Goal: Transaction & Acquisition: Purchase product/service

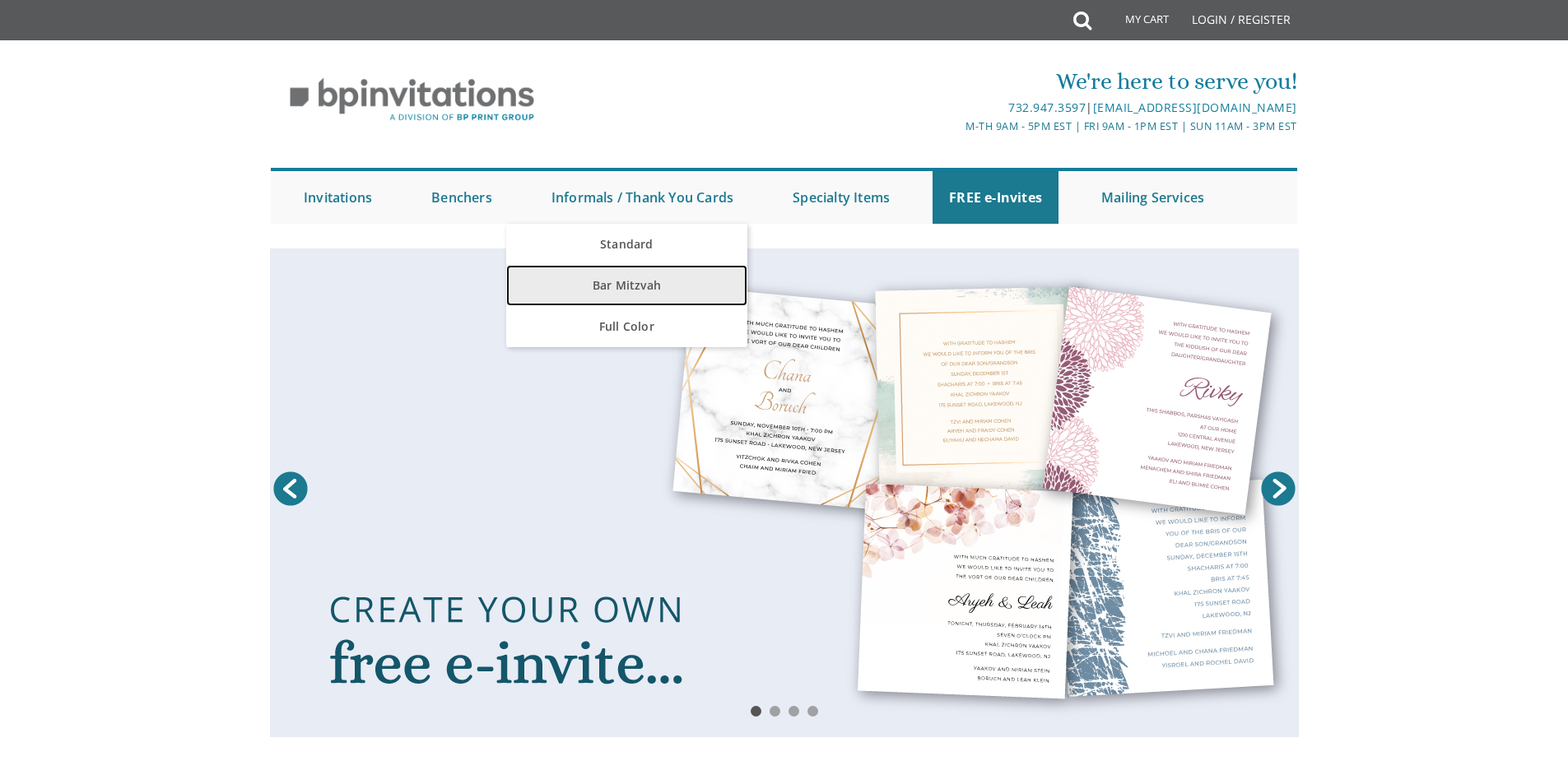
click at [631, 283] on link "Bar Mitzvah" at bounding box center [627, 285] width 241 height 41
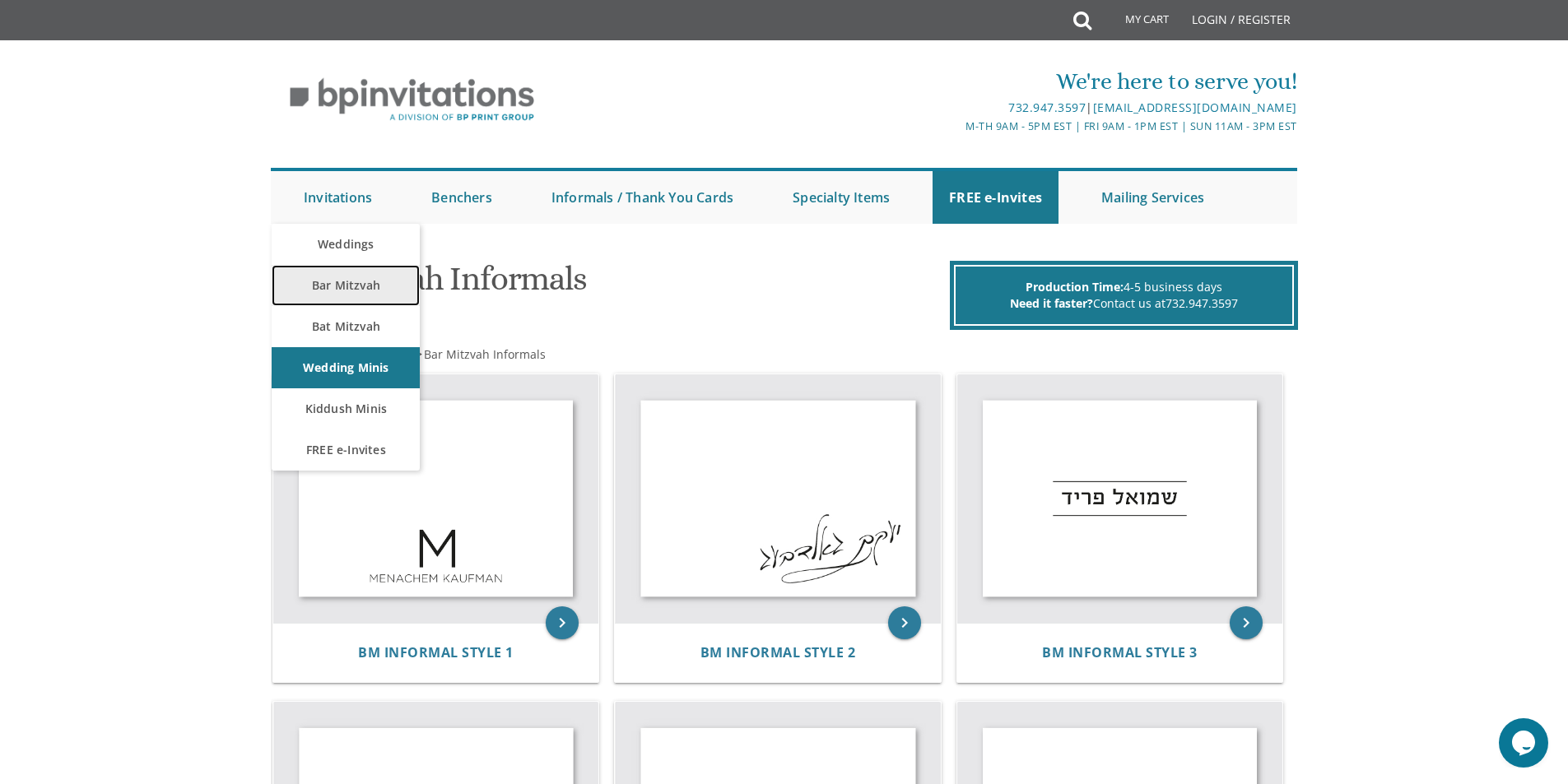
click at [325, 281] on link "Bar Mitzvah" at bounding box center [346, 285] width 148 height 41
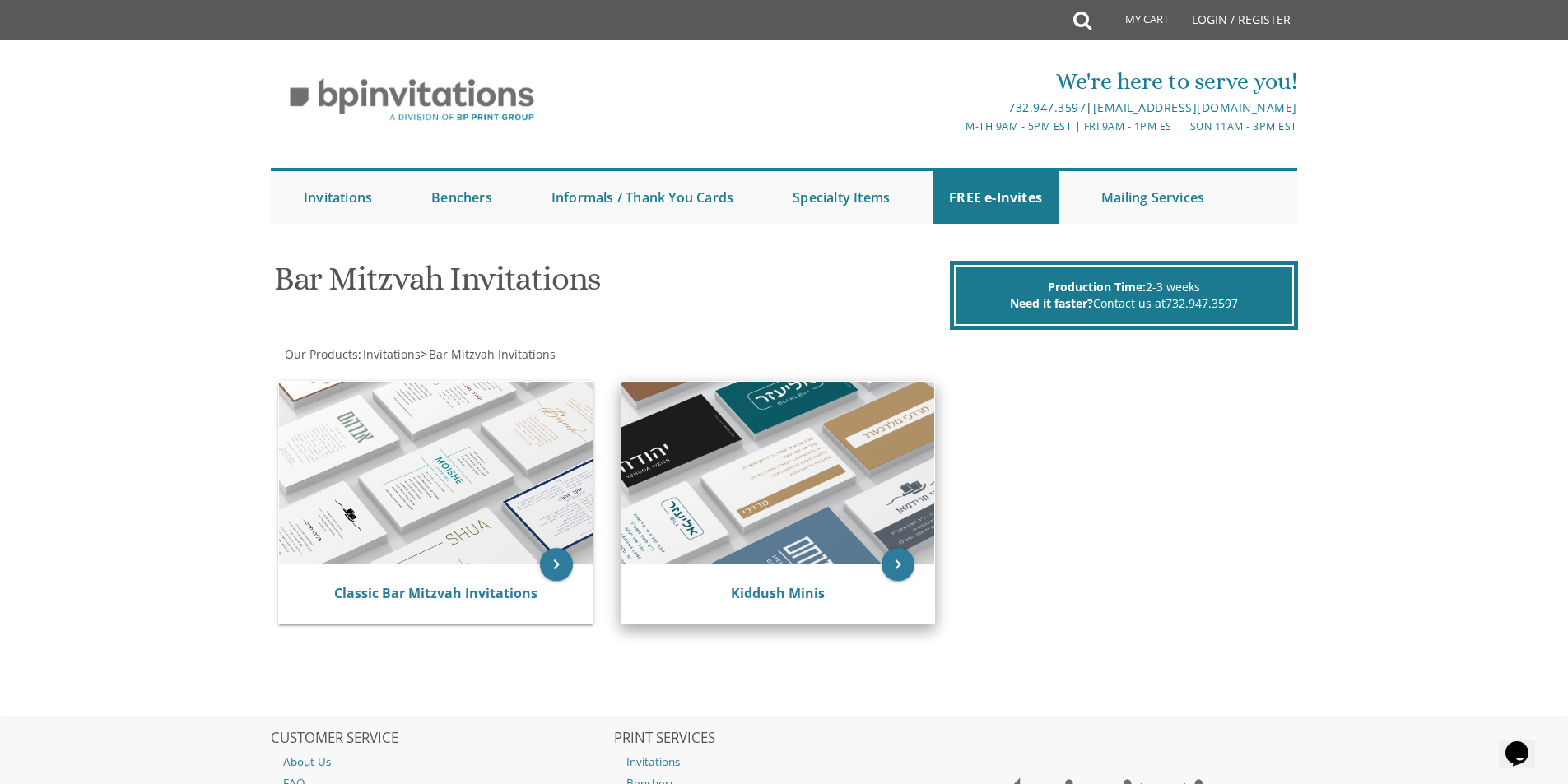
click at [808, 578] on div "Kiddush Minis" at bounding box center [778, 594] width 314 height 59
click at [795, 600] on link "Kiddush Minis" at bounding box center [778, 593] width 94 height 18
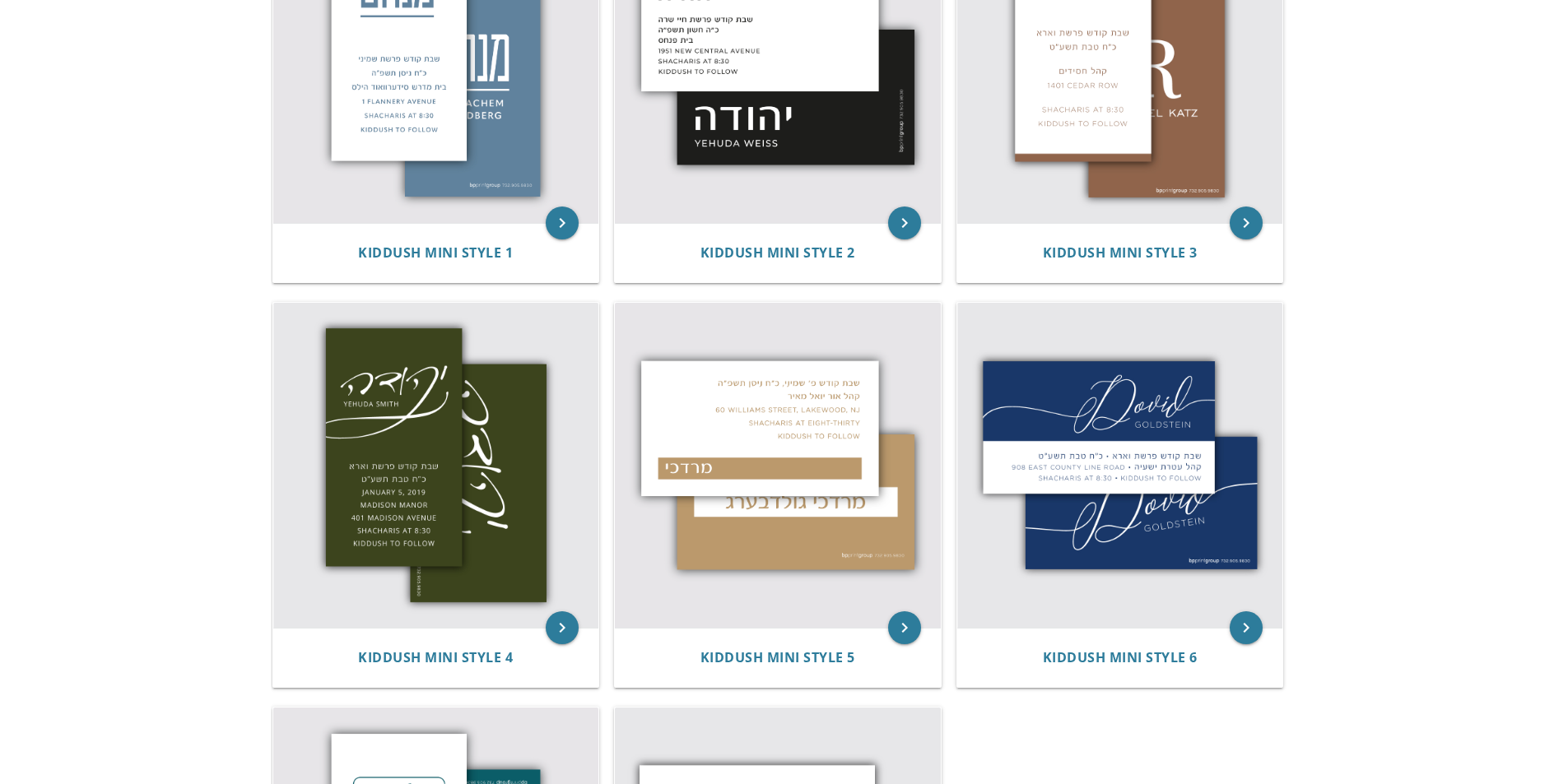
scroll to position [213, 0]
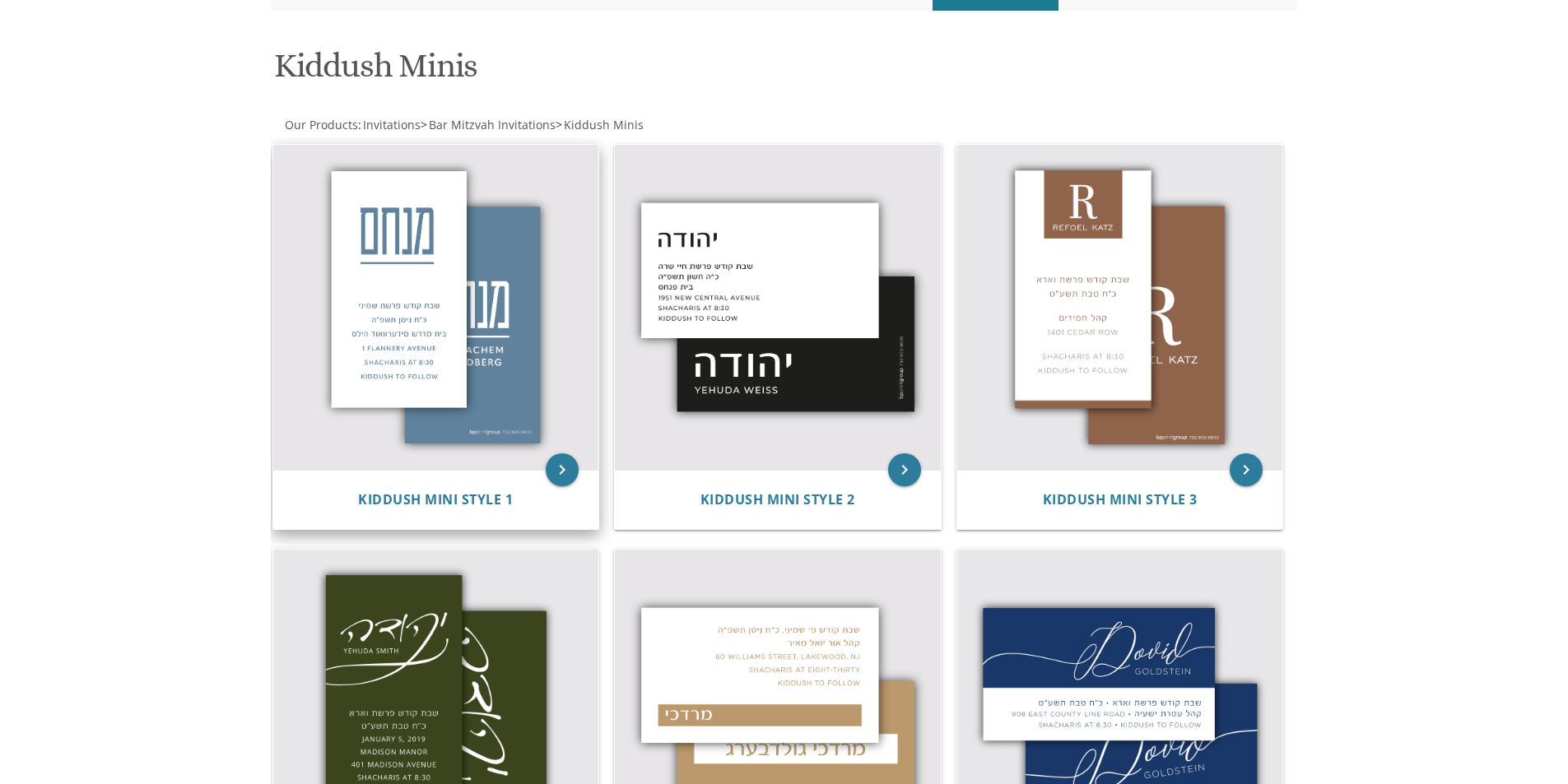
click at [466, 383] on img at bounding box center [436, 307] width 325 height 325
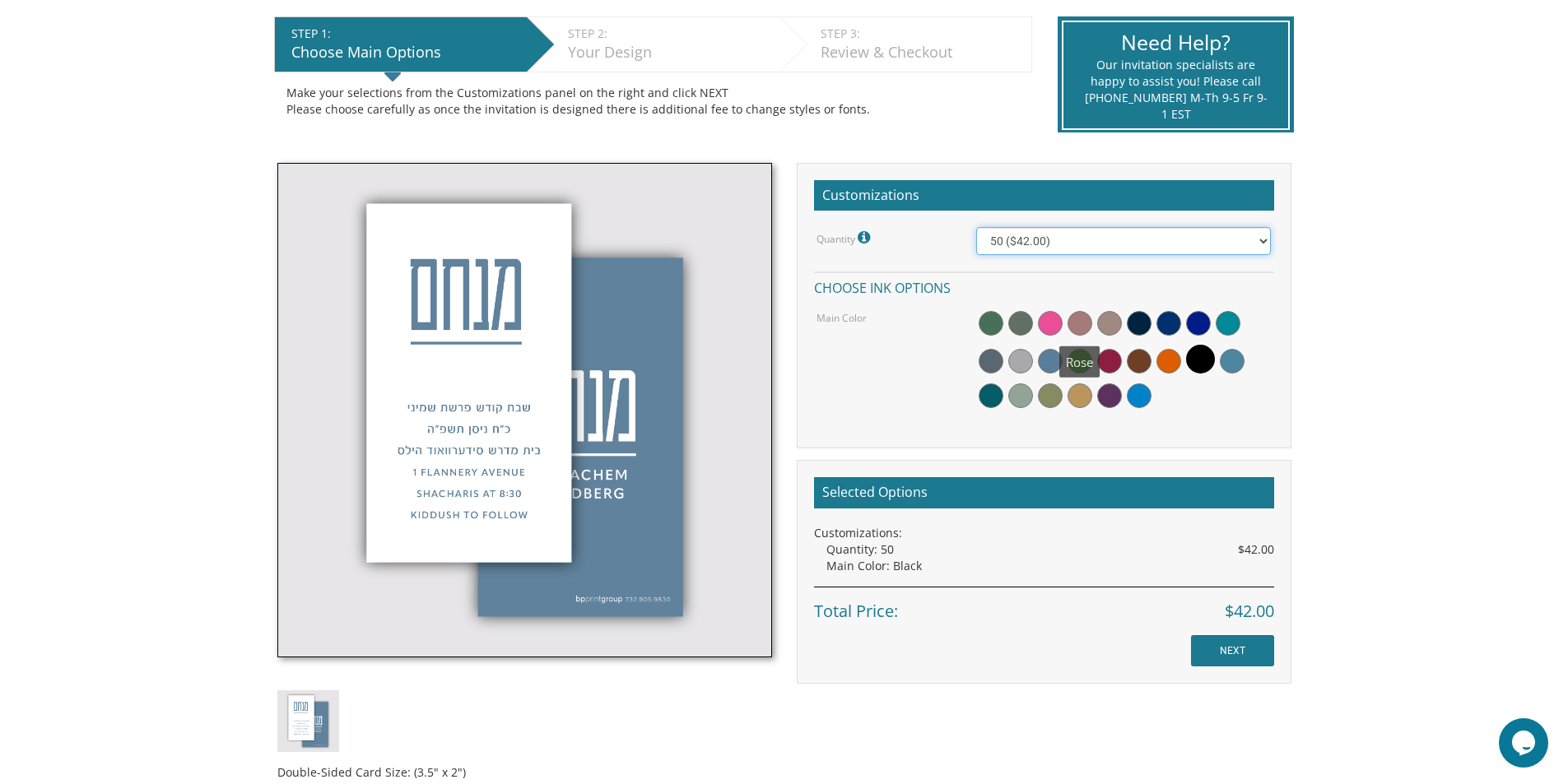
click at [1053, 240] on select "50 ($42.00) 100 ($48.00) 150 ($54.00) 200 ($60.00) 250 ($66.00) 300 ($72.00)" at bounding box center [1124, 240] width 295 height 28
click at [976, 227] on select "50 ($42.00) 100 ($48.00) 150 ($54.00) 200 ($60.00) 250 ($66.00) 300 ($72.00)" at bounding box center [1124, 240] width 295 height 28
click at [1068, 240] on select "50 ($42.00) 100 ($48.00) 150 ($54.00) 200 ($60.00) 250 ($66.00) 300 ($72.00)" at bounding box center [1124, 240] width 295 height 28
select select "50"
click at [976, 227] on select "50 ($42.00) 100 ($48.00) 150 ($54.00) 200 ($60.00) 250 ($66.00) 300 ($72.00)" at bounding box center [1124, 240] width 295 height 28
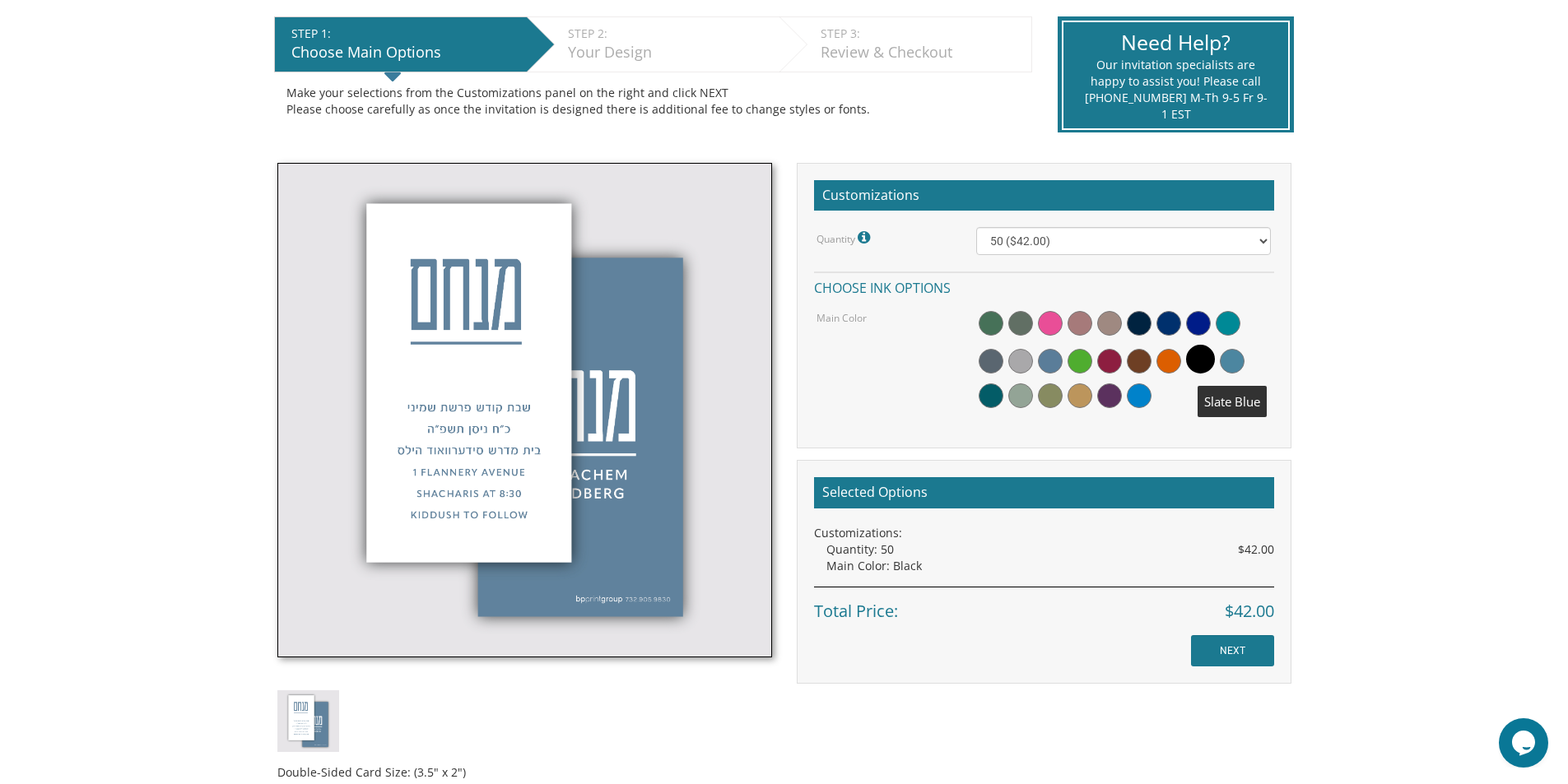
click at [1229, 359] on span at bounding box center [1232, 362] width 25 height 25
click at [1232, 652] on input "NEXT" at bounding box center [1232, 651] width 83 height 32
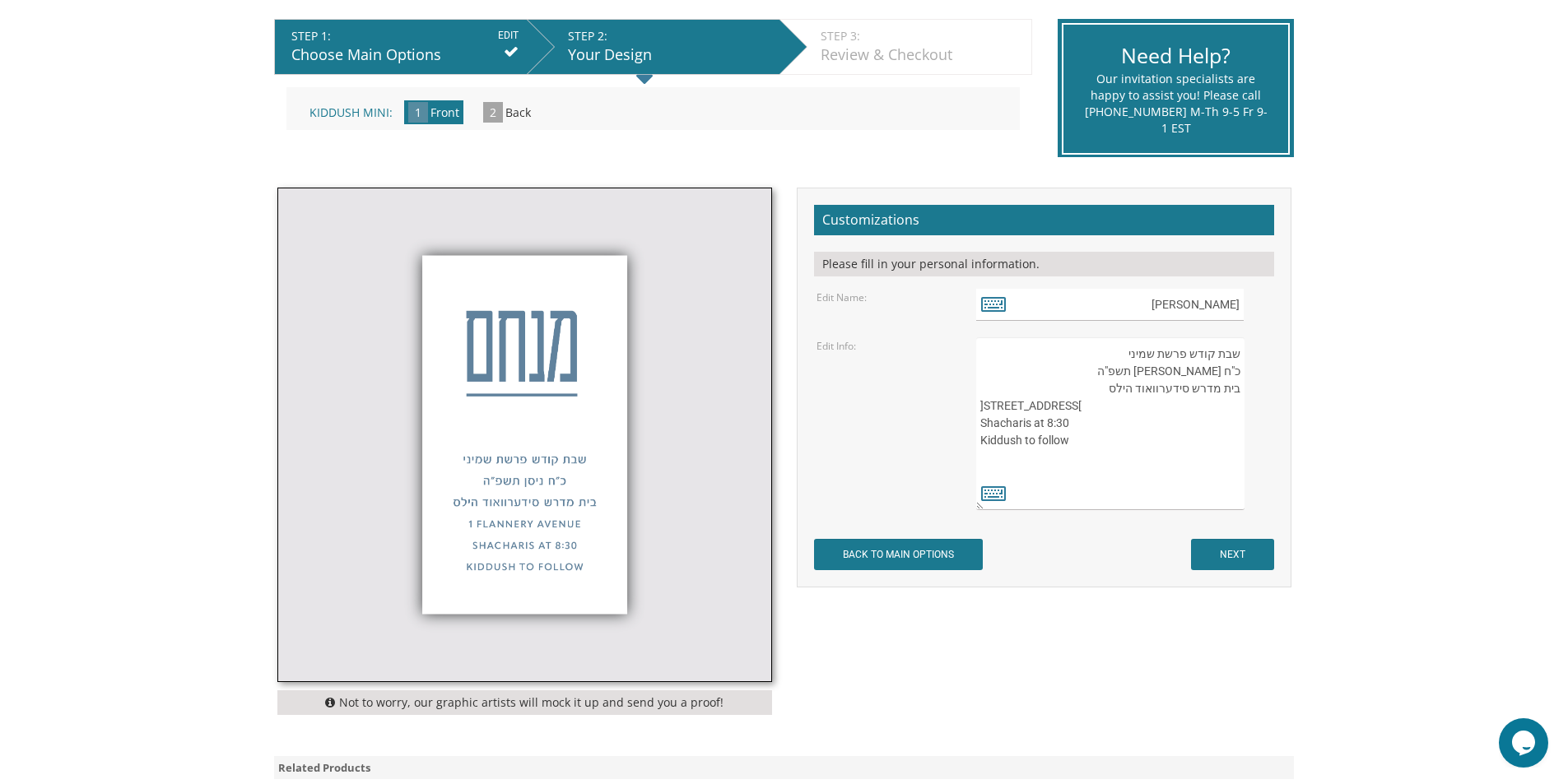
scroll to position [329, 0]
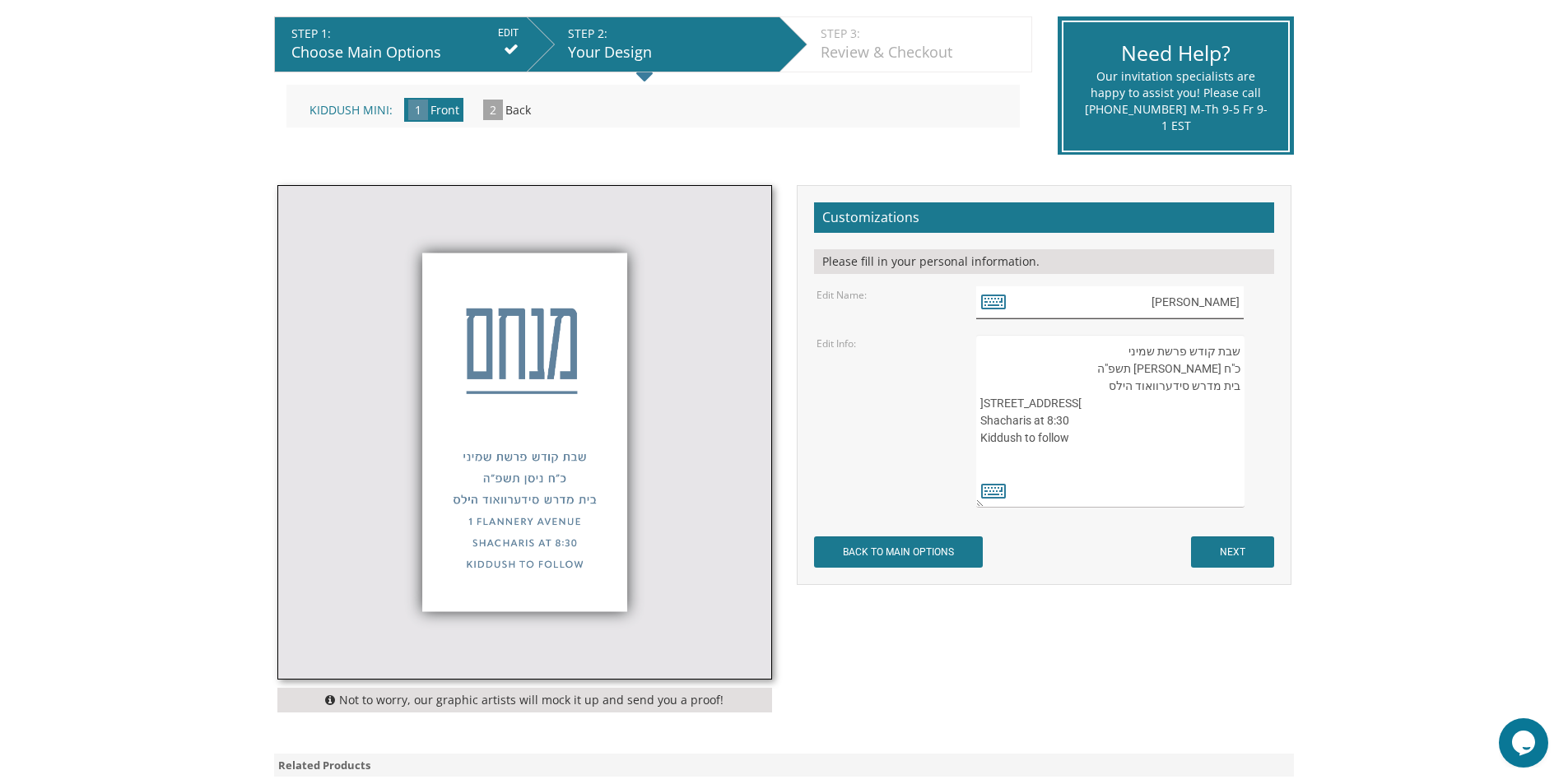
drag, startPoint x: 1192, startPoint y: 308, endPoint x: 1333, endPoint y: 325, distance: 142.0
click at [1333, 325] on body "My Cart {{shoppingcart.totalQuantityDisplay}} Total: {{shoppingcart.subtotal}} …" at bounding box center [784, 414] width 1568 height 1488
click at [987, 306] on icon at bounding box center [994, 302] width 25 height 23
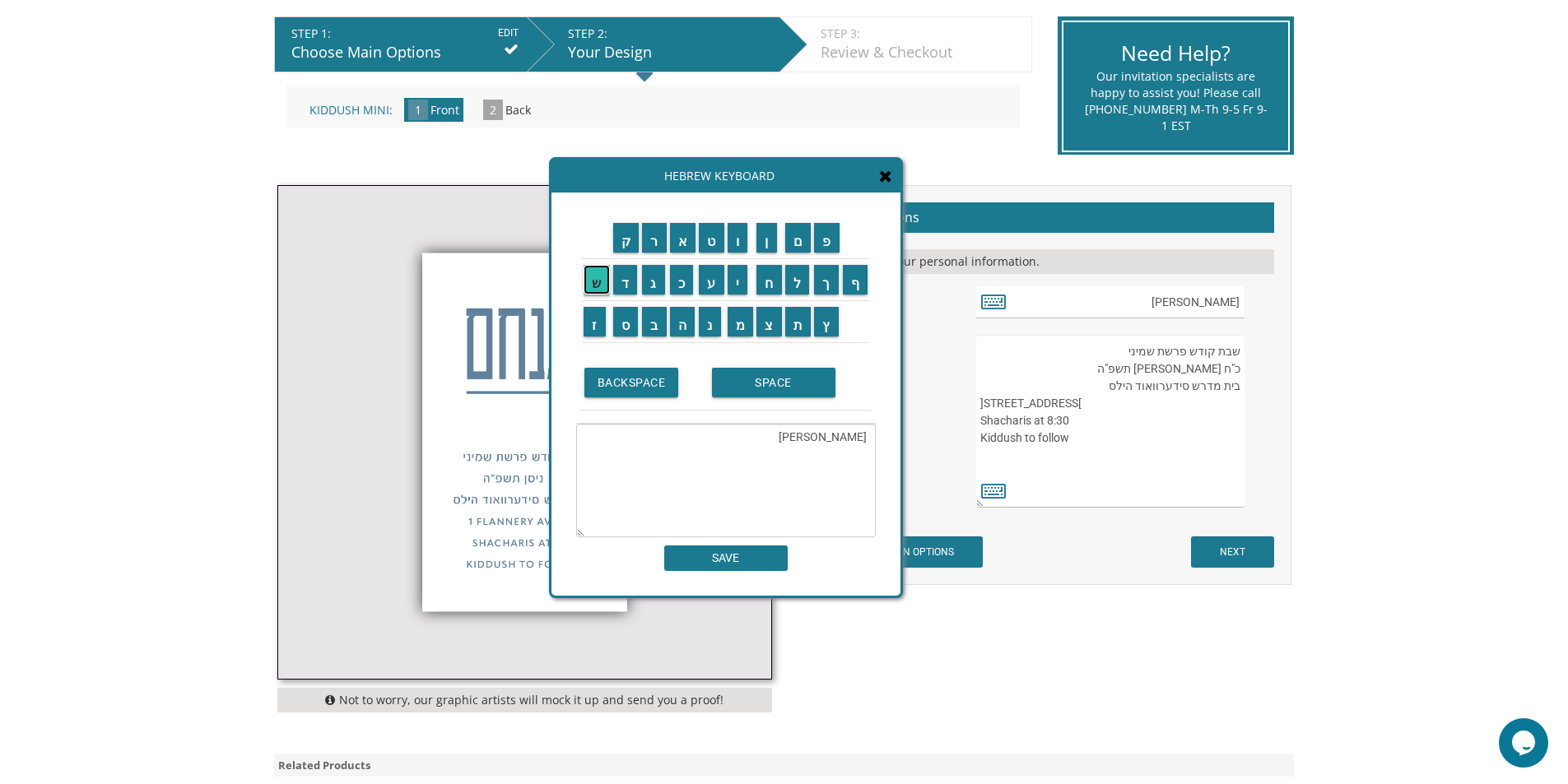
click at [594, 291] on input "ש" at bounding box center [597, 280] width 27 height 30
click at [808, 283] on input "ל" at bounding box center [797, 280] width 25 height 30
click at [744, 332] on input "מ" at bounding box center [741, 322] width 27 height 30
click at [675, 325] on input "ה" at bounding box center [683, 322] width 26 height 30
click at [760, 379] on input "SPACE" at bounding box center [773, 382] width 123 height 30
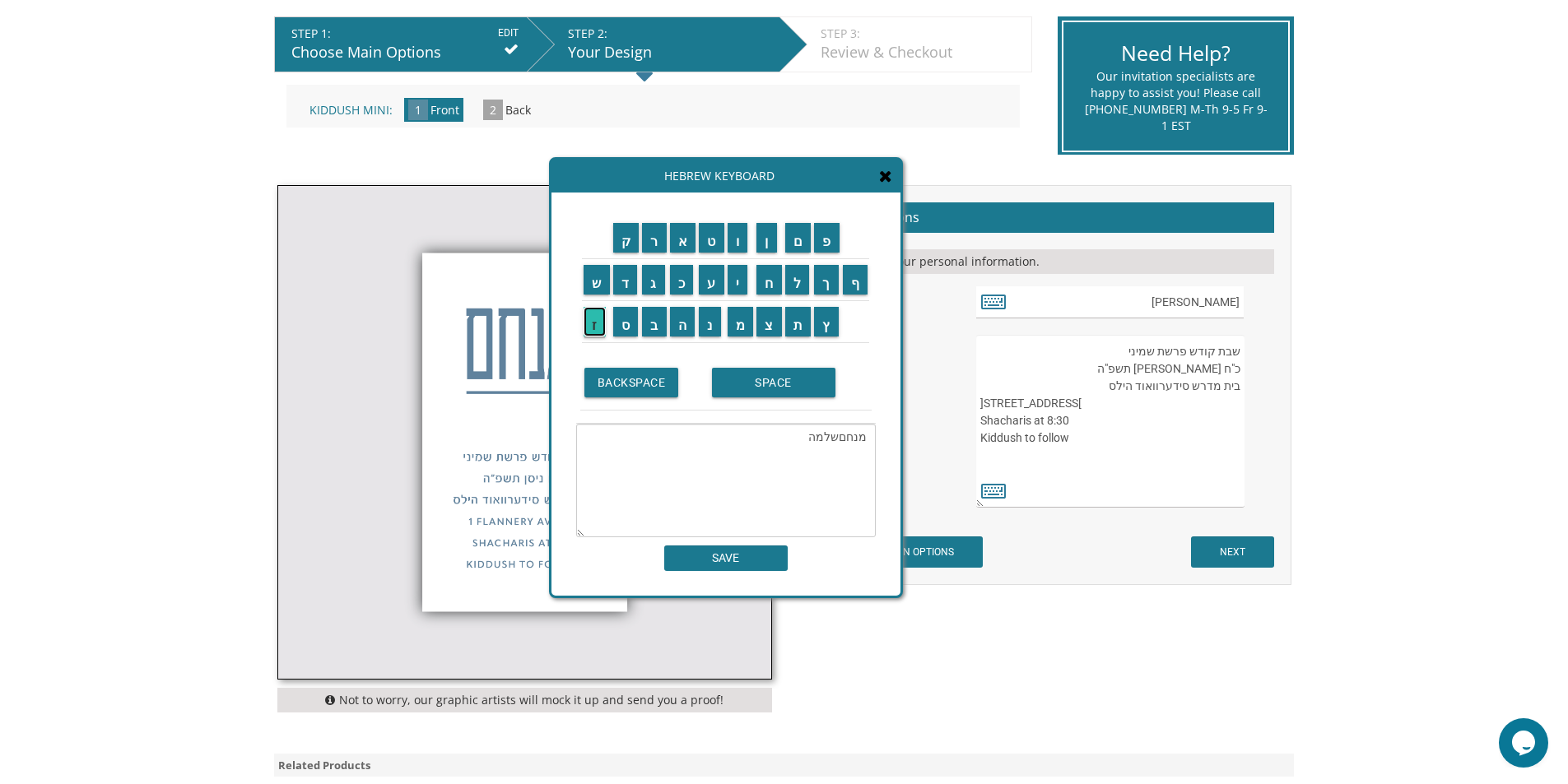
click at [594, 325] on input "ז" at bounding box center [594, 322] width 22 height 30
click at [801, 285] on input "ל" at bounding box center [797, 280] width 25 height 30
click at [744, 325] on input "מ" at bounding box center [741, 322] width 27 height 30
click at [765, 240] on input "ן" at bounding box center [766, 237] width 20 height 30
type textarea "מנחםשלמה זלמן"
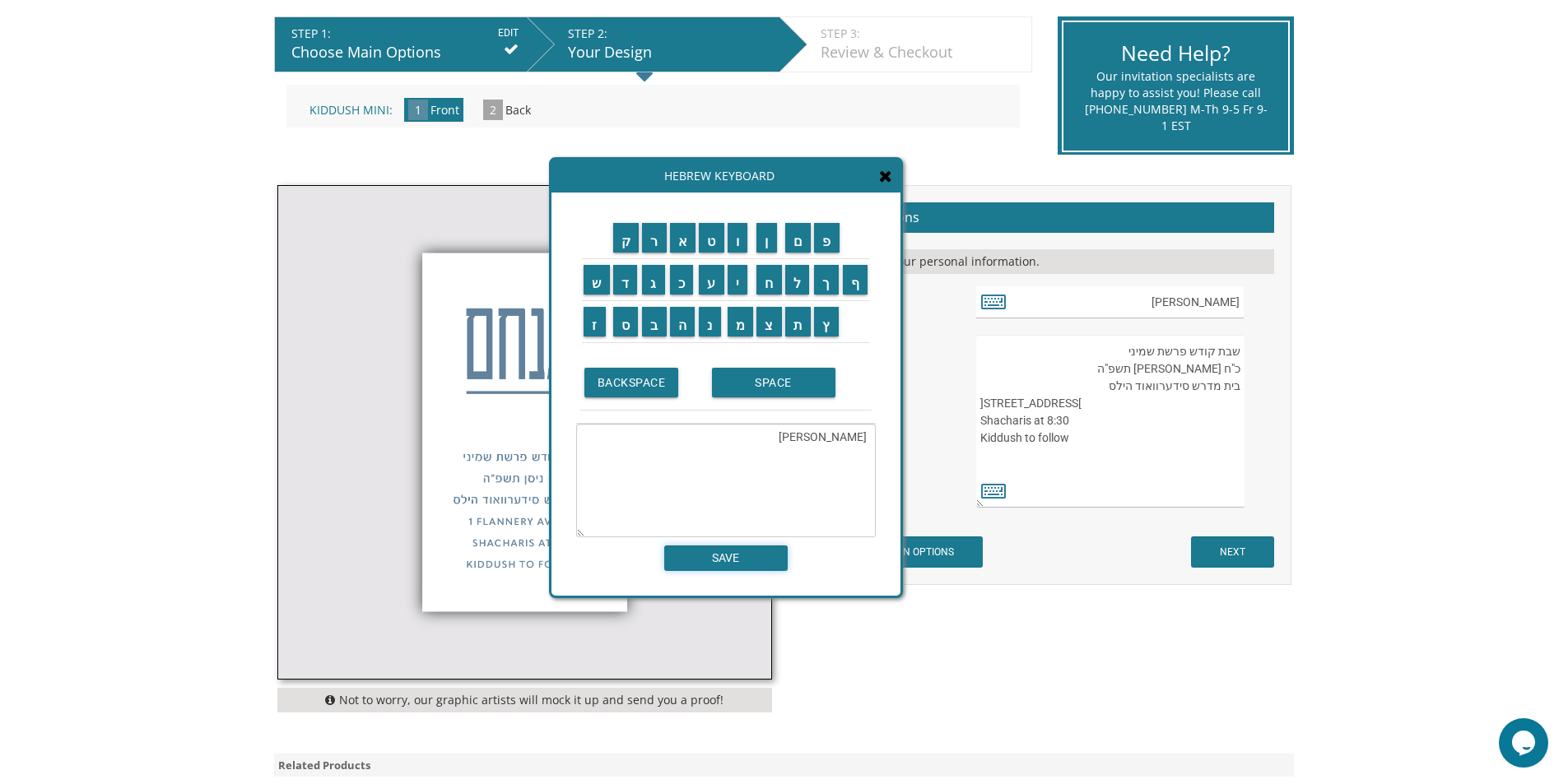
click at [746, 560] on input "SAVE" at bounding box center [726, 558] width 123 height 26
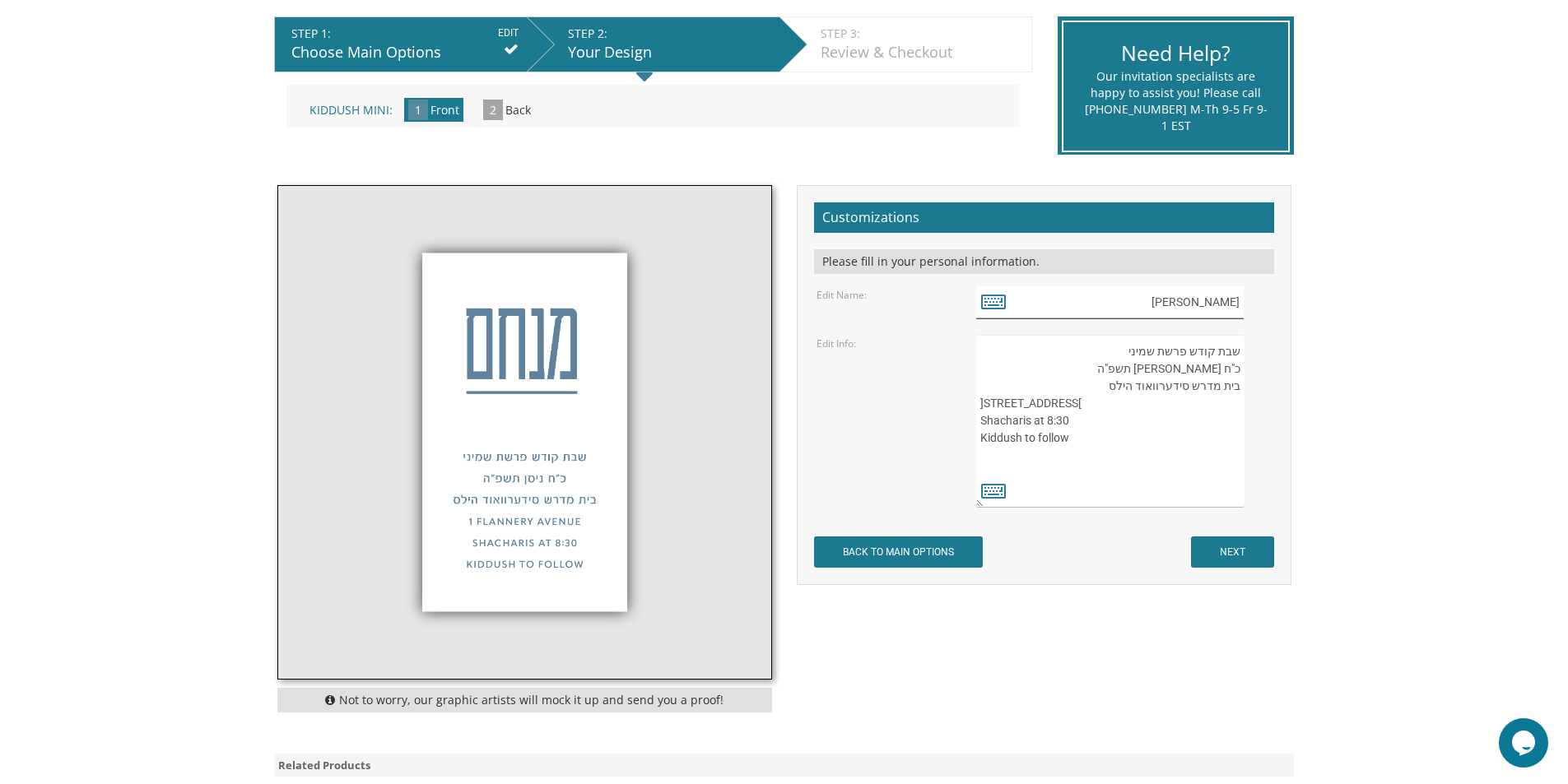
drag, startPoint x: 1210, startPoint y: 302, endPoint x: 1266, endPoint y: 302, distance: 56.0
click at [1266, 302] on div "מנחםשלמה זלמן" at bounding box center [1124, 302] width 295 height 33
type input "שלמה זלמן"
drag, startPoint x: 1119, startPoint y: 347, endPoint x: 1411, endPoint y: 605, distance: 389.7
click at [1411, 605] on body "My Cart {{shoppingcart.totalQuantityDisplay}} Total: {{shoppingcart.subtotal}} …" at bounding box center [784, 414] width 1568 height 1488
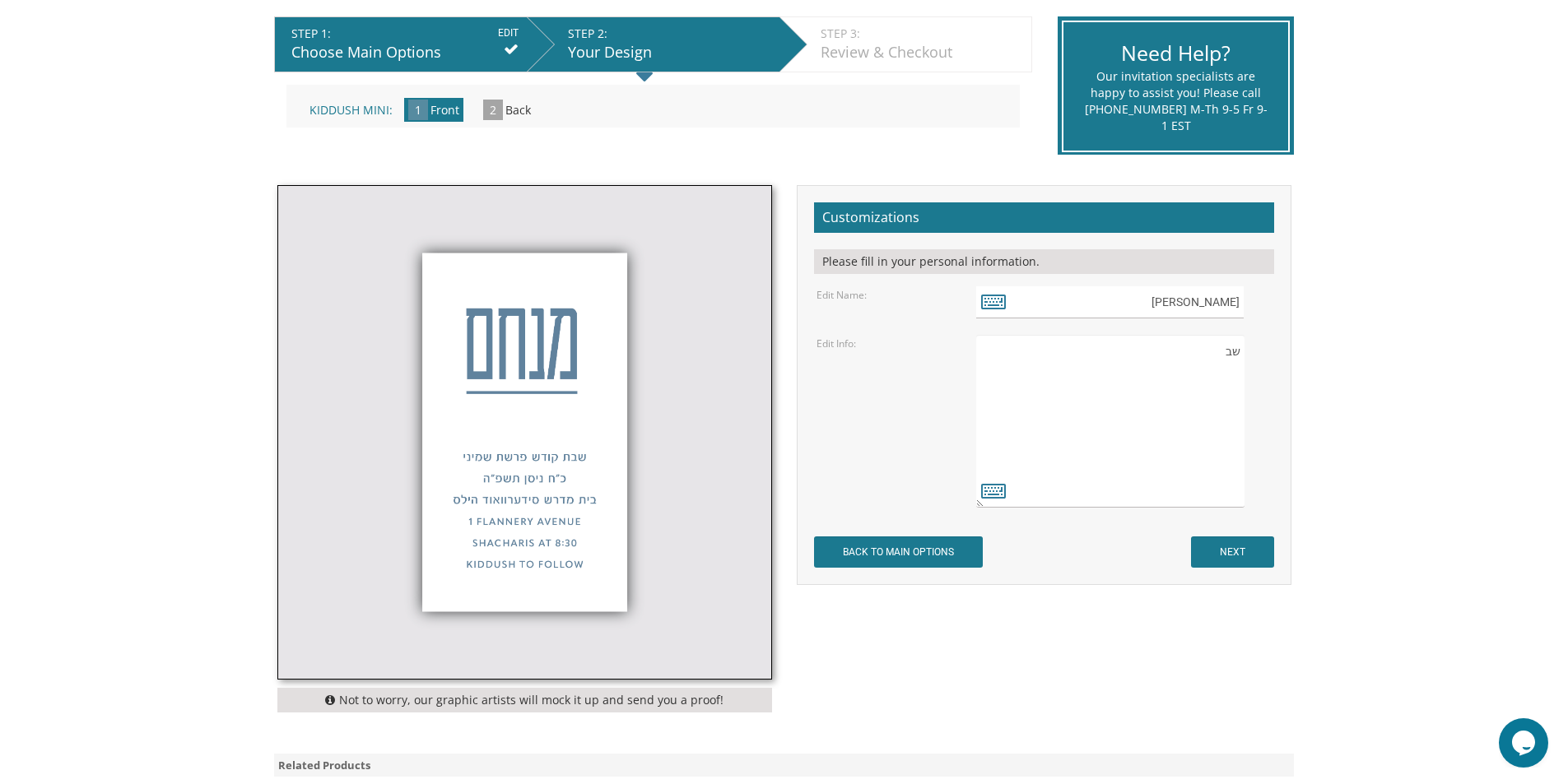
type textarea "ש"
type textarea "Wednesday, August 27, 2025"
click at [986, 496] on icon at bounding box center [994, 490] width 25 height 23
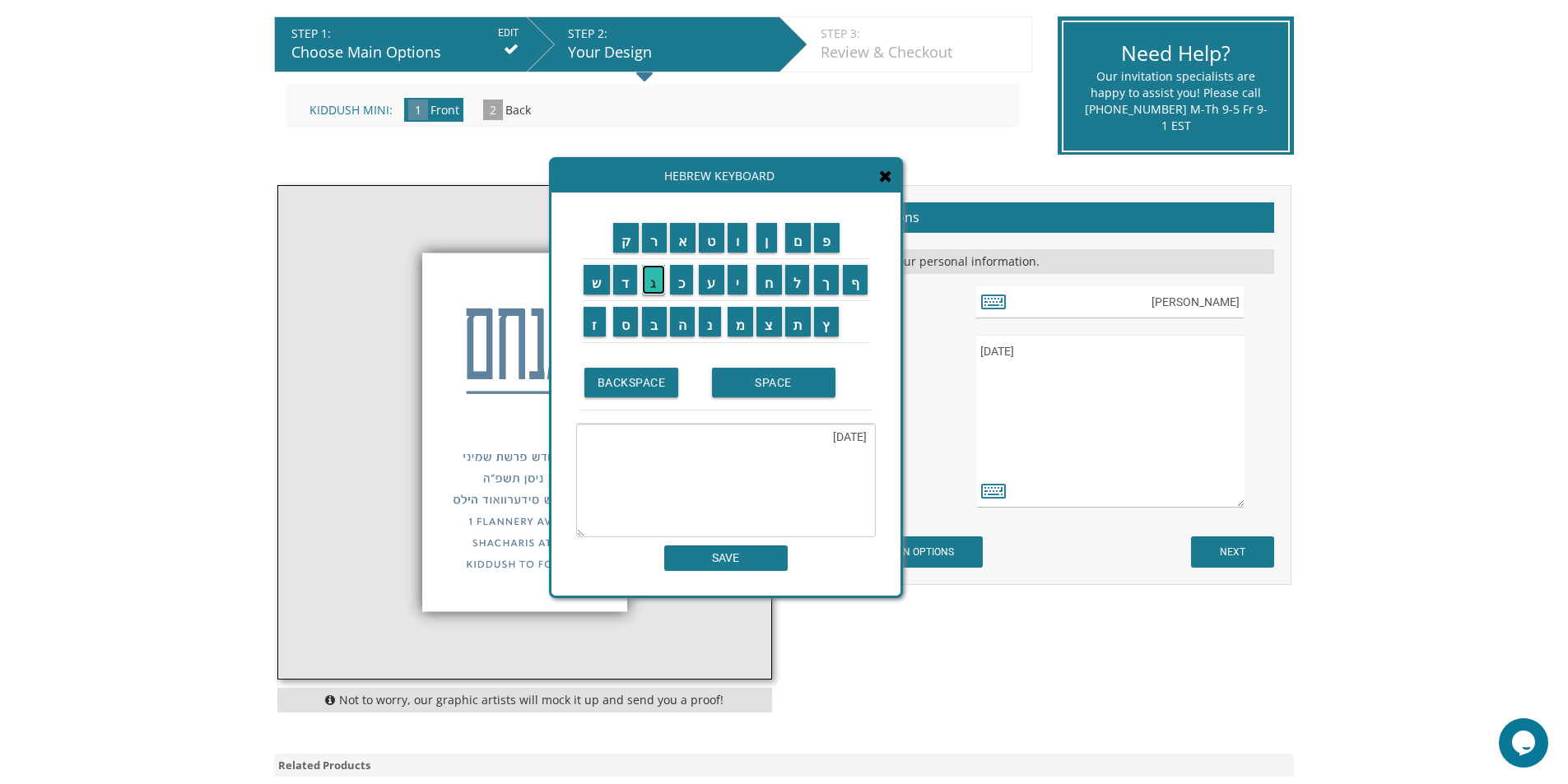
click at [653, 281] on input "ג" at bounding box center [654, 280] width 23 height 30
click at [778, 395] on input "SPACE" at bounding box center [773, 382] width 123 height 30
click at [686, 242] on input "א" at bounding box center [683, 237] width 27 height 30
click at [795, 297] on td "ל" at bounding box center [798, 280] width 30 height 42
click at [738, 242] on input "ו" at bounding box center [737, 237] width 20 height 30
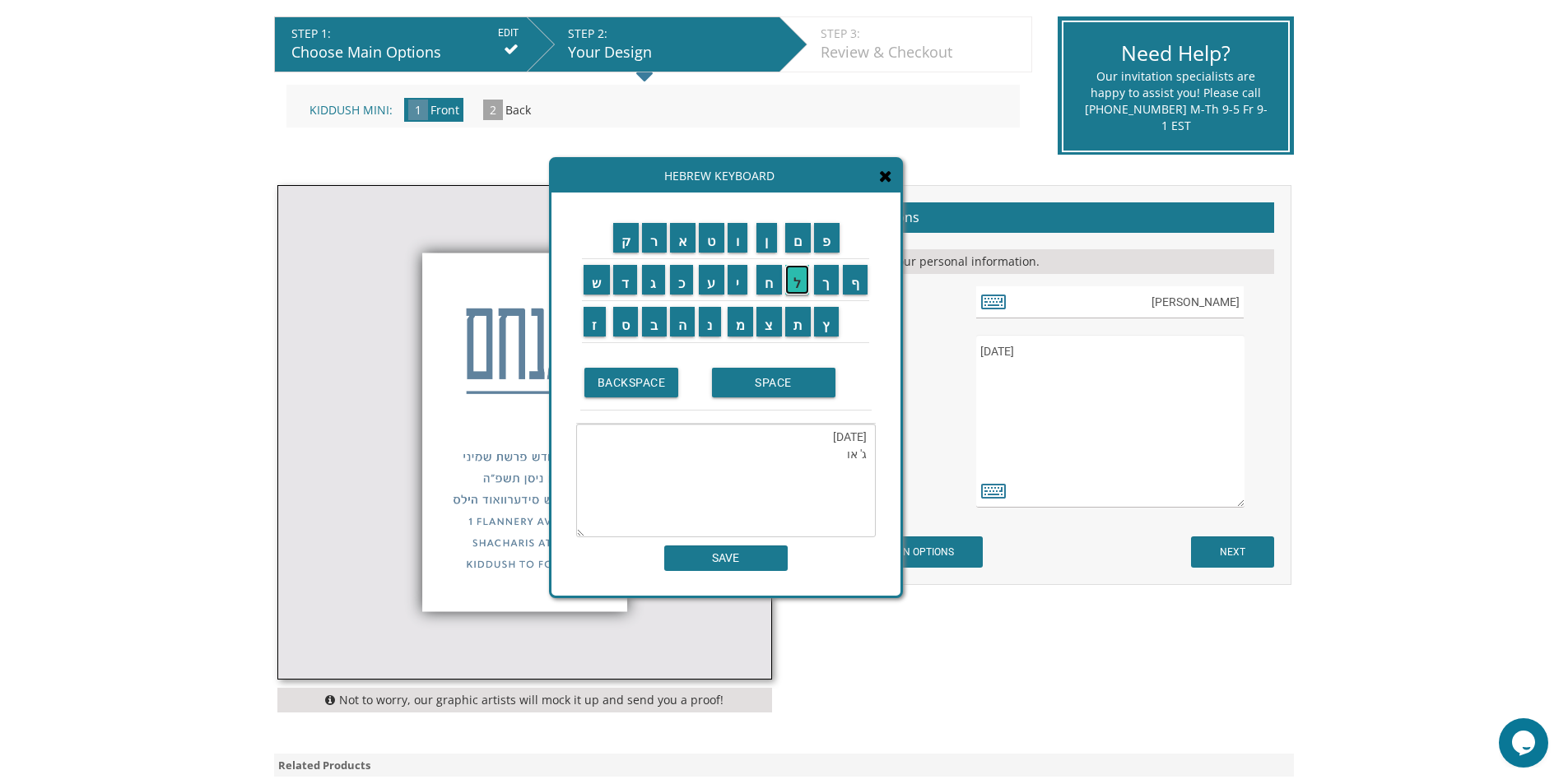
click at [800, 288] on input "ל" at bounding box center [797, 280] width 25 height 30
click at [799, 288] on input "ל" at bounding box center [797, 280] width 25 height 30
click at [743, 244] on input "ו" at bounding box center [737, 237] width 20 height 30
click at [801, 285] on input "ל" at bounding box center [797, 280] width 25 height 30
click at [798, 326] on input "ת" at bounding box center [798, 322] width 27 height 30
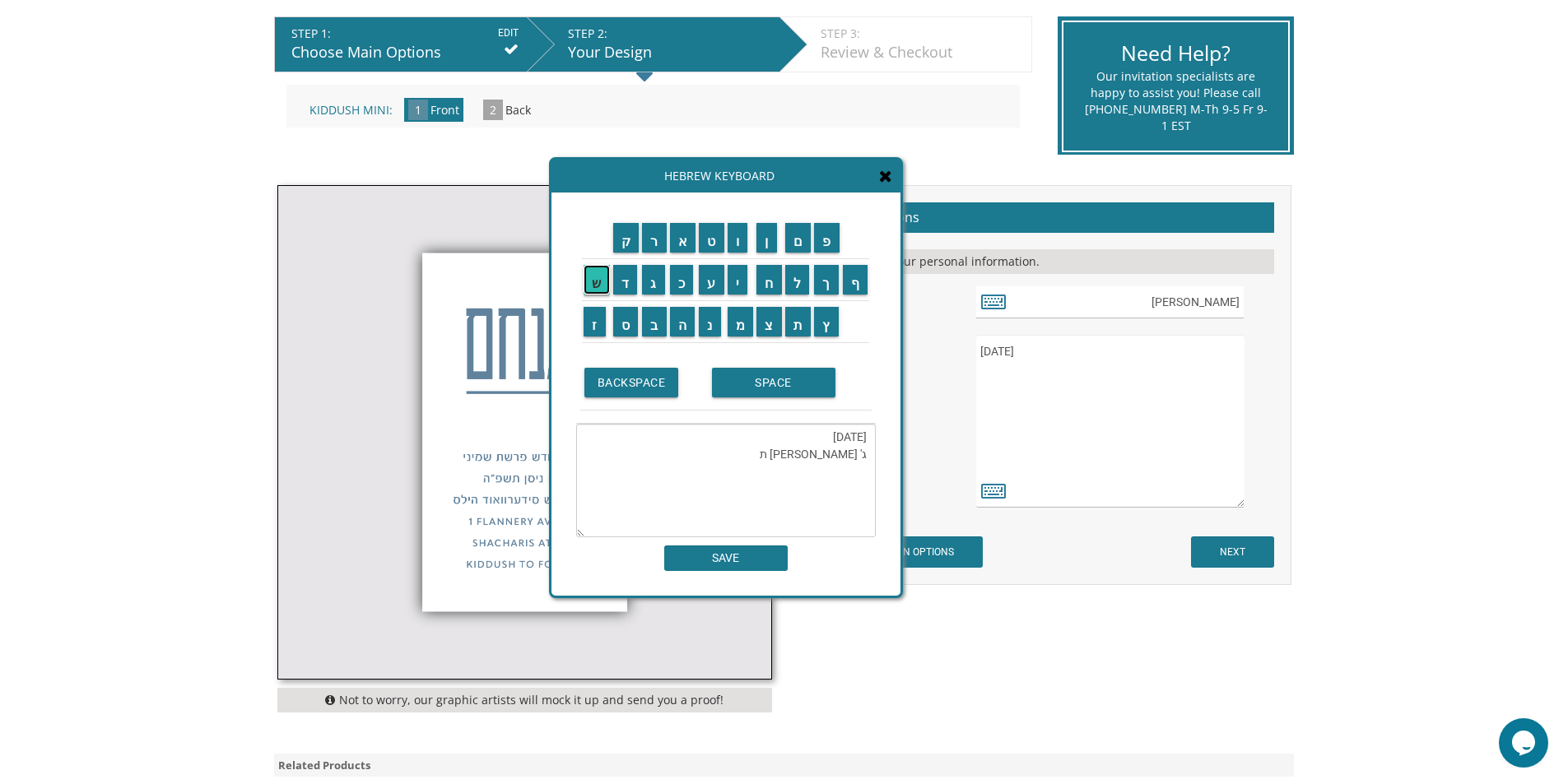
click at [598, 288] on input "ש" at bounding box center [597, 280] width 27 height 30
click at [824, 247] on input "פ" at bounding box center [826, 237] width 26 height 30
click at [685, 331] on input "ה" at bounding box center [683, 322] width 26 height 30
drag, startPoint x: 775, startPoint y: 443, endPoint x: 713, endPoint y: 437, distance: 62.3
click at [713, 437] on textarea "Wednesday, August 27, 2025 ג' אלול תשפ"ה 7:30 Eagle Ridge 2 AUGUSTA BOULEVARD L…" at bounding box center [726, 481] width 300 height 114
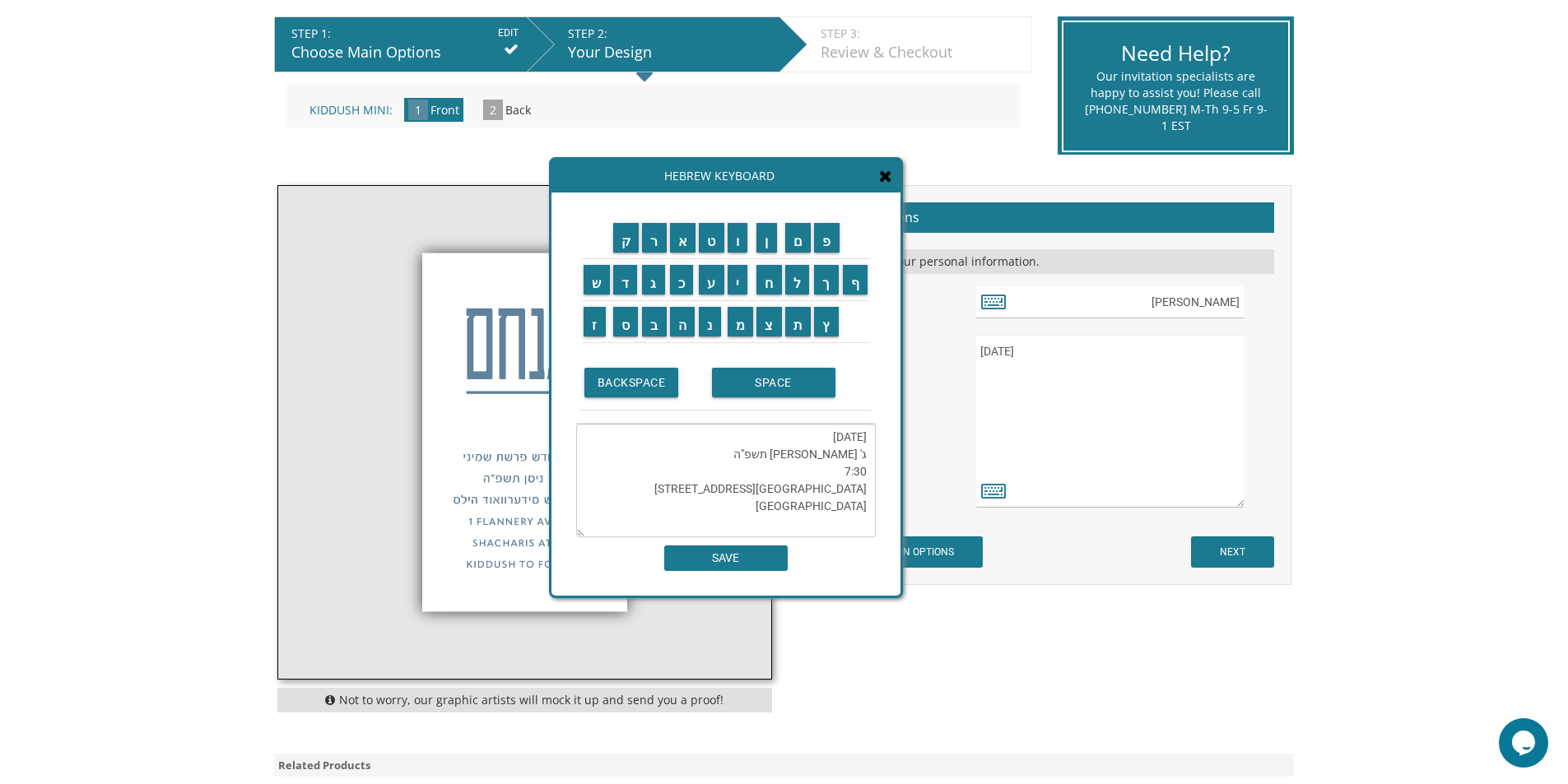
click at [807, 432] on textarea "WEDNESDAY, August 27, 2025 ג' אלול תשפ"ה 7:30 Eagle Ridge 2 AUGUSTA BOULEVARD L…" at bounding box center [726, 481] width 300 height 114
click at [795, 442] on textarea "WEDNESDAY, August 27, 2025 ג' אלול תשפ"ה 7:30 Eagle Ridge 2 AUGUSTA BOULEVARD L…" at bounding box center [726, 481] width 300 height 114
drag, startPoint x: 866, startPoint y: 490, endPoint x: 807, endPoint y: 489, distance: 59.0
click at [807, 489] on textarea "WEDNESDAY, AUGUST 27, 2025 ג' אלול תשפ"ה 7:30 Eagle Ridge 2 AUGUSTA BOULEVARD L…" at bounding box center [726, 481] width 300 height 114
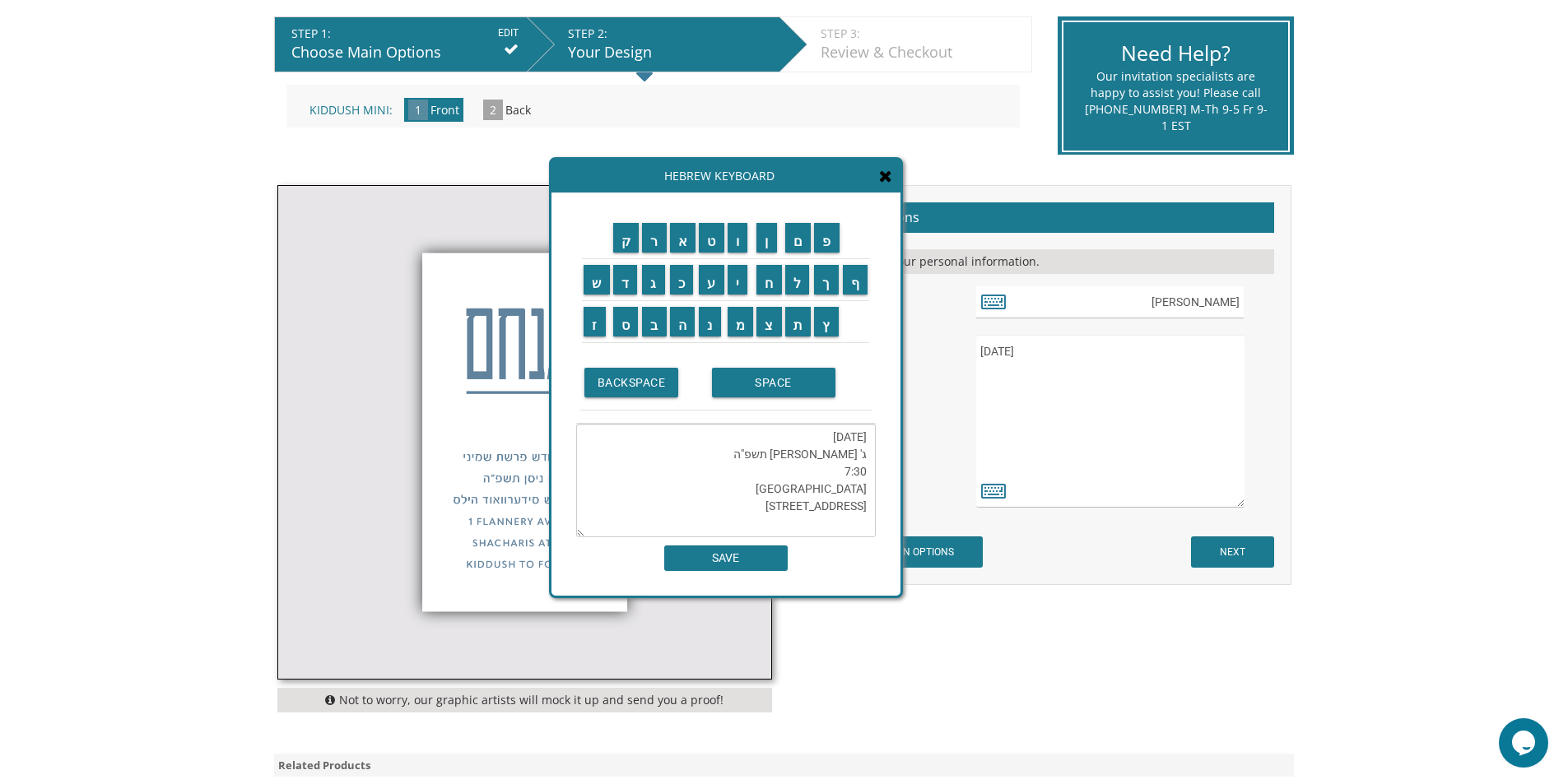
type textarea "WEDNESDAY, AUGUST 27, 2025 ג' אלול תשפ"ה 7:30 EAGLE RIDGE 2 AUGUSTA BOULEVARD L…"
click at [751, 555] on input "SAVE" at bounding box center [726, 558] width 123 height 26
type textarea "WEDNESDAY, AUGUST 27, 2025 ג' אלול תשפ"ה 7:30 EAGLE RIDGE 2 AUGUSTA BOULEVARD L…"
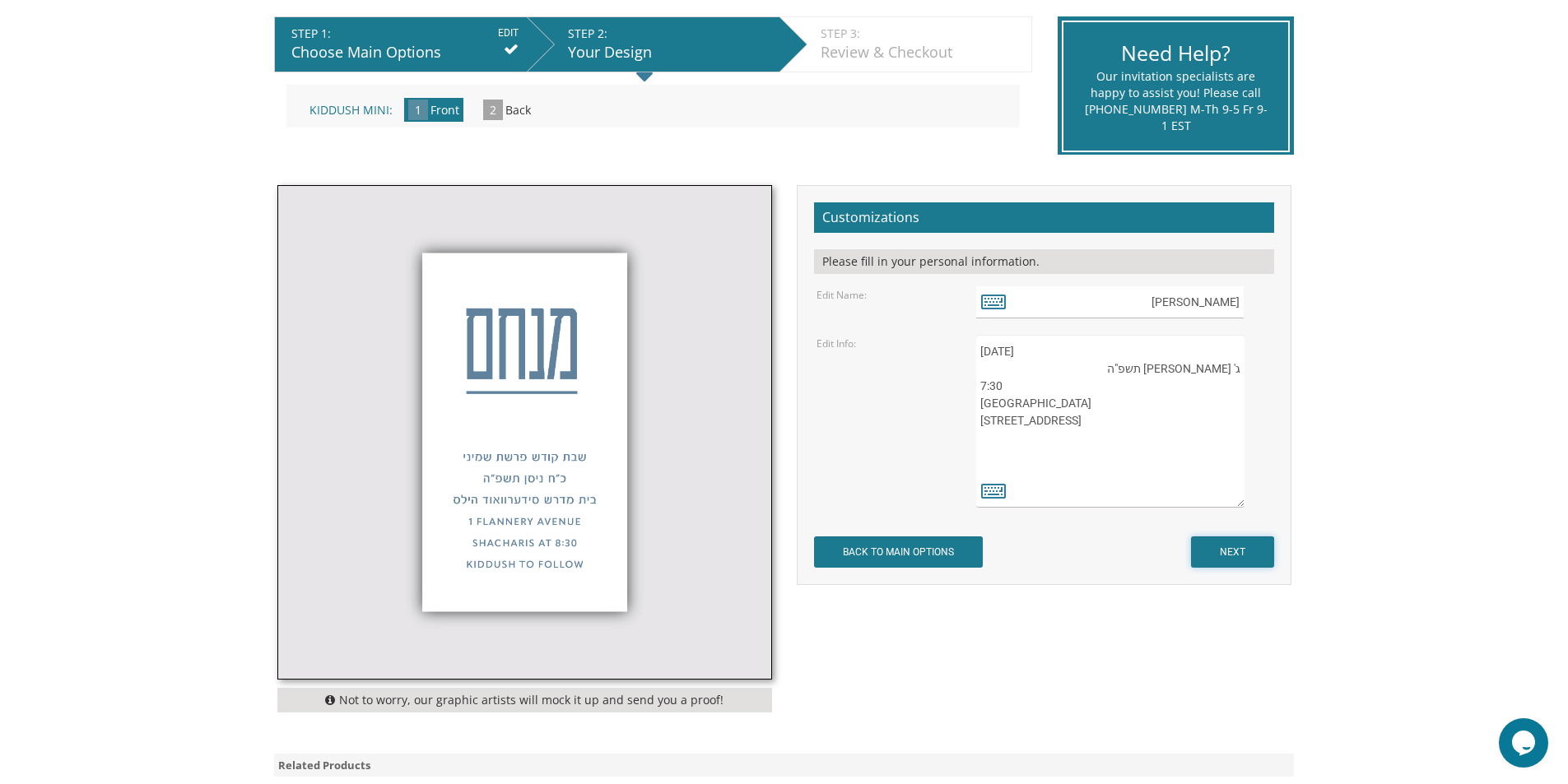
click at [1230, 544] on input "NEXT" at bounding box center [1232, 552] width 83 height 32
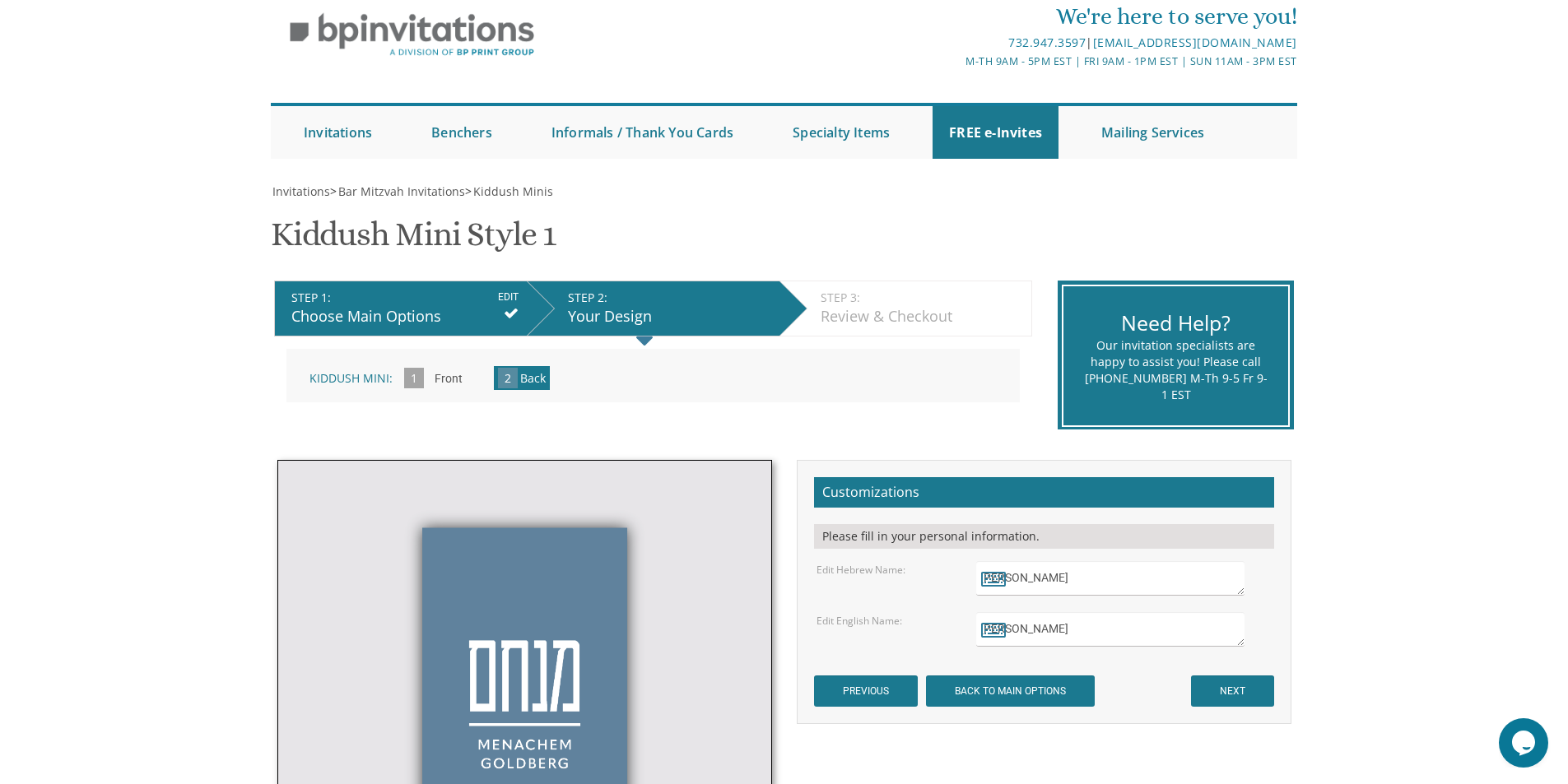
scroll to position [247, 0]
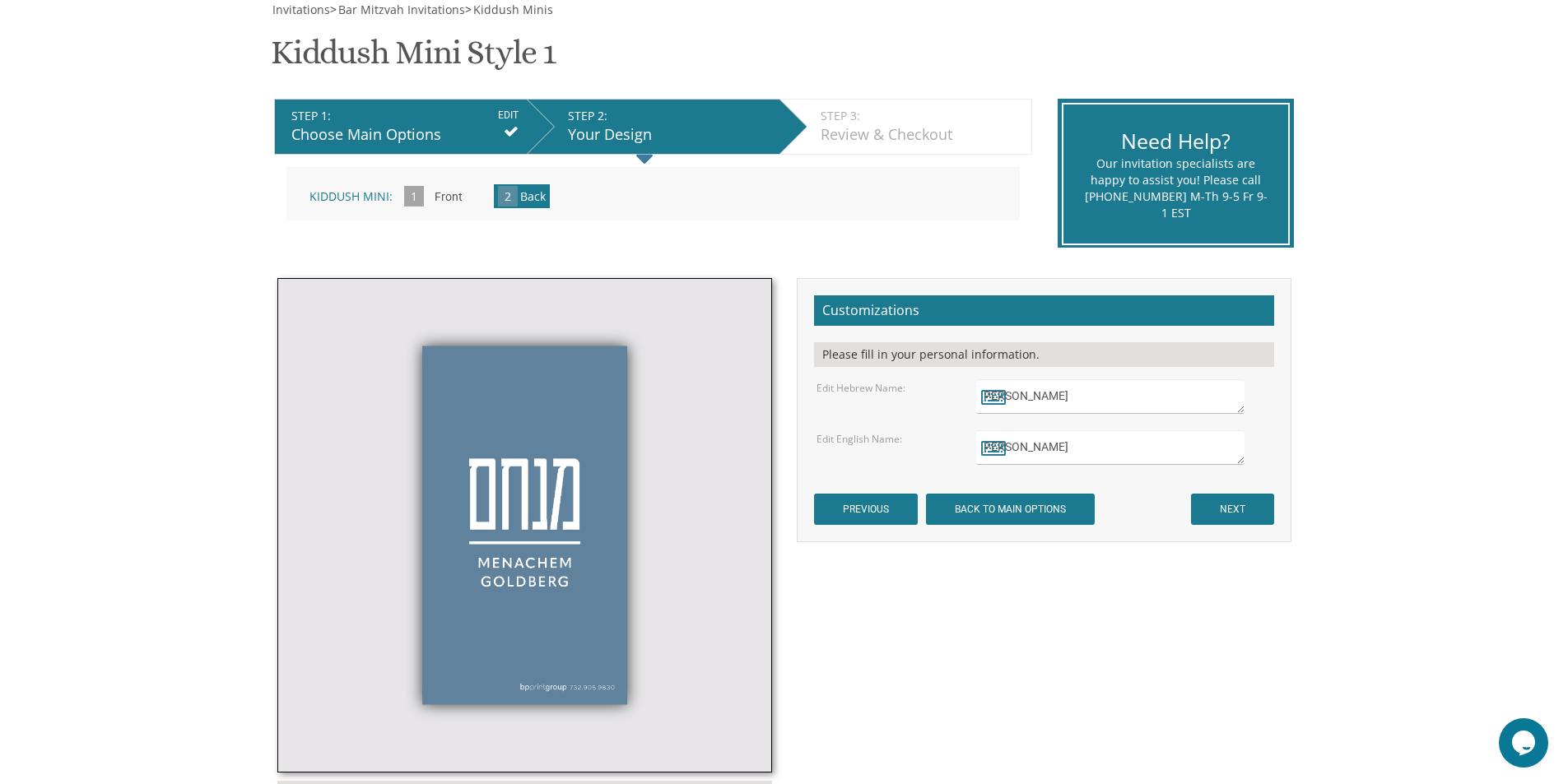
drag, startPoint x: 842, startPoint y: 448, endPoint x: 762, endPoint y: 452, distance: 80.1
click at [762, 452] on div "Not to worry, our graphic artists will mock it up and send you a proof! Customi…" at bounding box center [784, 547] width 1039 height 536
type textarea "s"
type textarea "SHLOMO ZALMAN YORMARK"
click at [997, 448] on icon at bounding box center [994, 448] width 25 height 23
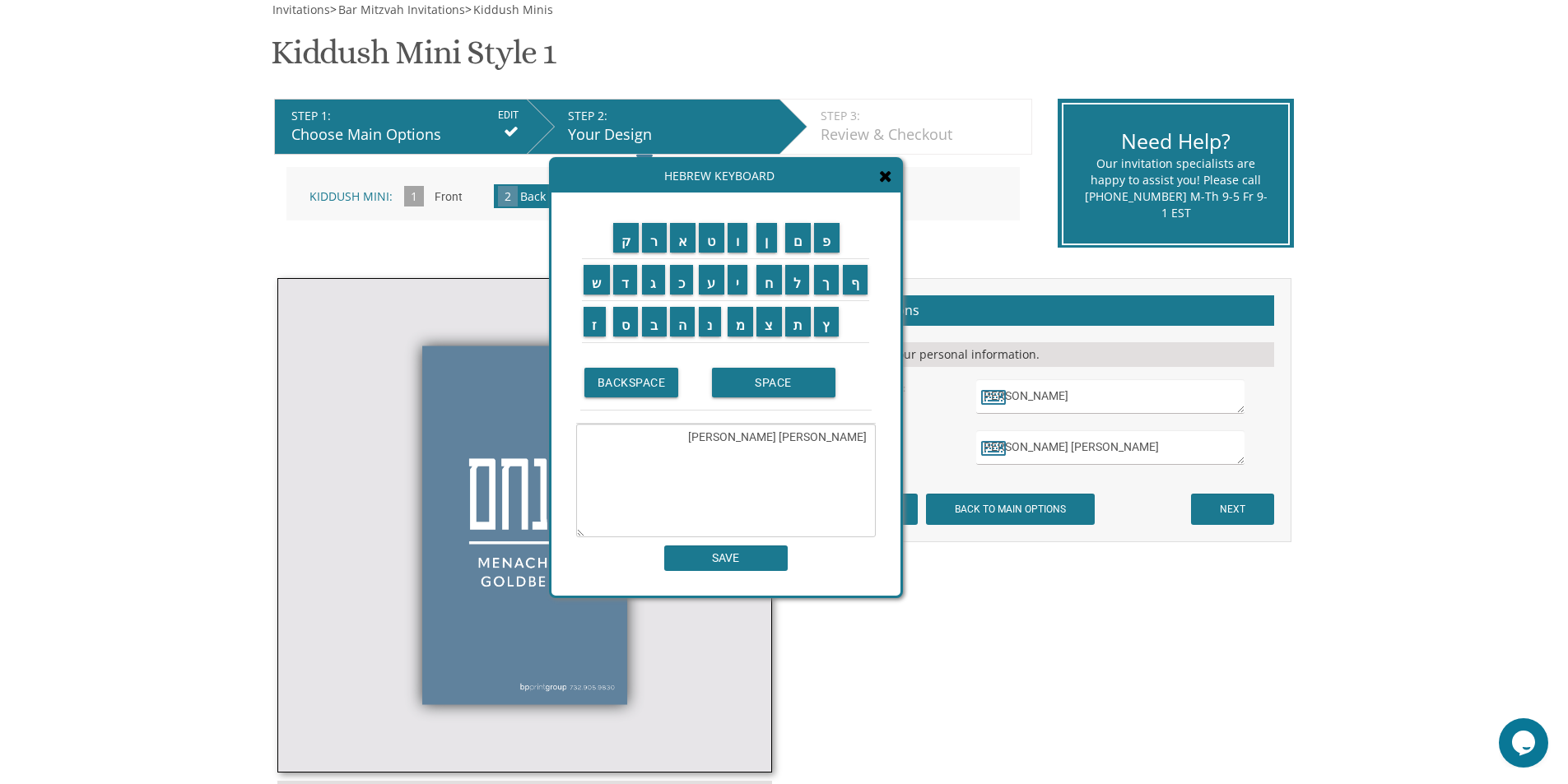
click at [884, 181] on icon at bounding box center [885, 175] width 13 height 16
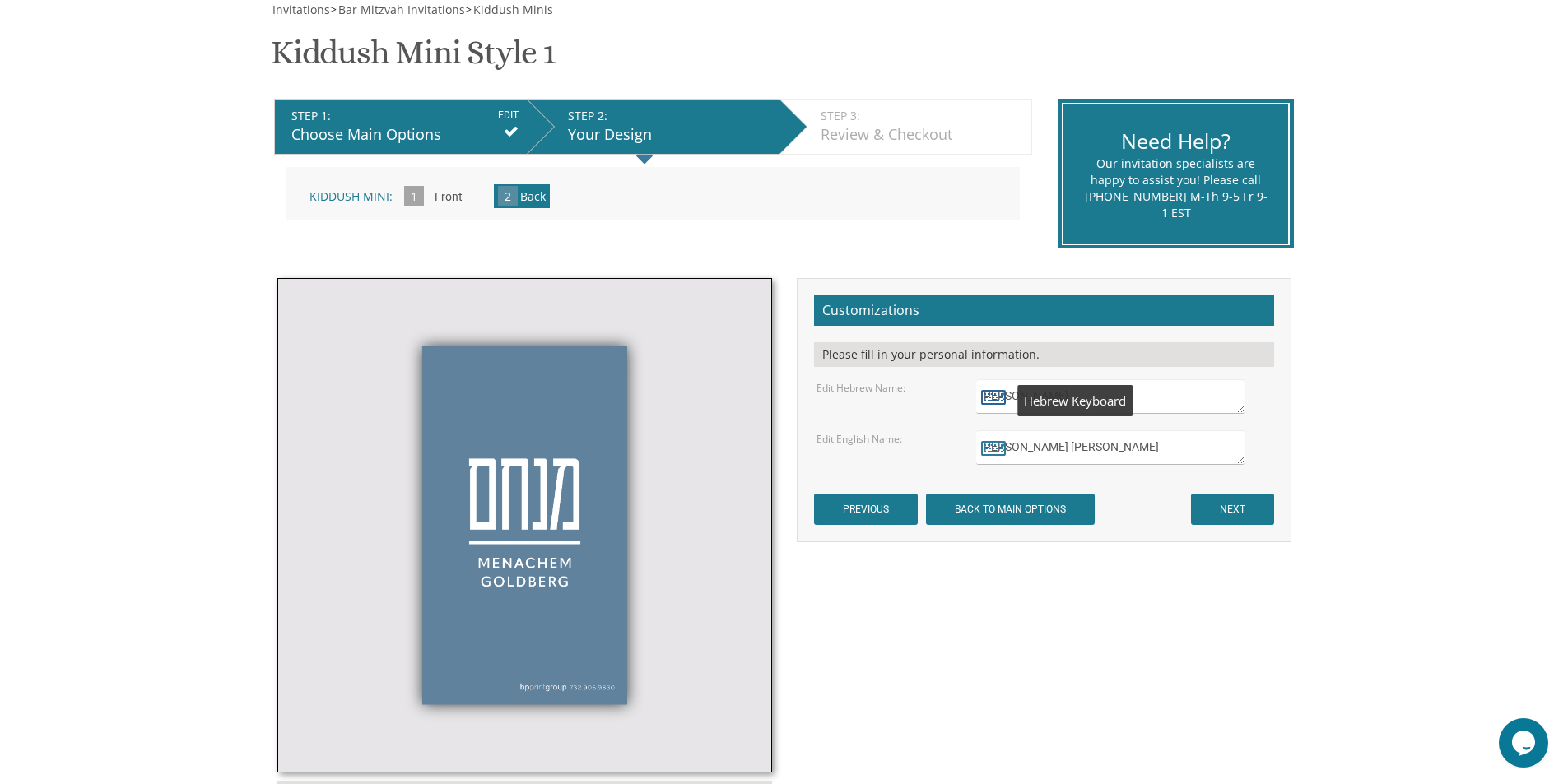
click at [988, 399] on icon at bounding box center [994, 396] width 25 height 23
type textarea "[PERSON_NAME]"
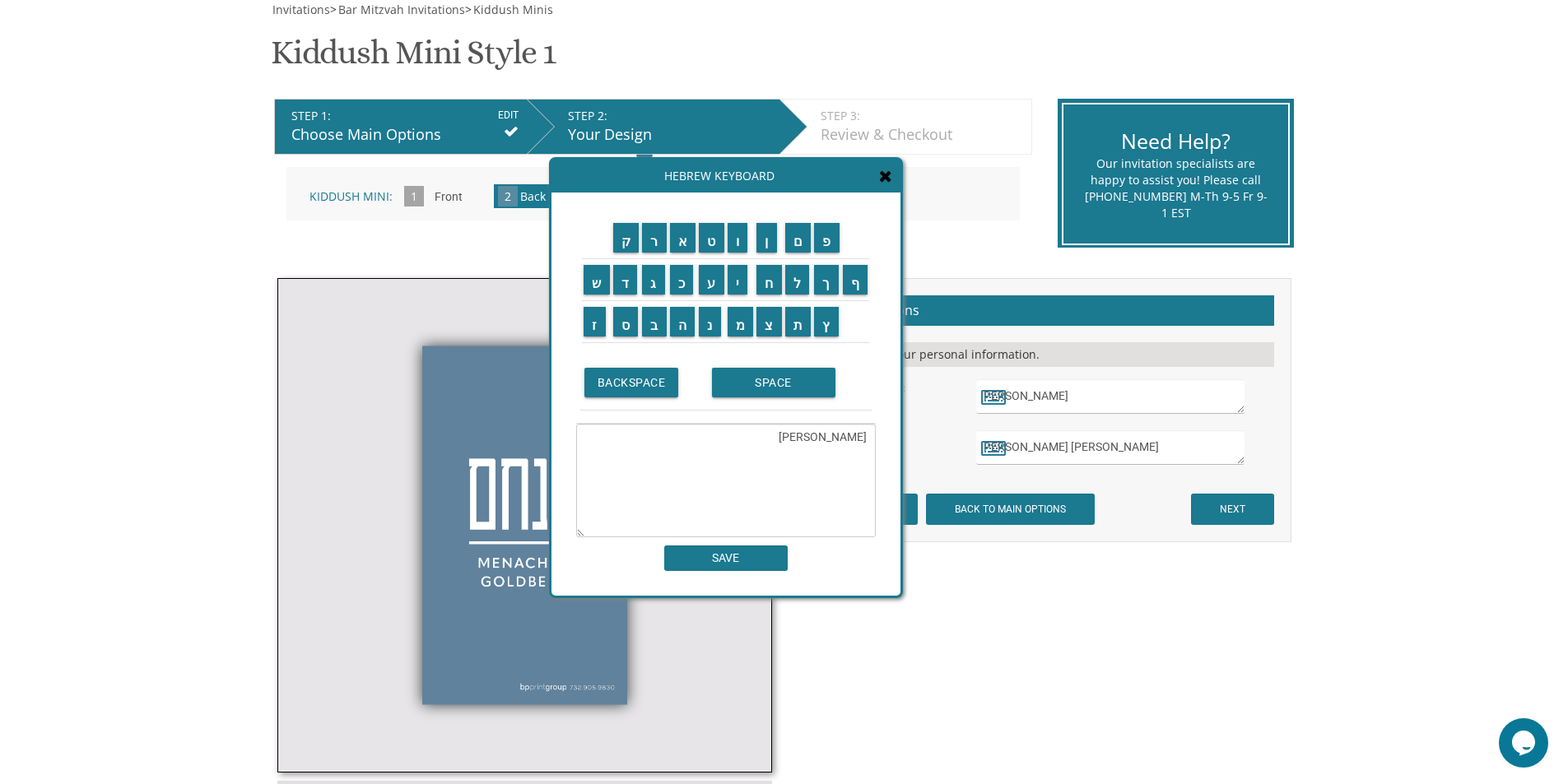
click at [848, 443] on textarea "[PERSON_NAME]" at bounding box center [726, 481] width 300 height 114
click at [849, 442] on textarea "[PERSON_NAME]" at bounding box center [726, 481] width 300 height 114
click at [598, 281] on input "ש" at bounding box center [597, 280] width 27 height 30
click at [806, 284] on input "ל" at bounding box center [797, 280] width 25 height 30
click at [745, 324] on input "מ" at bounding box center [741, 322] width 27 height 30
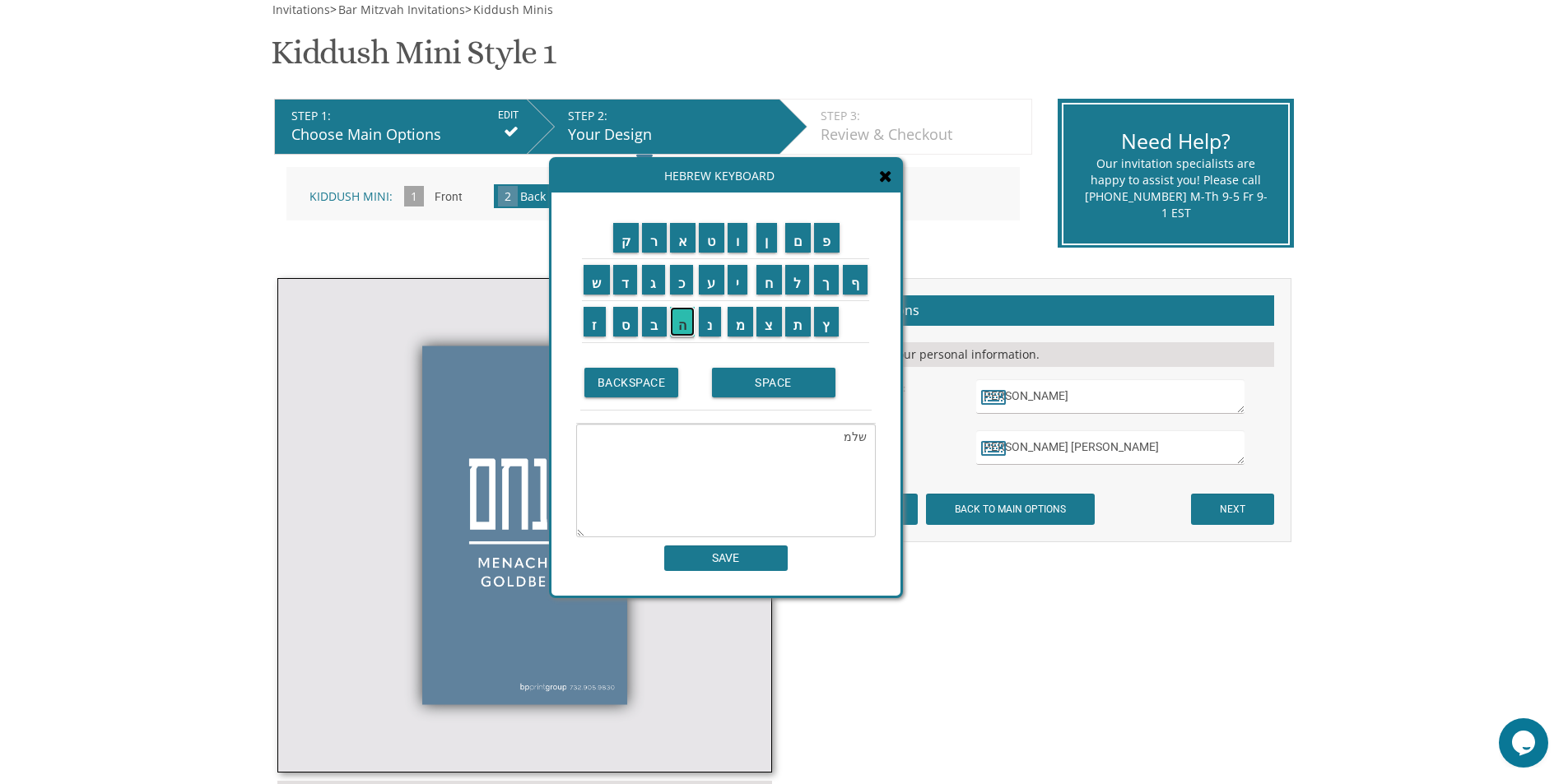
click at [687, 324] on input "ה" at bounding box center [683, 322] width 26 height 30
click at [756, 375] on input "SPACE" at bounding box center [773, 382] width 123 height 30
click at [590, 316] on input "ז" at bounding box center [594, 322] width 22 height 30
click at [799, 295] on td "ל" at bounding box center [798, 280] width 30 height 42
click at [802, 286] on input "ל" at bounding box center [797, 280] width 25 height 30
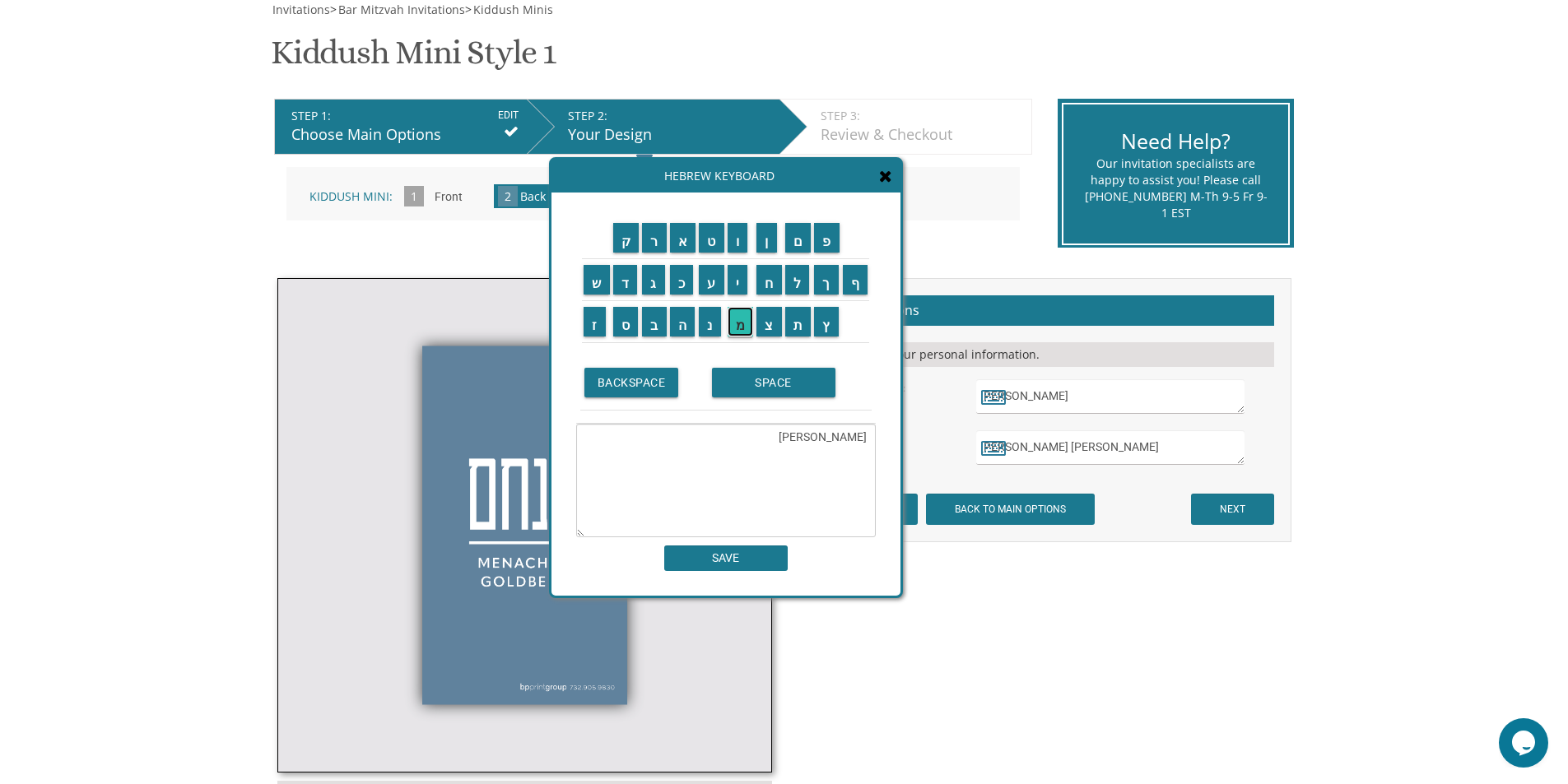
click at [745, 325] on input "מ" at bounding box center [741, 322] width 27 height 30
click at [769, 246] on input "ן" at bounding box center [766, 237] width 20 height 30
type textarea "שלמה זלמן"
click at [731, 561] on input "SAVE" at bounding box center [726, 558] width 123 height 26
type textarea "שלמה זלמן"
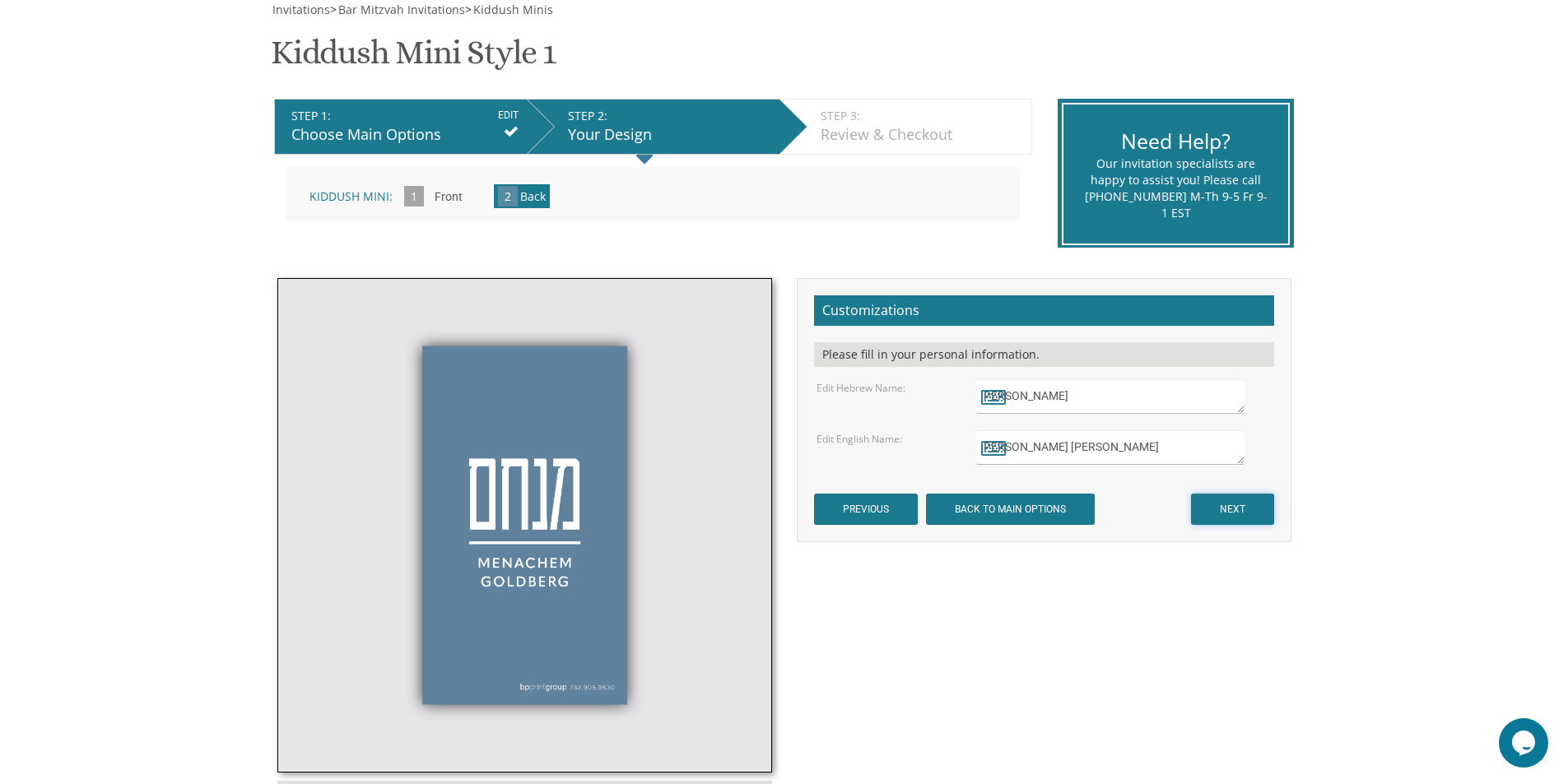
click at [1218, 500] on input "NEXT" at bounding box center [1232, 509] width 83 height 32
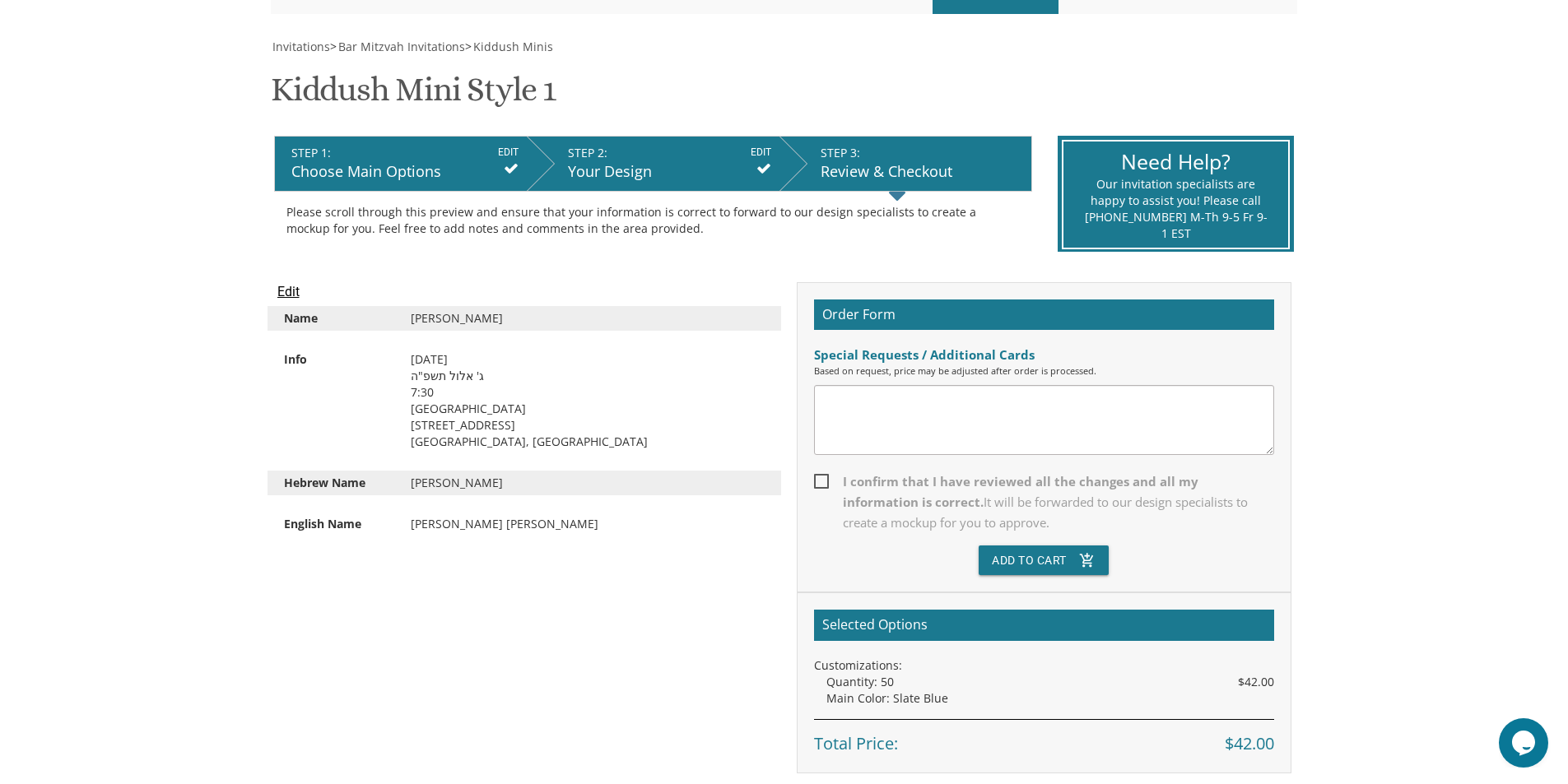
scroll to position [247, 0]
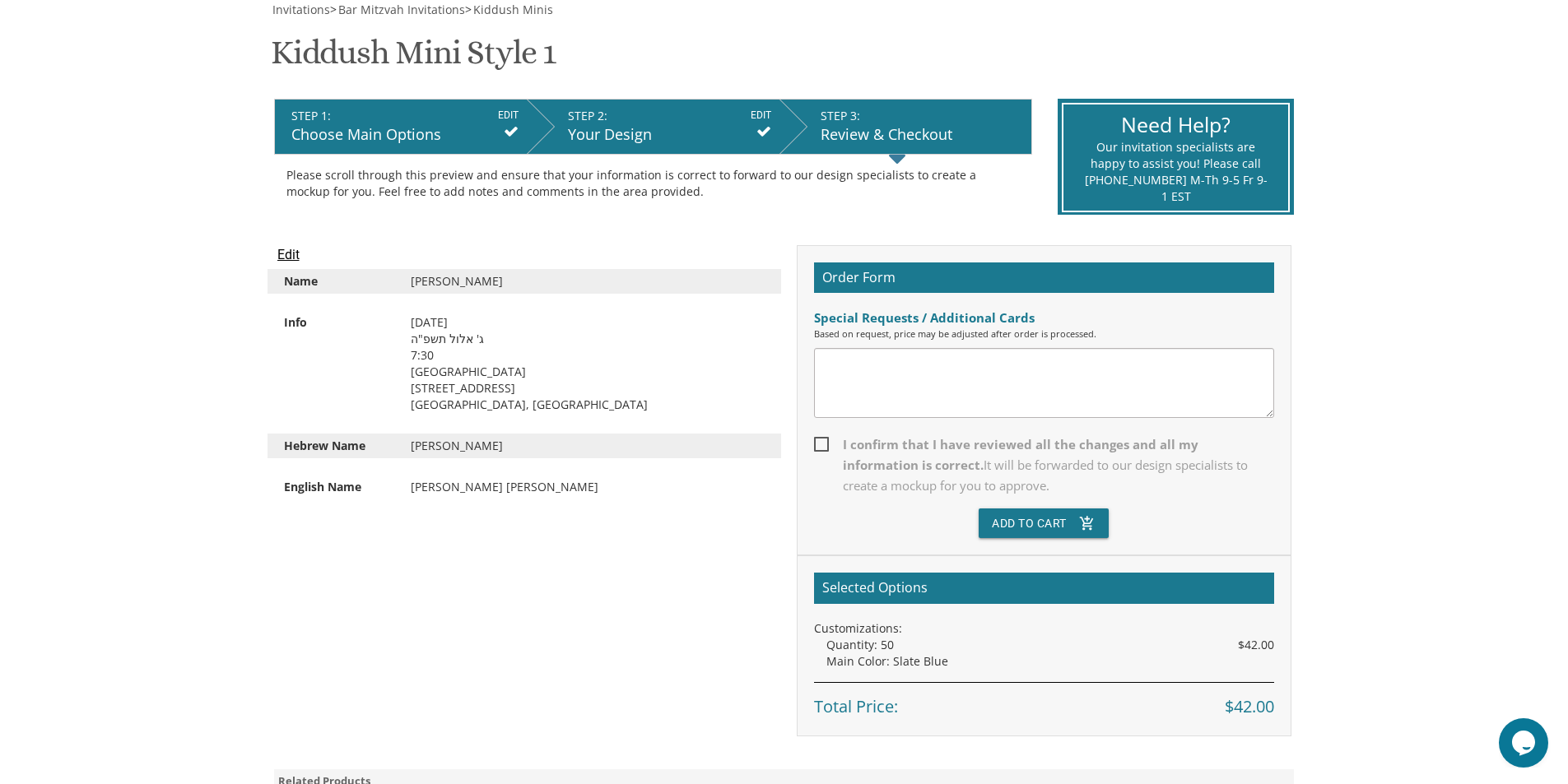
click at [819, 444] on span "I confirm that I have reviewed all the changes and all my information is correc…" at bounding box center [1043, 465] width 460 height 61
click at [819, 444] on input "I confirm that I have reviewed all the changes and all my information is correc…" at bounding box center [818, 442] width 11 height 11
checkbox input "true"
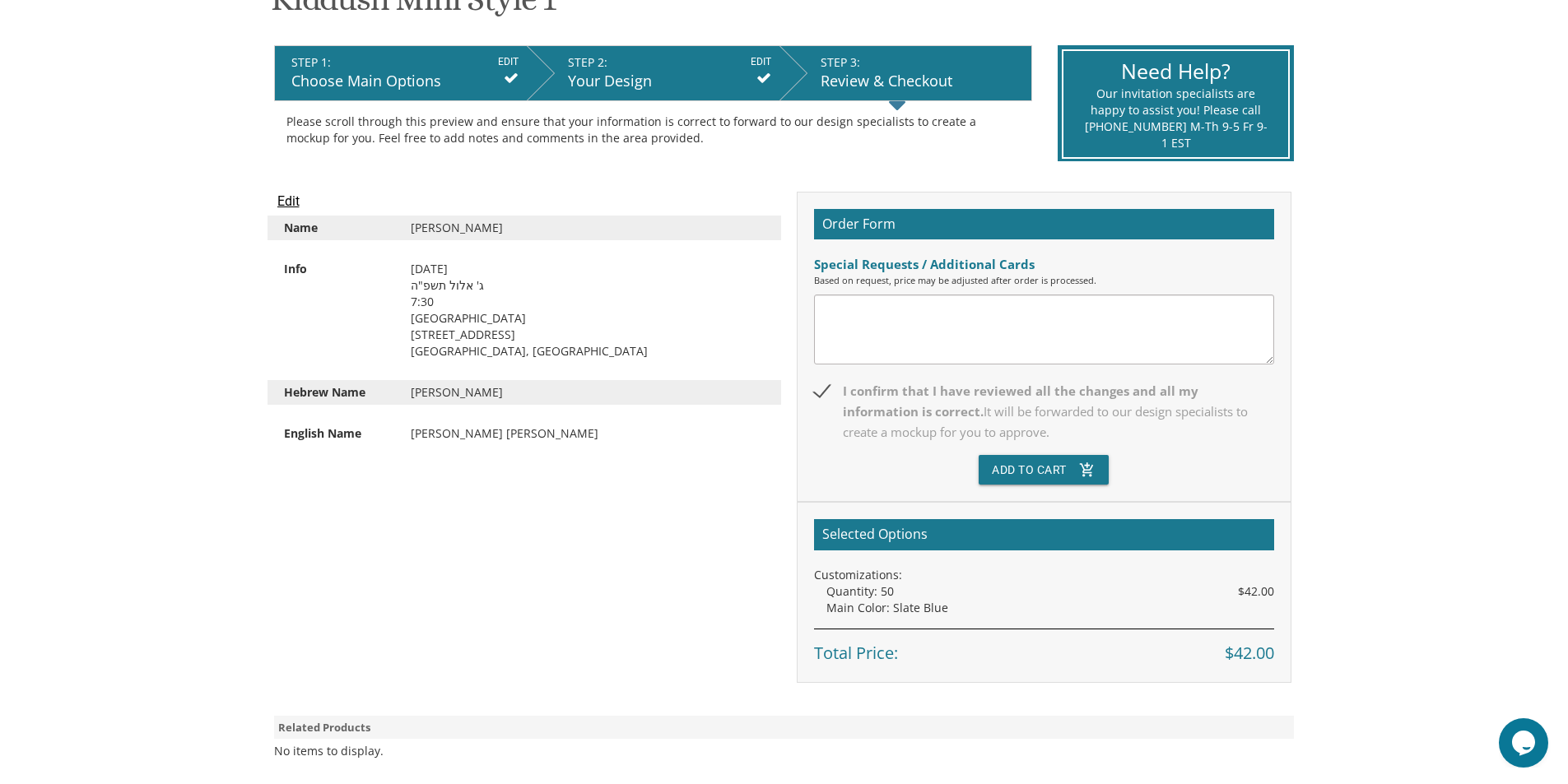
scroll to position [329, 0]
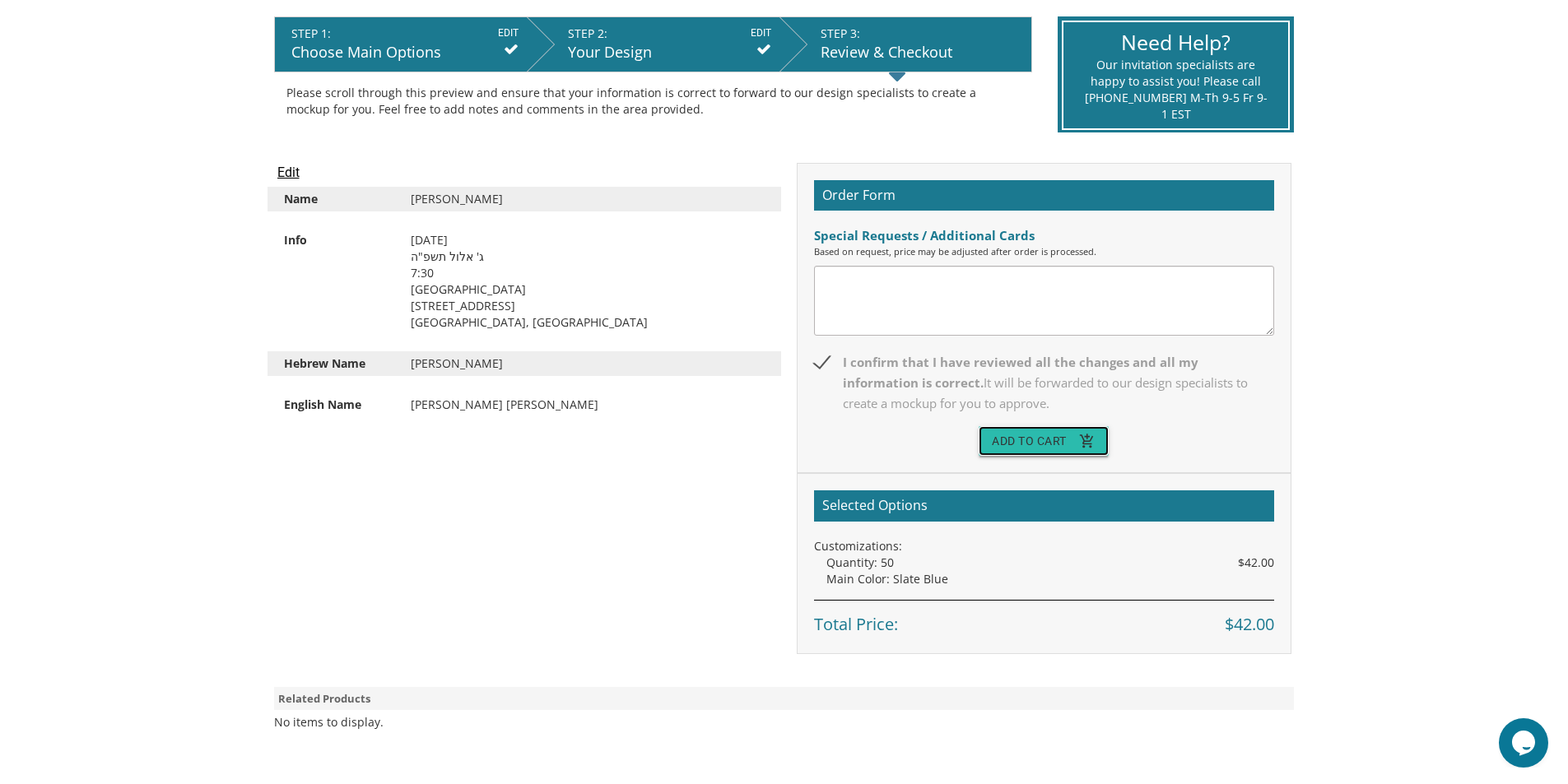
click at [1022, 429] on button "Add To Cart add_shopping_cart" at bounding box center [1043, 440] width 130 height 30
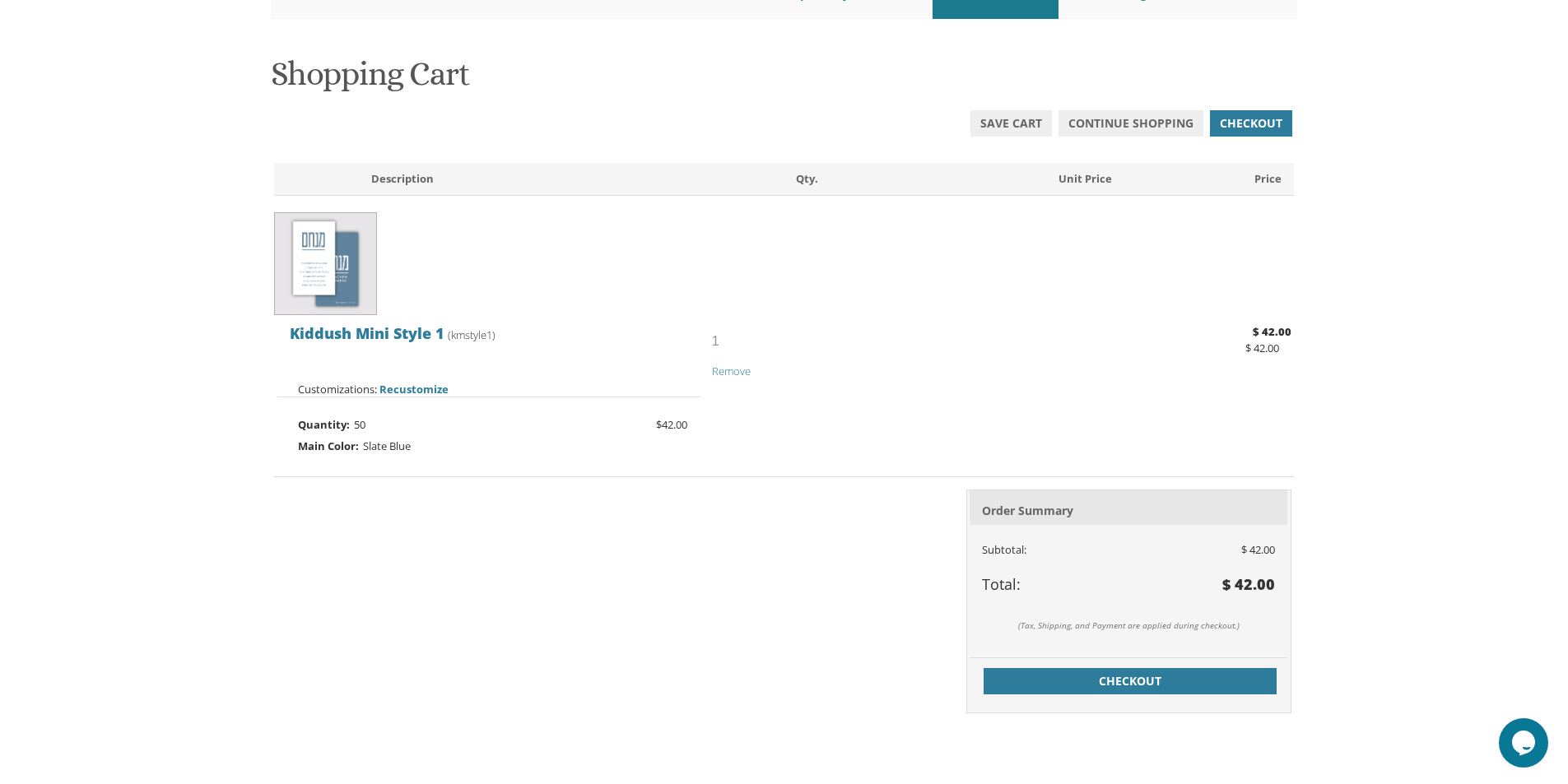
scroll to position [247, 0]
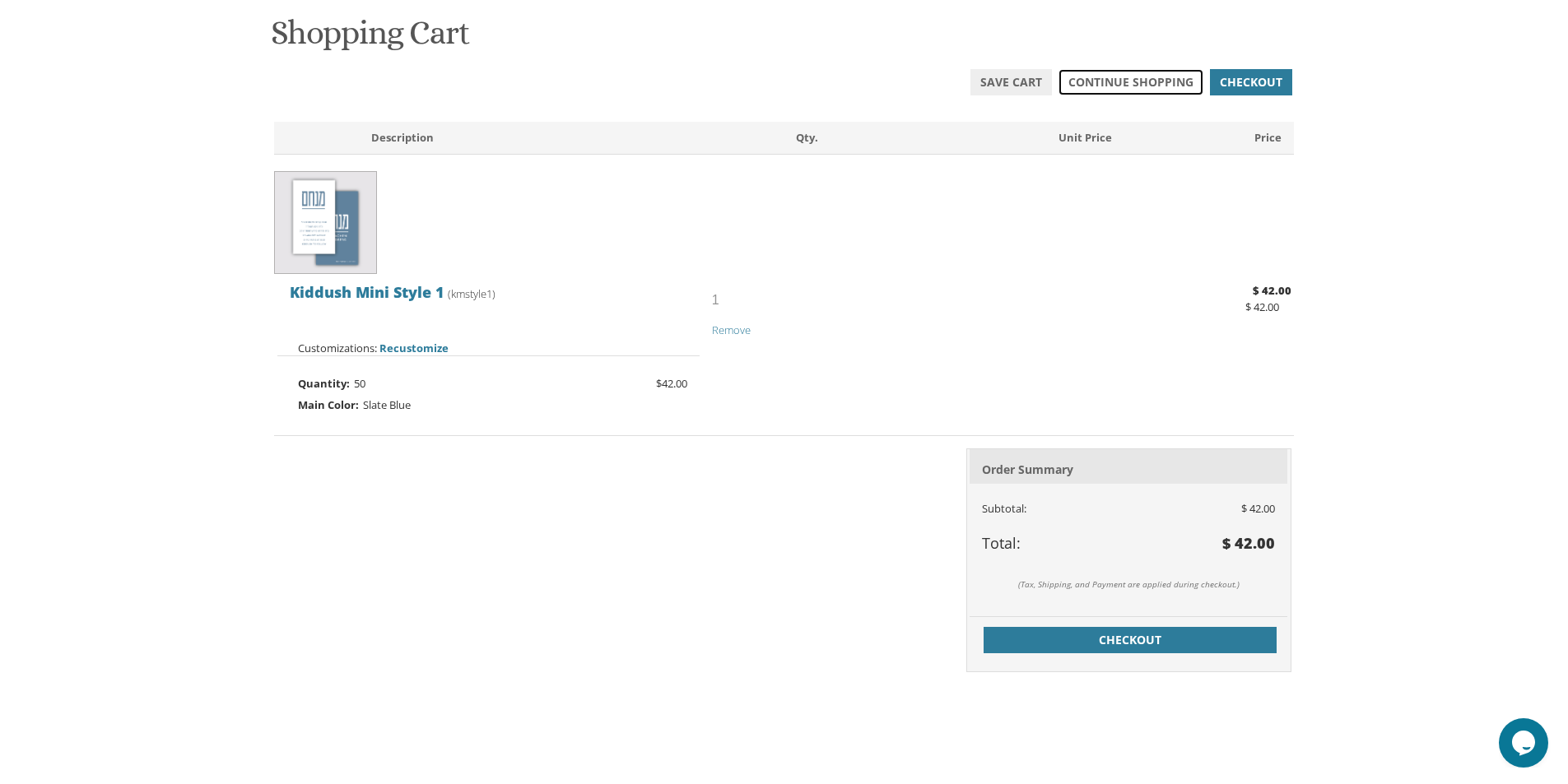
click at [1141, 79] on span "Continue Shopping" at bounding box center [1131, 81] width 125 height 16
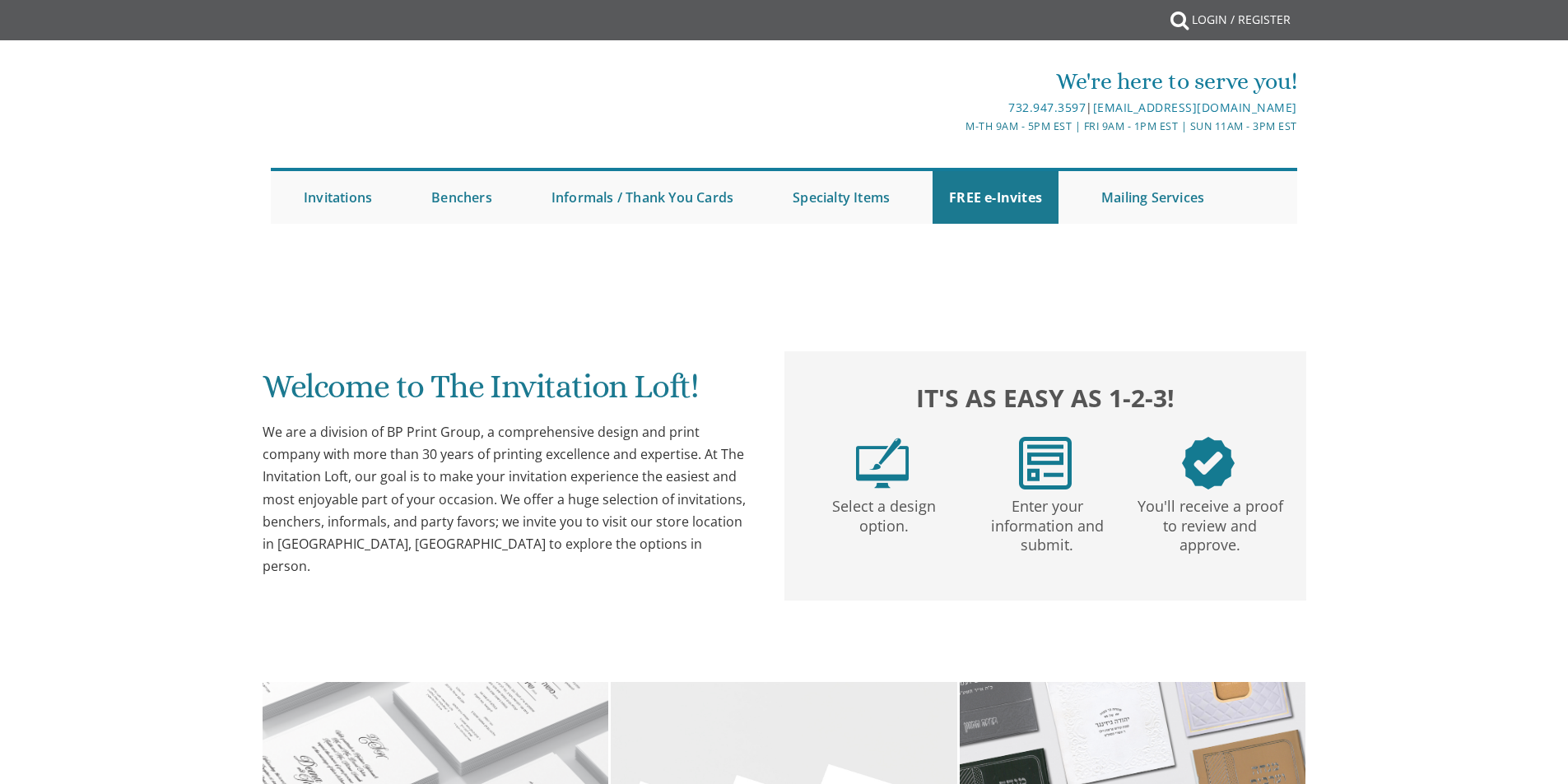
scroll to position [329, 0]
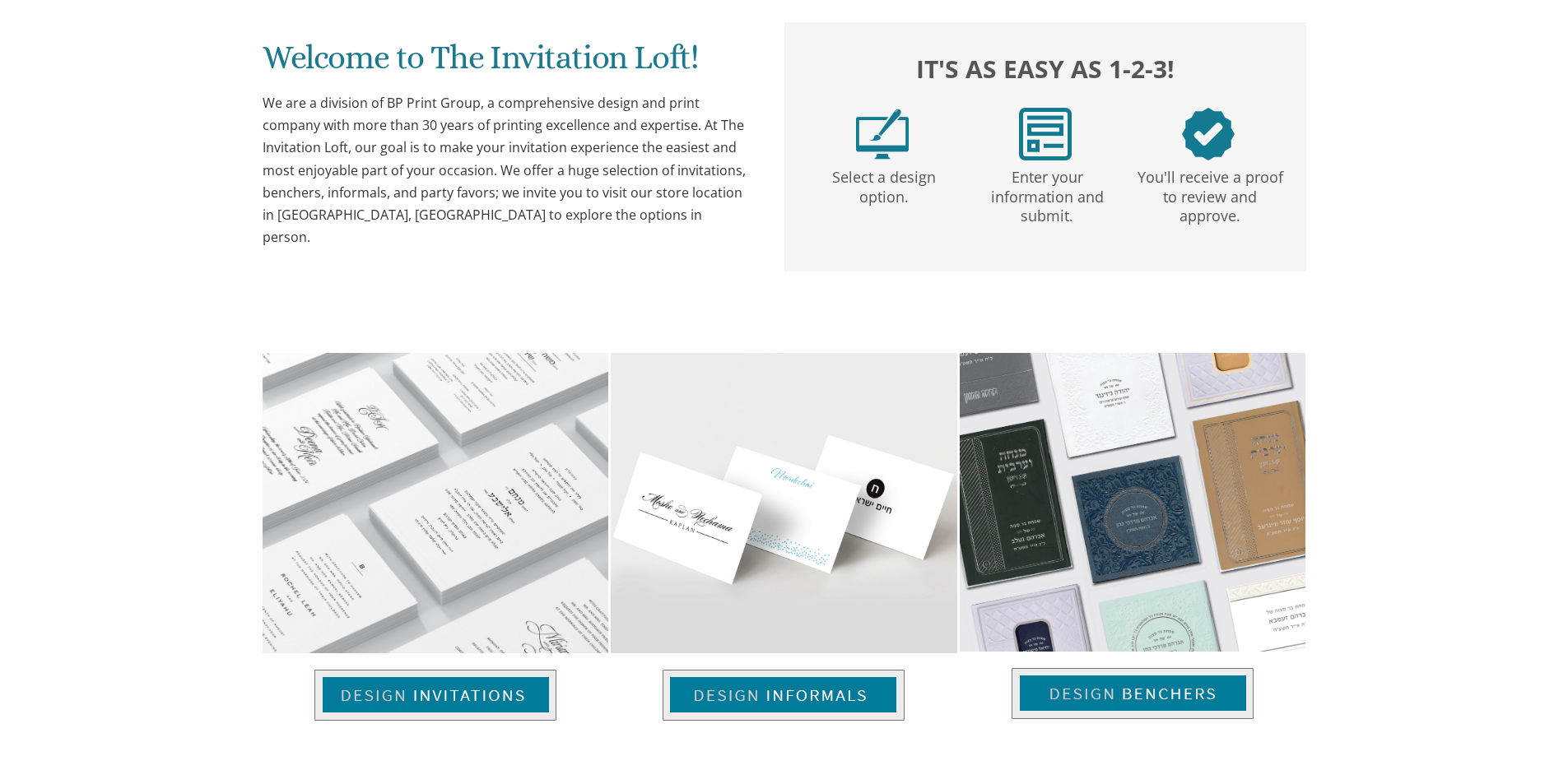
click at [825, 274] on div "Welcome to The Invitation Loft! We are a division of BP Print Group, a comprehe…" at bounding box center [784, 492] width 1026 height 1112
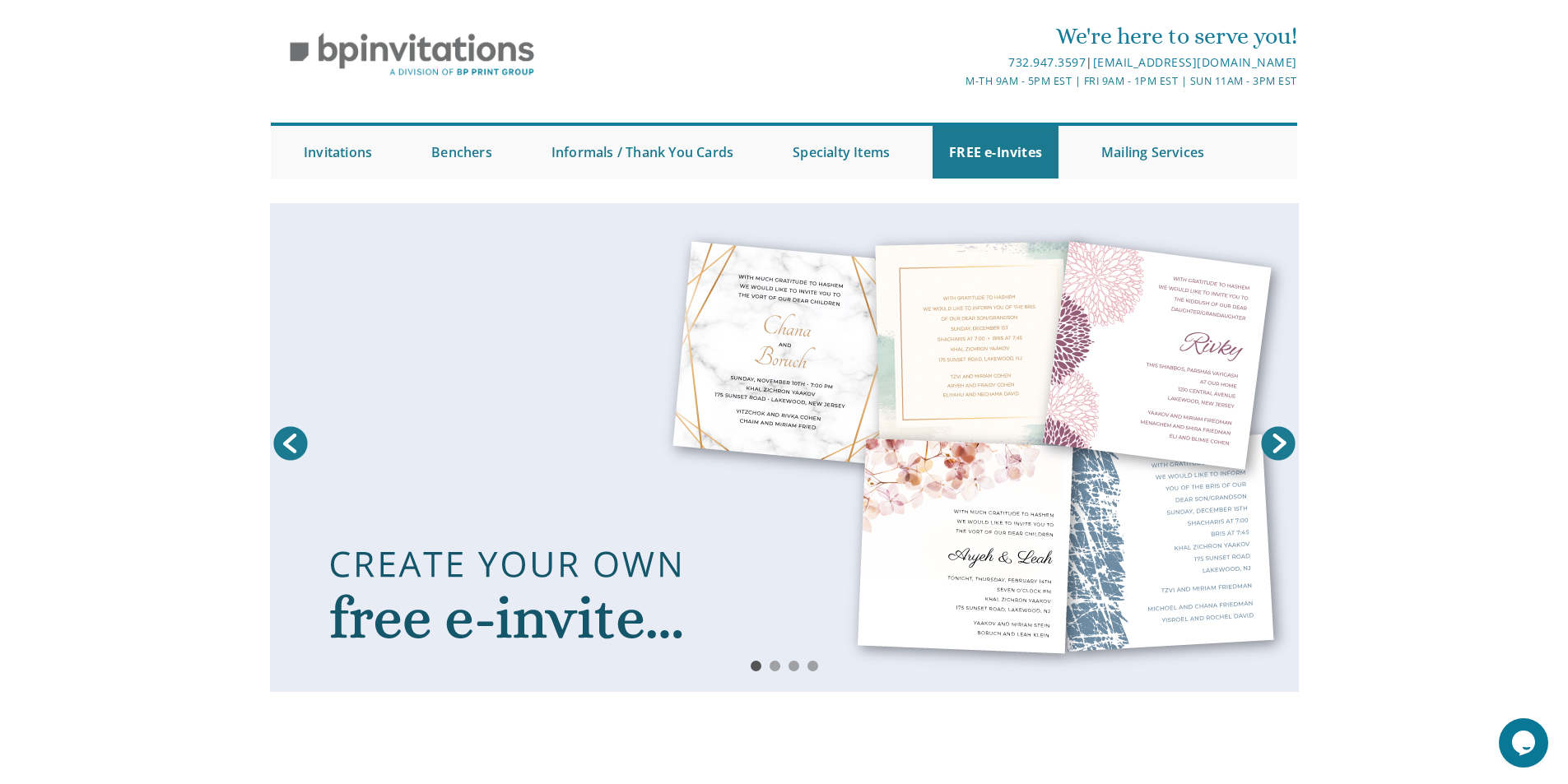
scroll to position [0, 0]
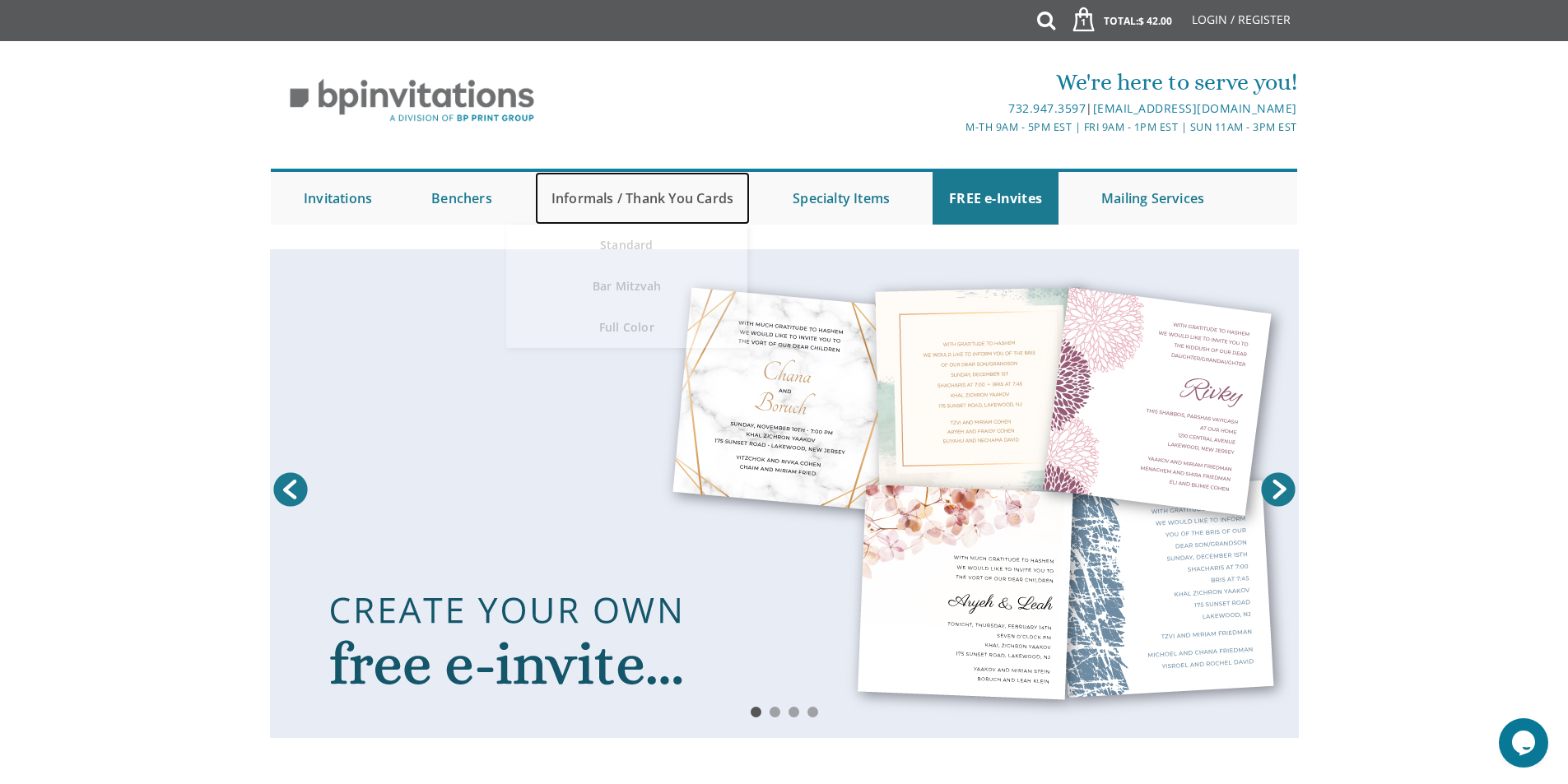
click at [642, 193] on link "Informals / Thank You Cards" at bounding box center [642, 198] width 214 height 53
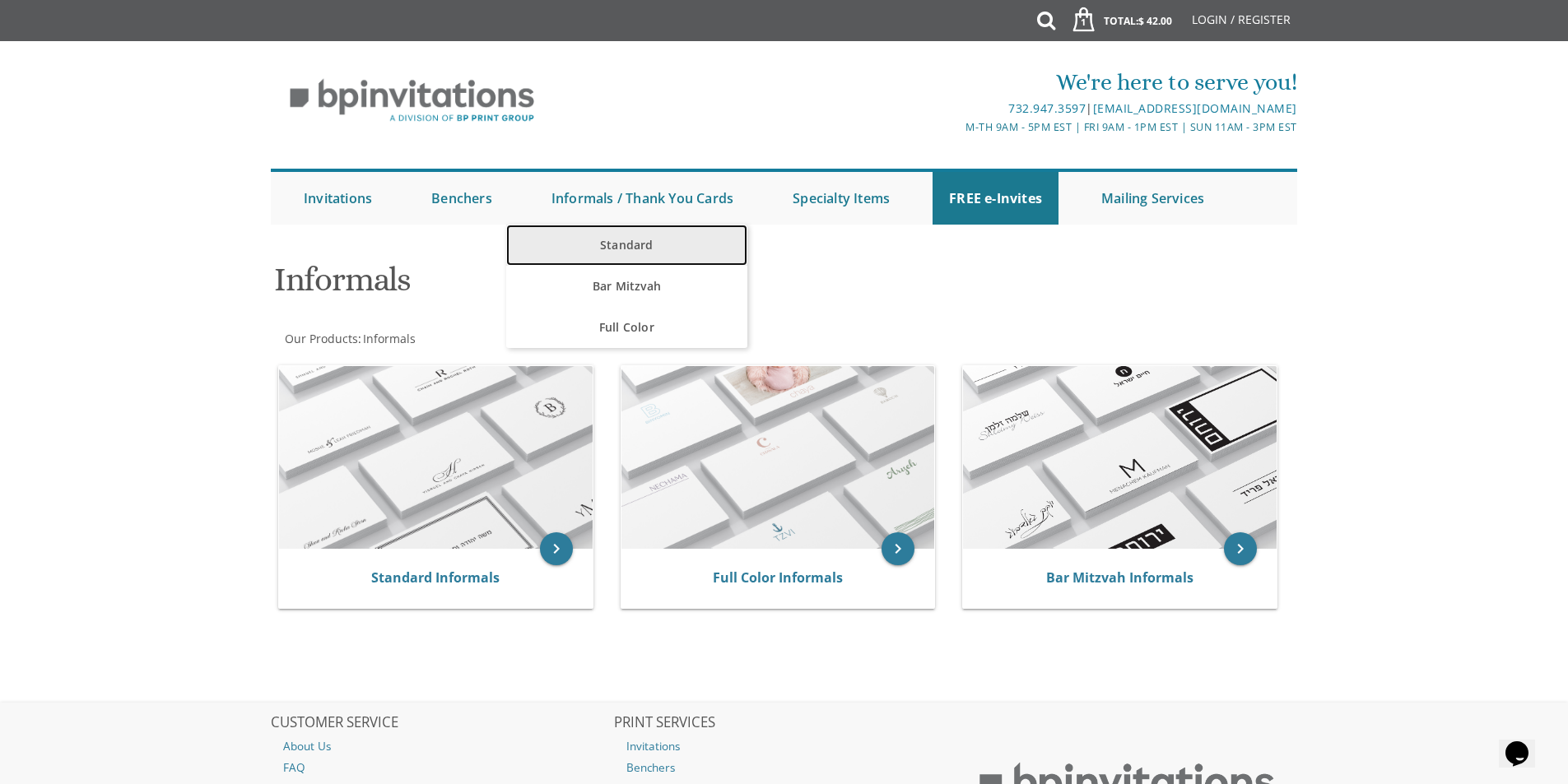
click at [628, 242] on link "Standard" at bounding box center [627, 245] width 241 height 41
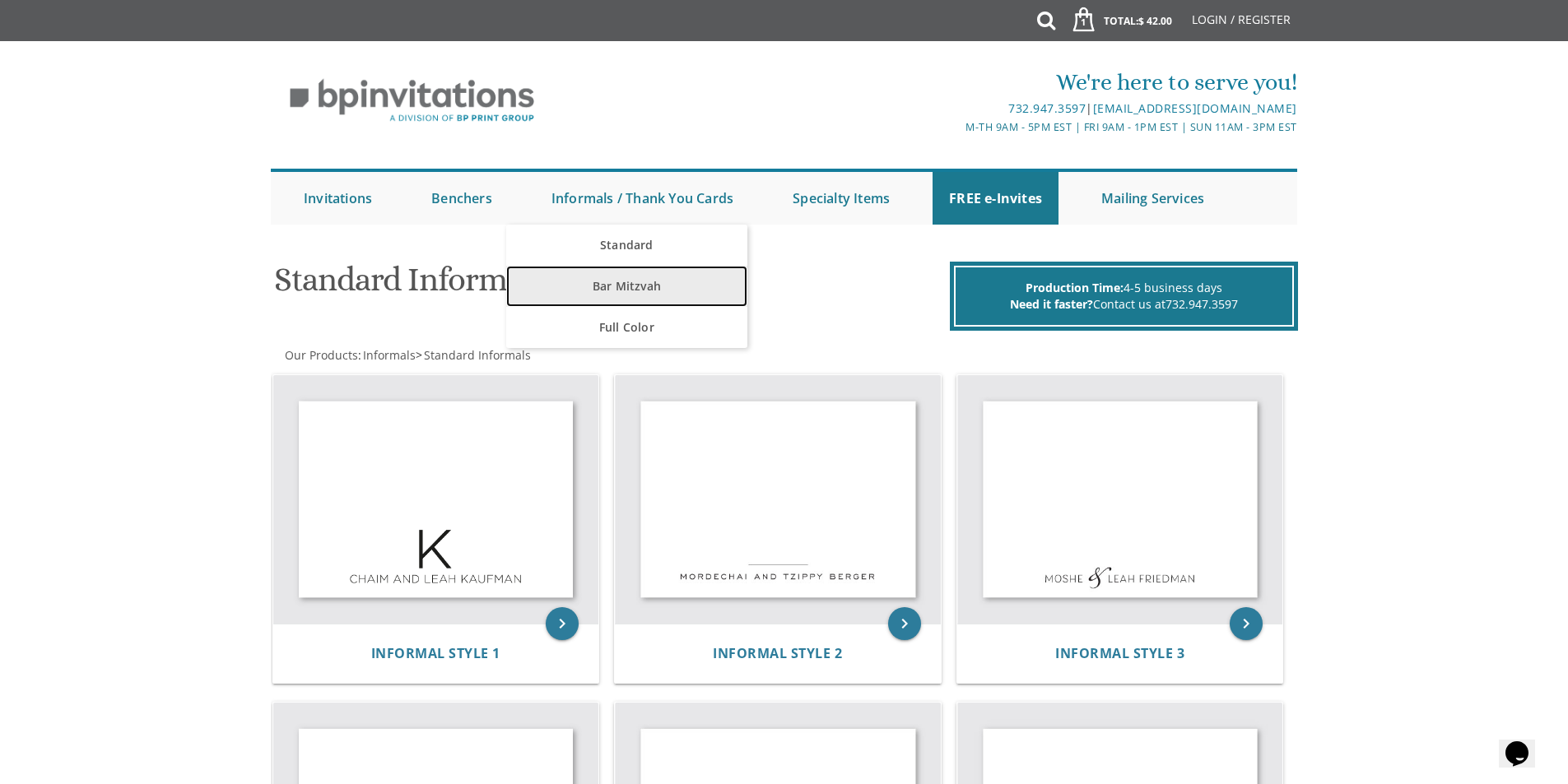
click at [618, 288] on link "Bar Mitzvah" at bounding box center [627, 286] width 241 height 41
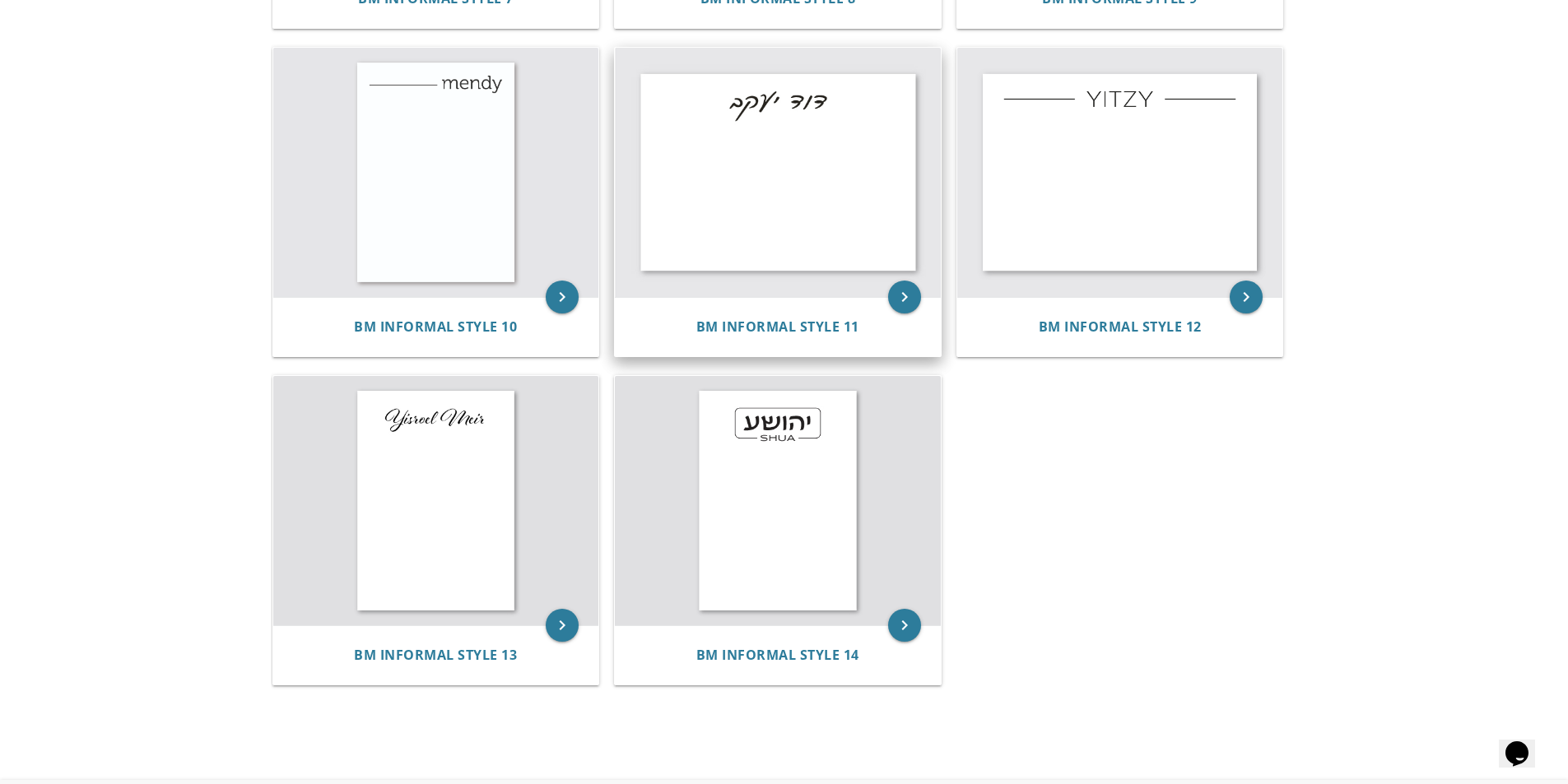
scroll to position [1317, 0]
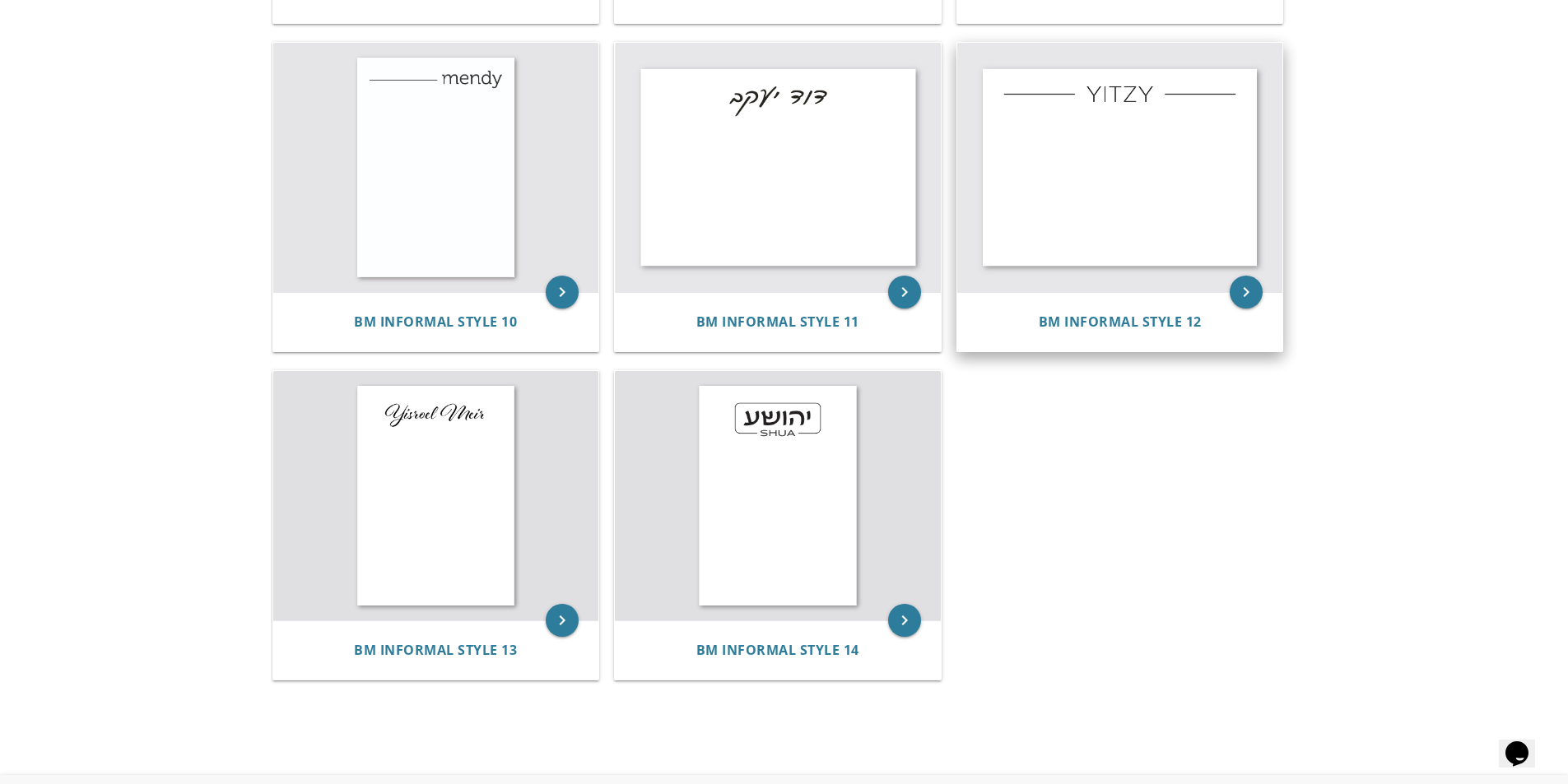
click at [1090, 154] on img at bounding box center [1120, 168] width 325 height 250
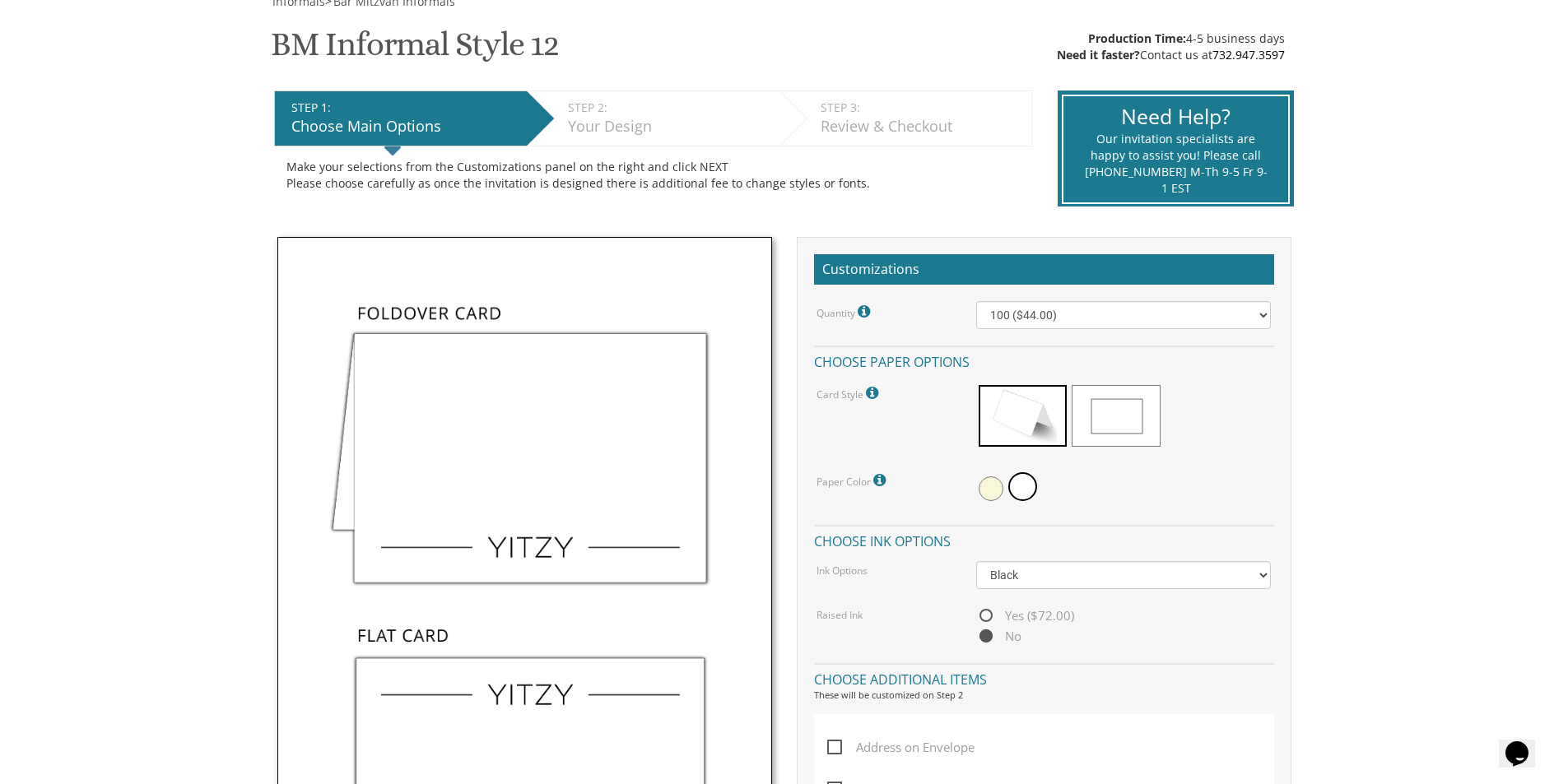
scroll to position [412, 0]
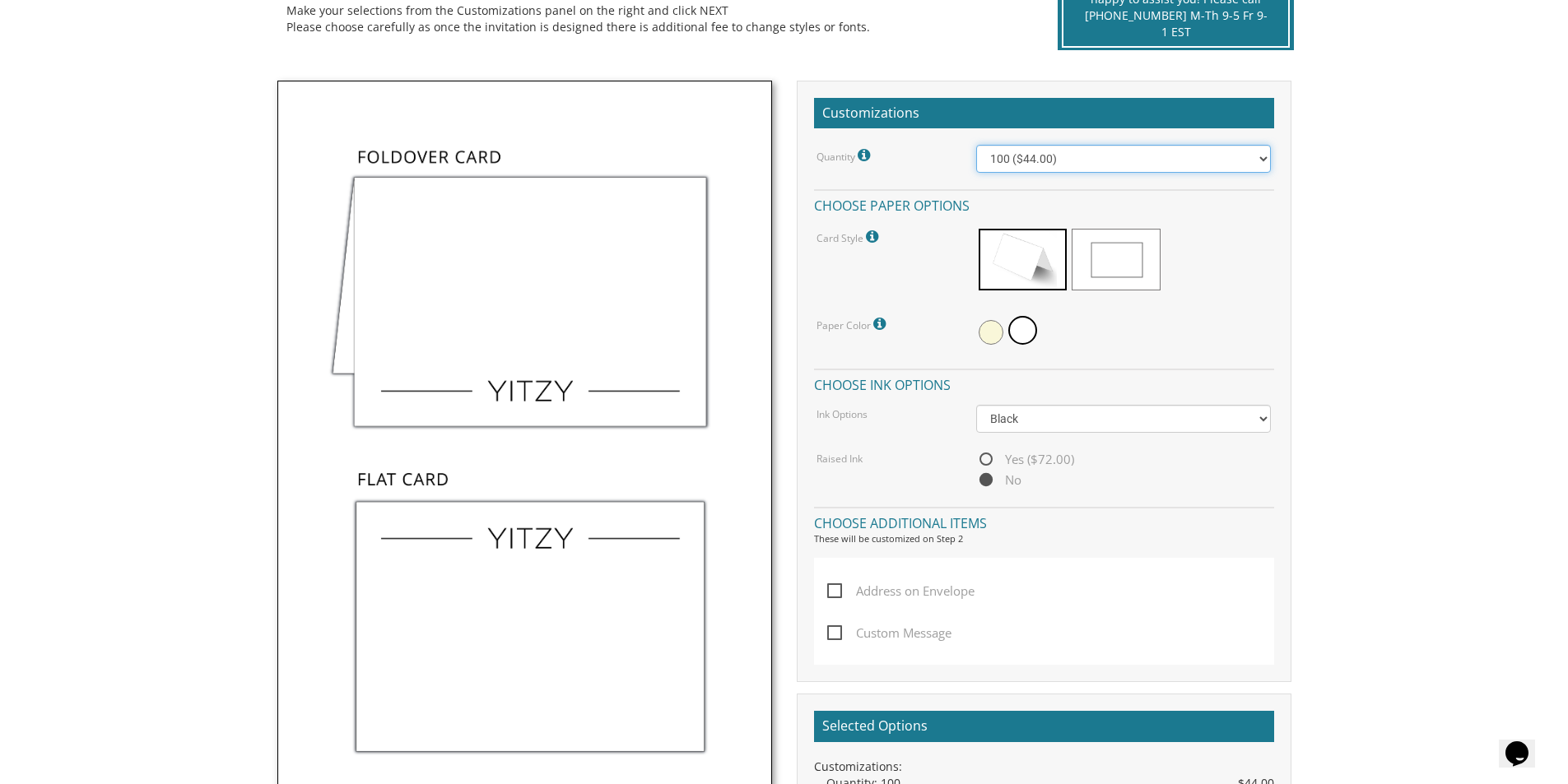
click at [1092, 157] on select "100 ($44.00) 200 ($63.00) 300 ($82.00) 400 ($101.00) 500 ($120.00) 600 ($139.00…" at bounding box center [1124, 158] width 295 height 28
click at [1089, 157] on select "100 ($44.00) 200 ($63.00) 300 ($82.00) 400 ($101.00) 500 ($120.00) 600 ($139.00…" at bounding box center [1124, 158] width 295 height 28
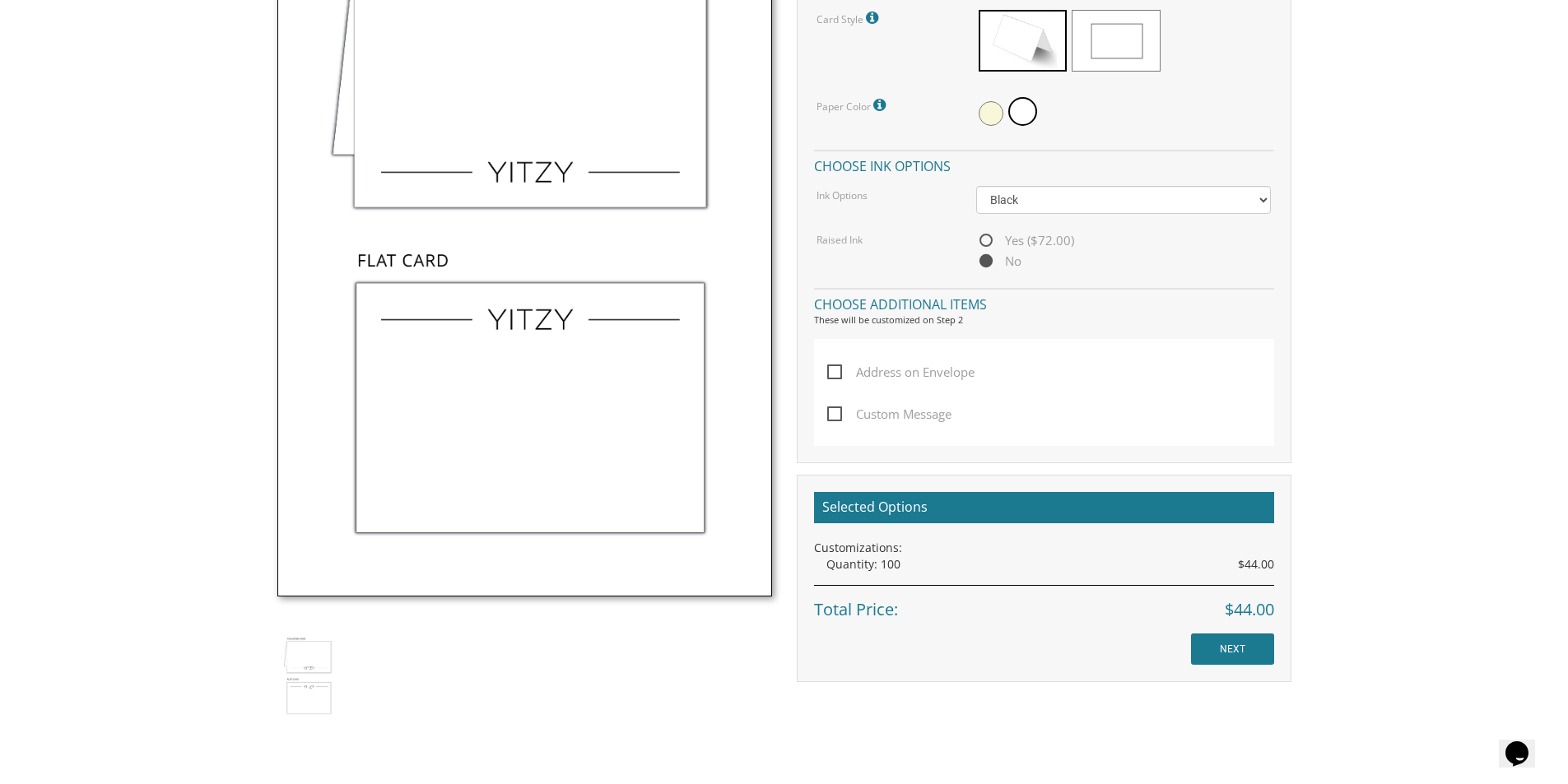
scroll to position [659, 0]
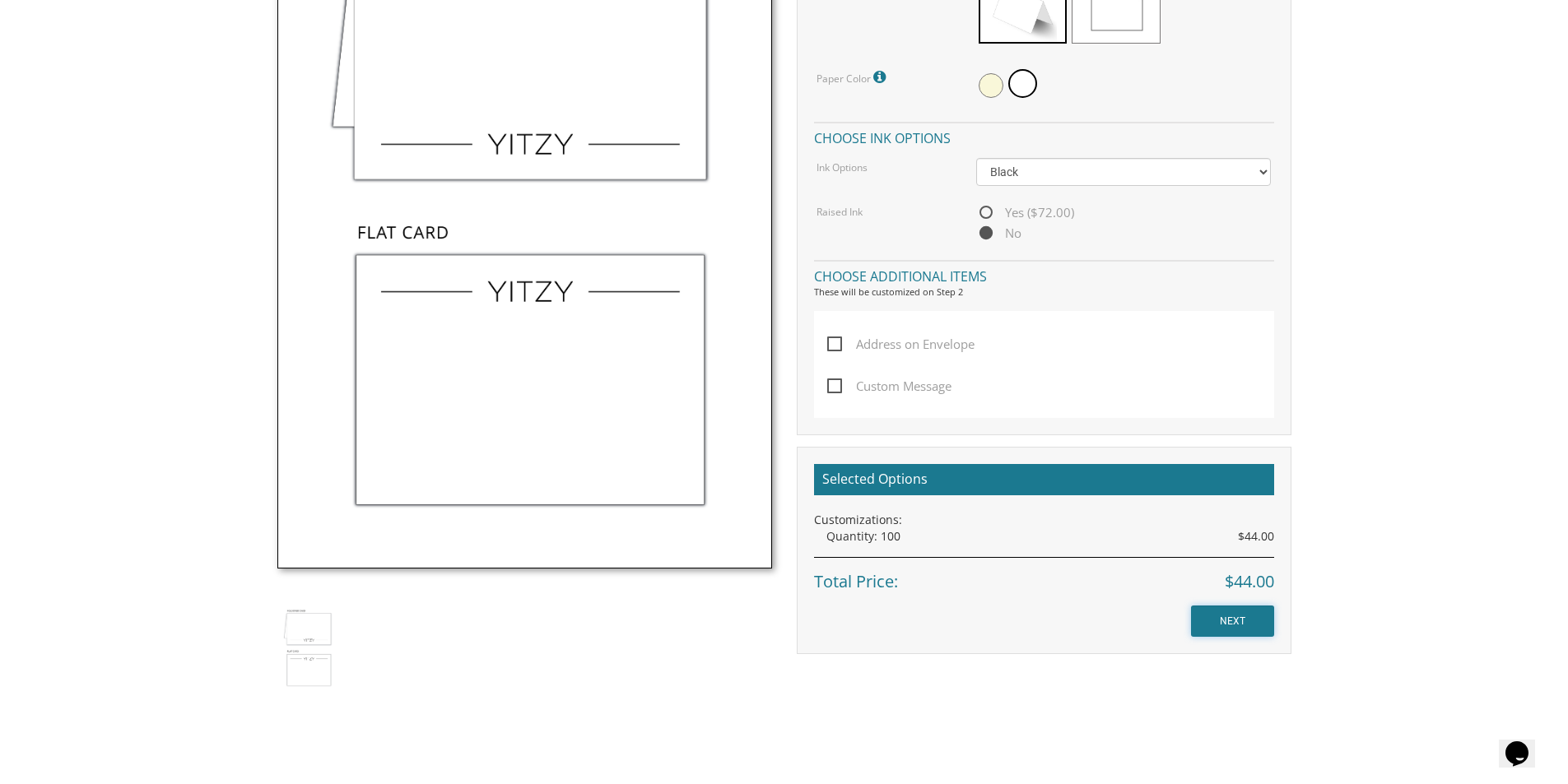
click at [1231, 608] on input "NEXT" at bounding box center [1232, 621] width 83 height 32
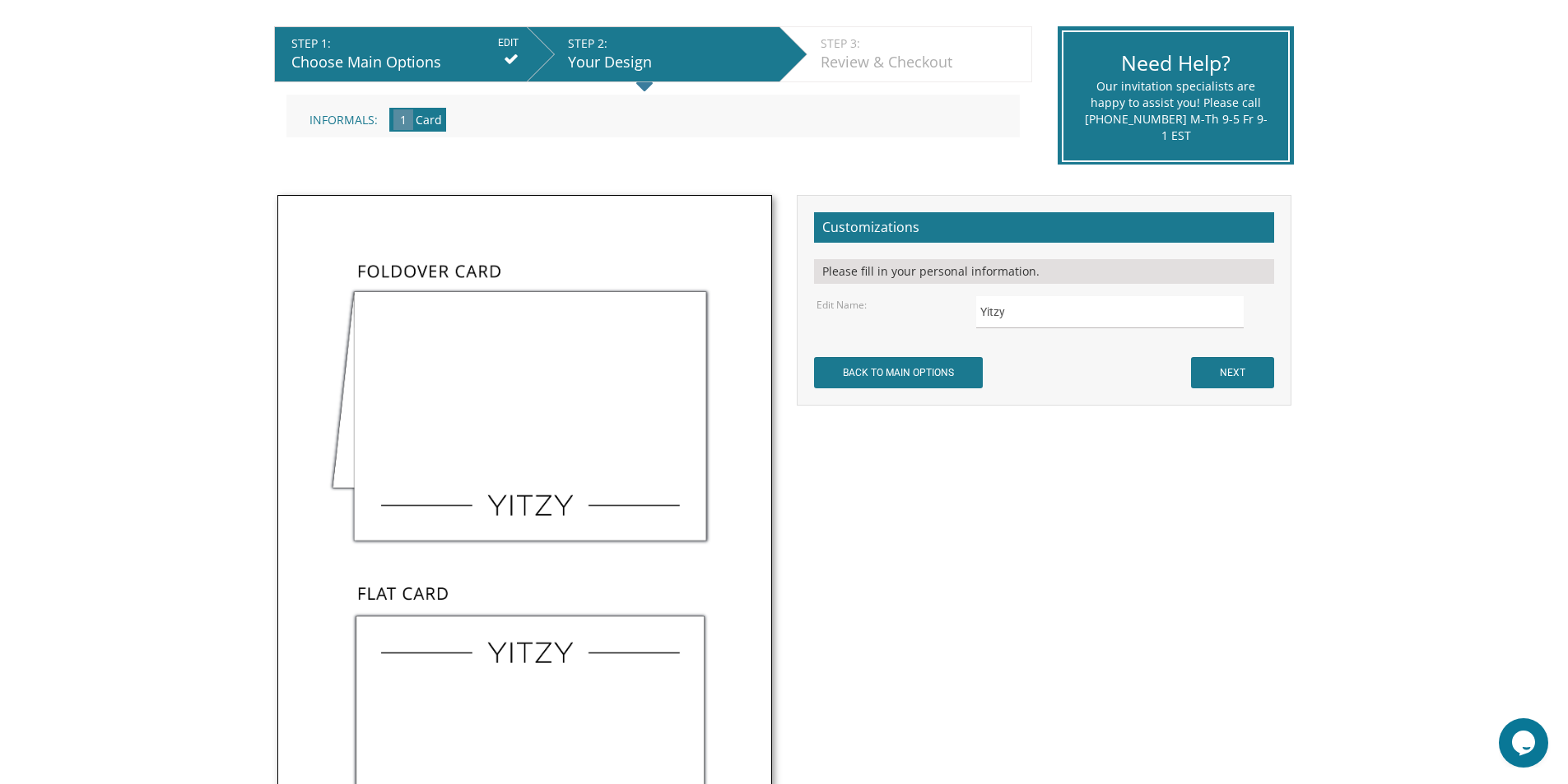
scroll to position [329, 0]
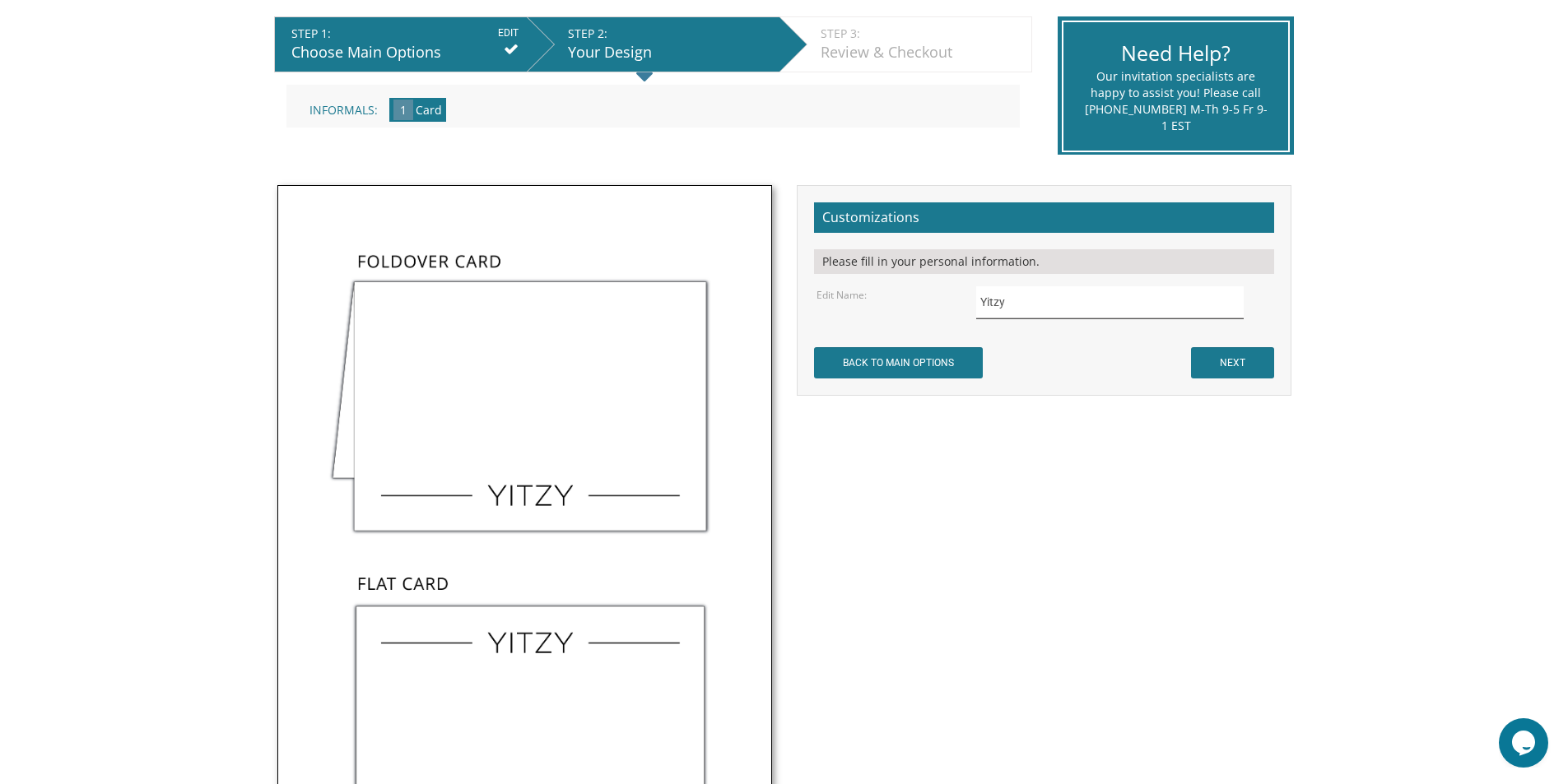
drag, startPoint x: 1013, startPoint y: 305, endPoint x: 919, endPoint y: 308, distance: 94.0
click at [919, 308] on div "Edit Name: [GEOGRAPHIC_DATA]" at bounding box center [1043, 302] width 479 height 33
drag, startPoint x: 1091, startPoint y: 303, endPoint x: 898, endPoint y: 304, distance: 193.0
click at [898, 304] on div "Edit Name: [PERSON_NAME]" at bounding box center [1043, 302] width 479 height 33
type input "[PERSON_NAME]"
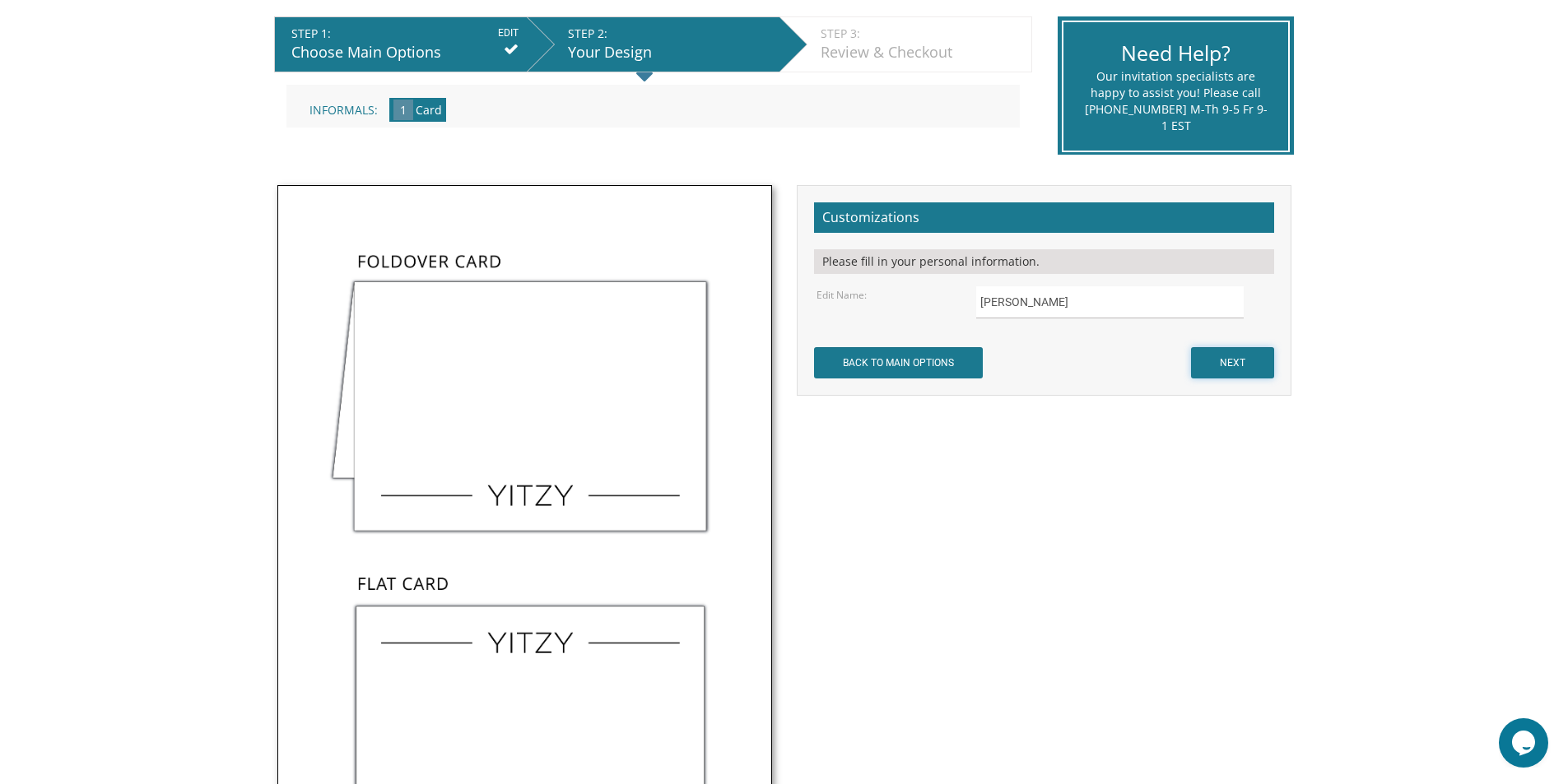
click at [1247, 355] on input "NEXT" at bounding box center [1232, 363] width 83 height 32
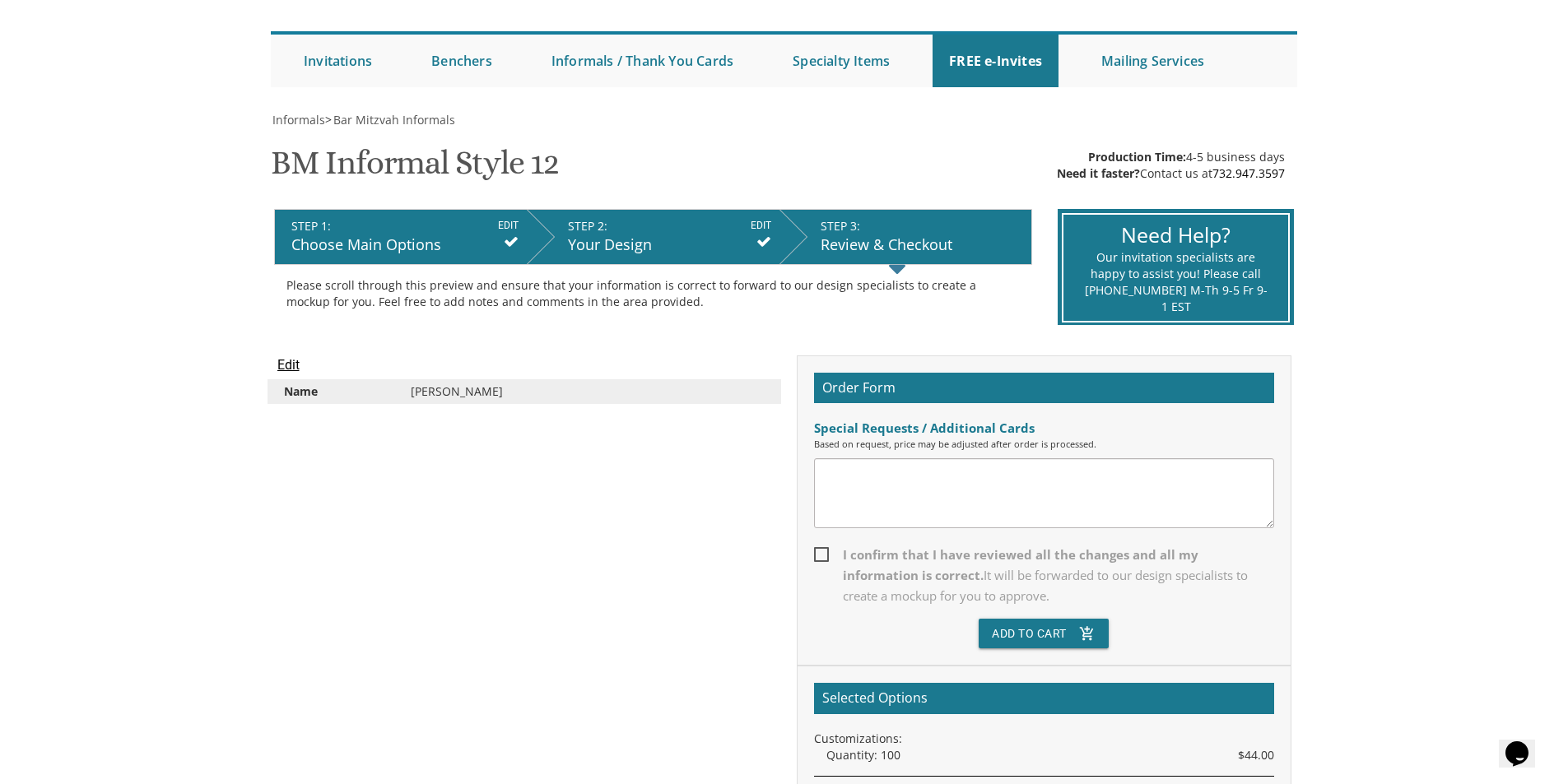
scroll to position [247, 0]
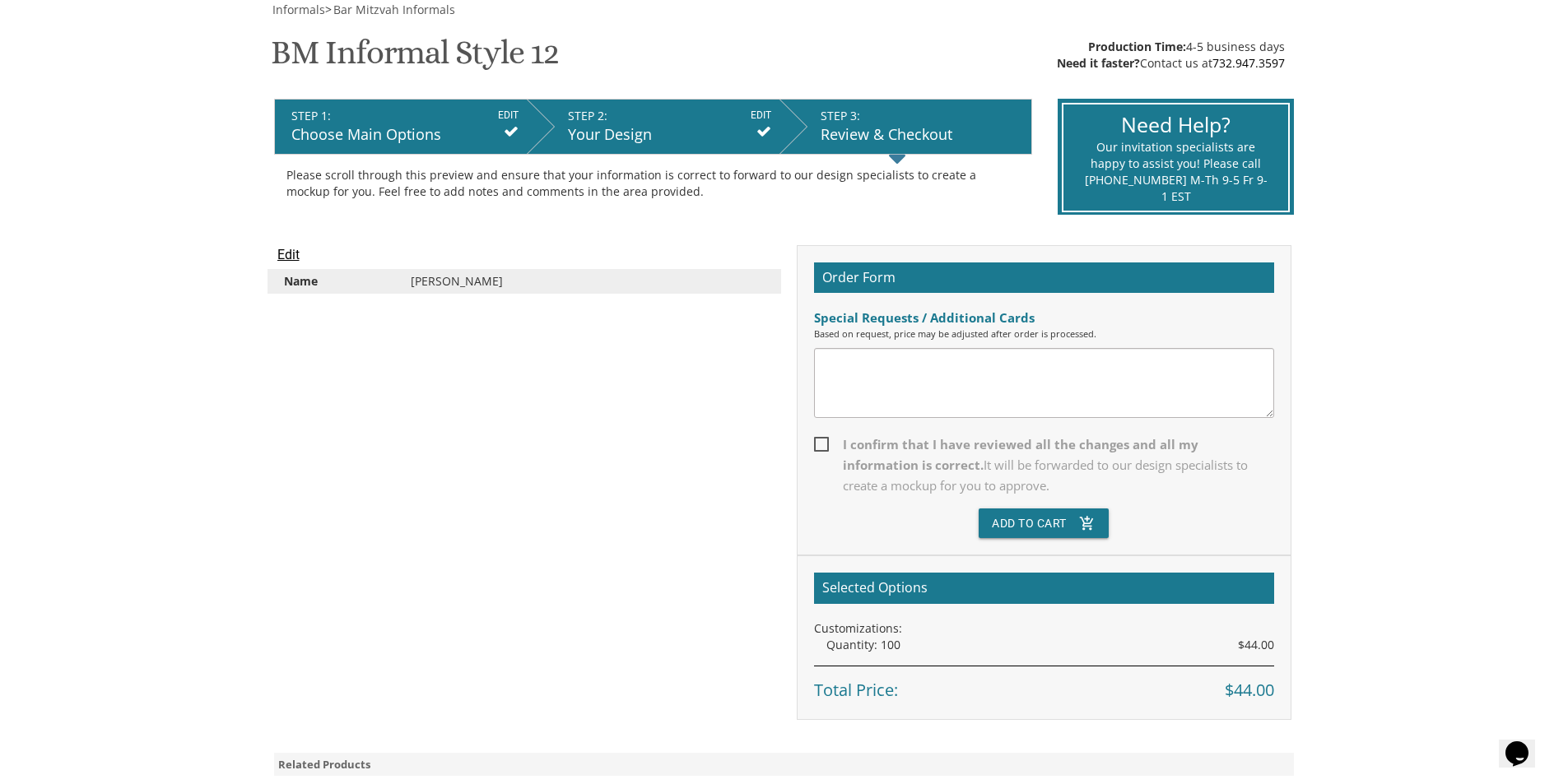
click at [831, 445] on span "I confirm that I have reviewed all the changes and all my information is correc…" at bounding box center [1043, 465] width 460 height 61
click at [825, 445] on input "I confirm that I have reviewed all the changes and all my information is correc…" at bounding box center [818, 442] width 11 height 11
checkbox input "true"
click at [1053, 527] on button "Add To Cart add_shopping_cart" at bounding box center [1043, 523] width 130 height 30
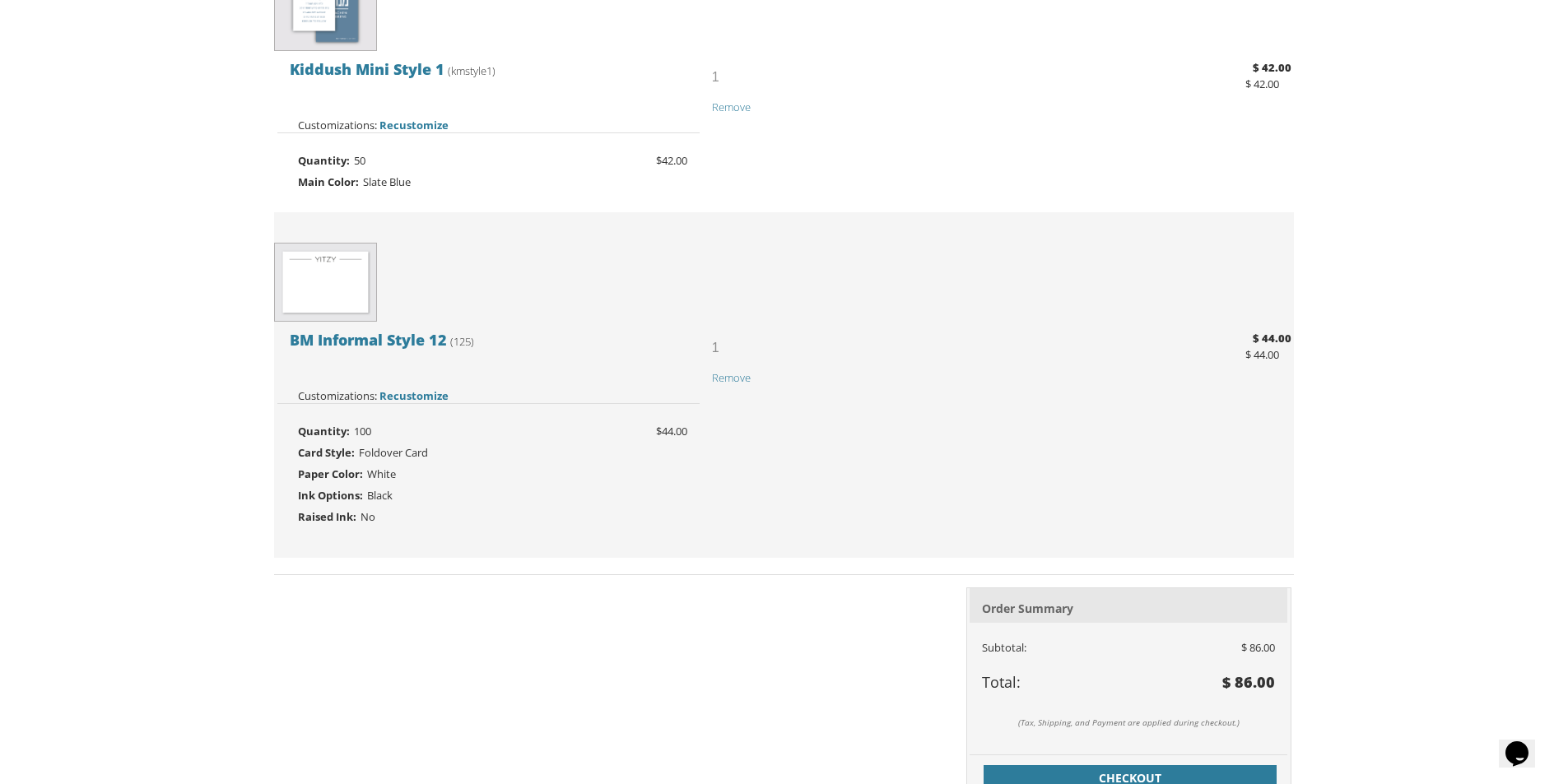
scroll to position [659, 0]
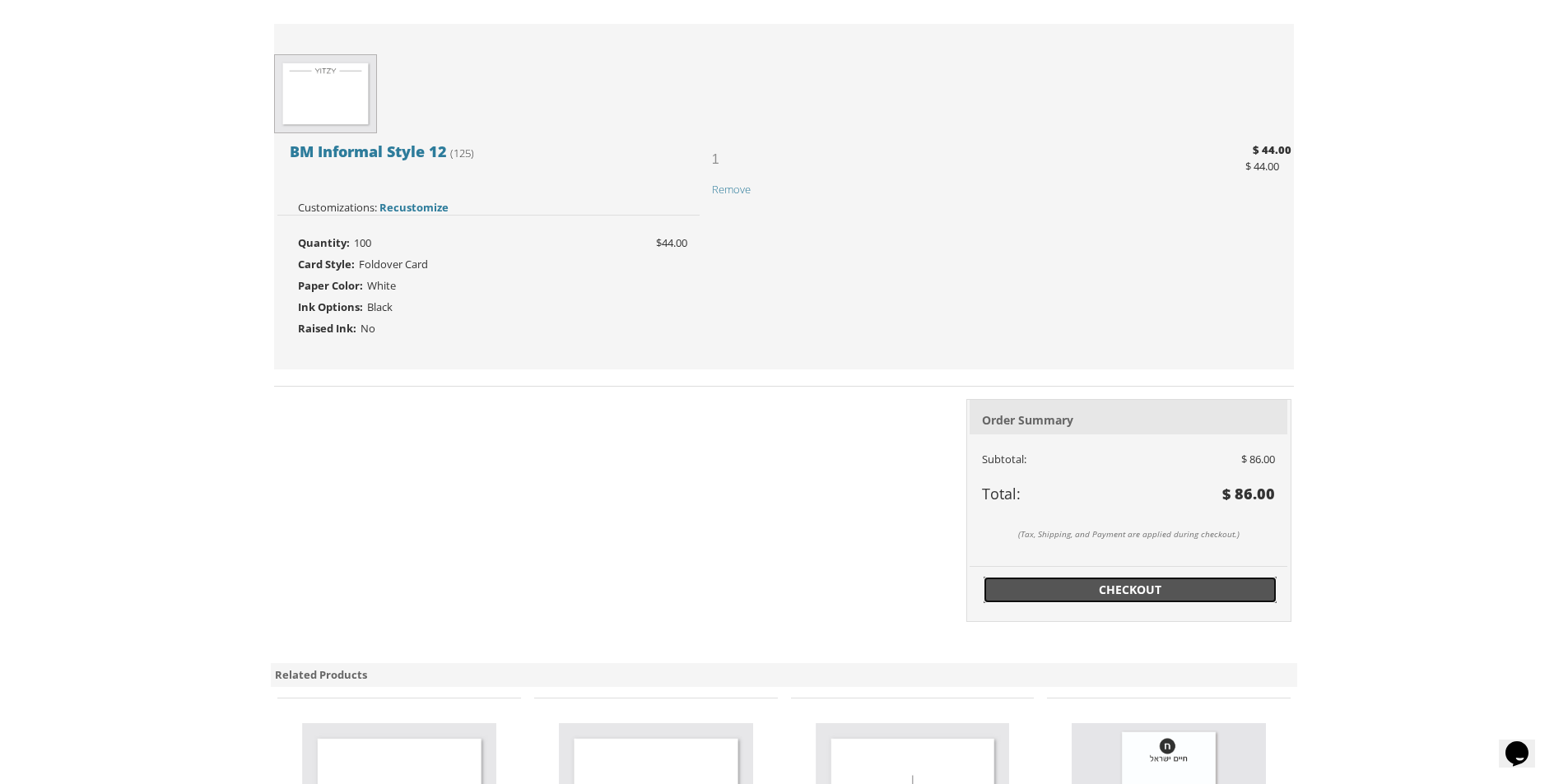
click at [1189, 589] on span "Checkout" at bounding box center [1130, 590] width 273 height 16
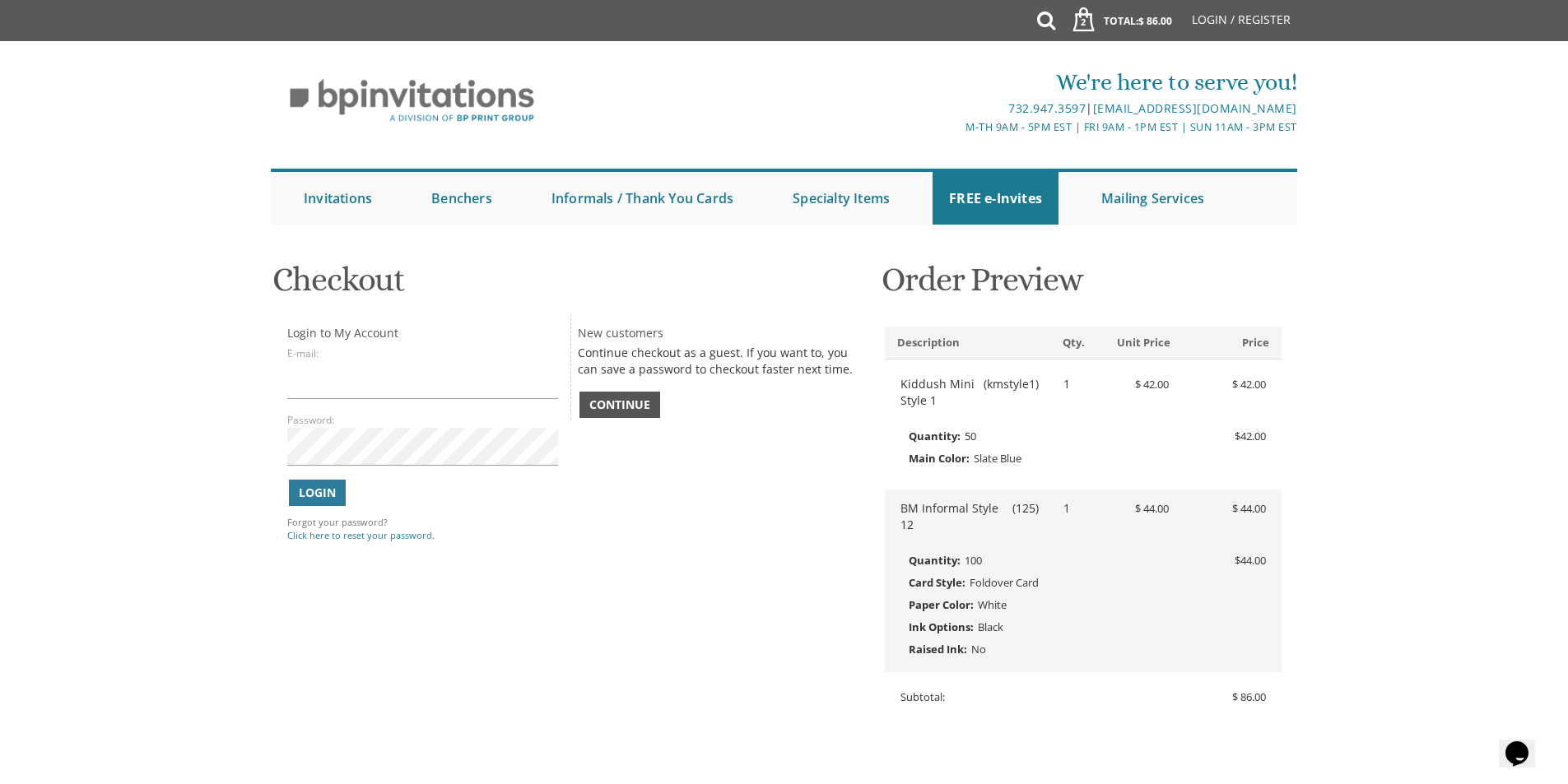
click at [626, 408] on span "Continue" at bounding box center [620, 404] width 61 height 16
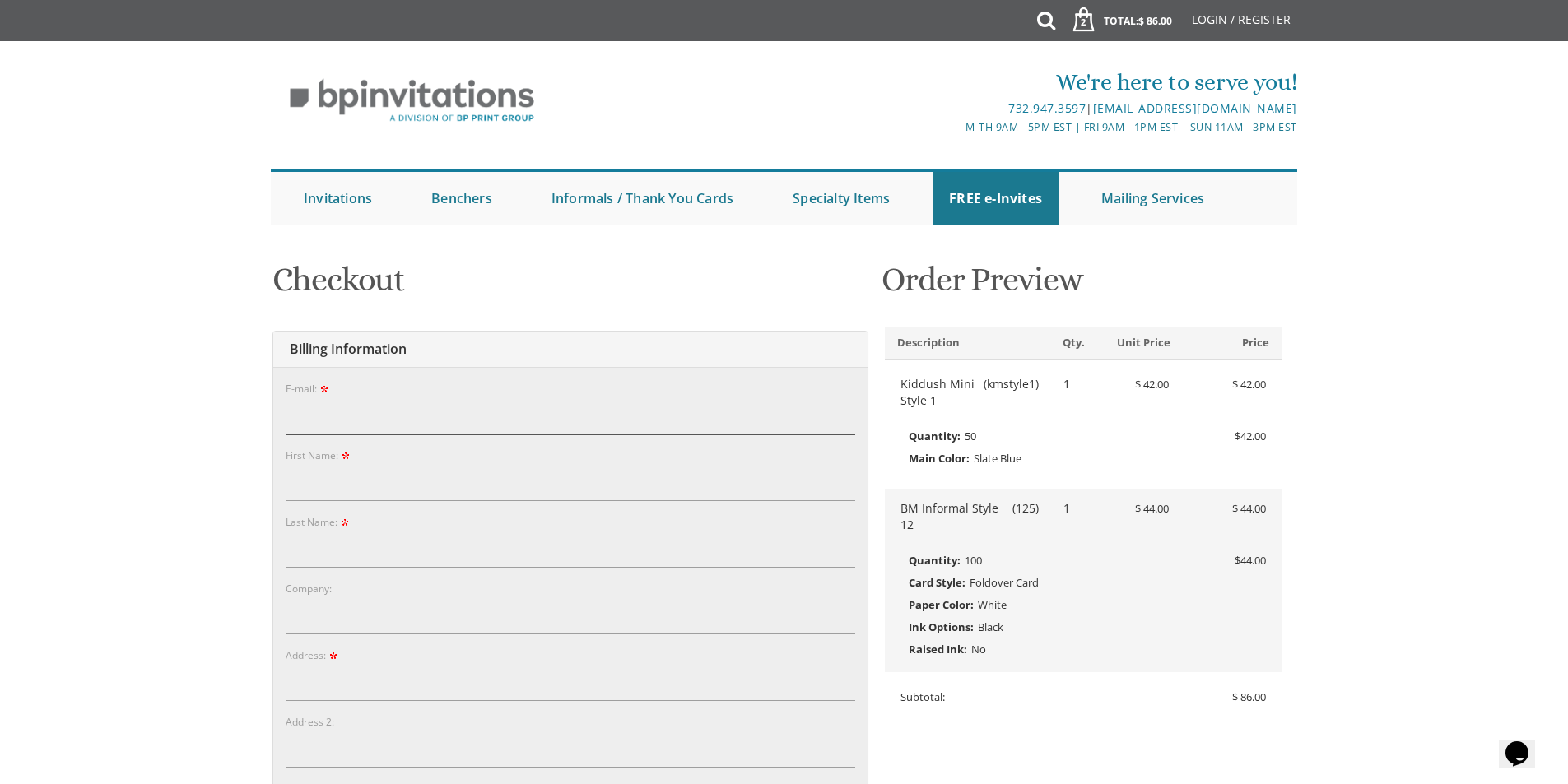
click at [306, 413] on input "E-mail:" at bounding box center [570, 415] width 570 height 38
type input "ychavala@gmail.com"
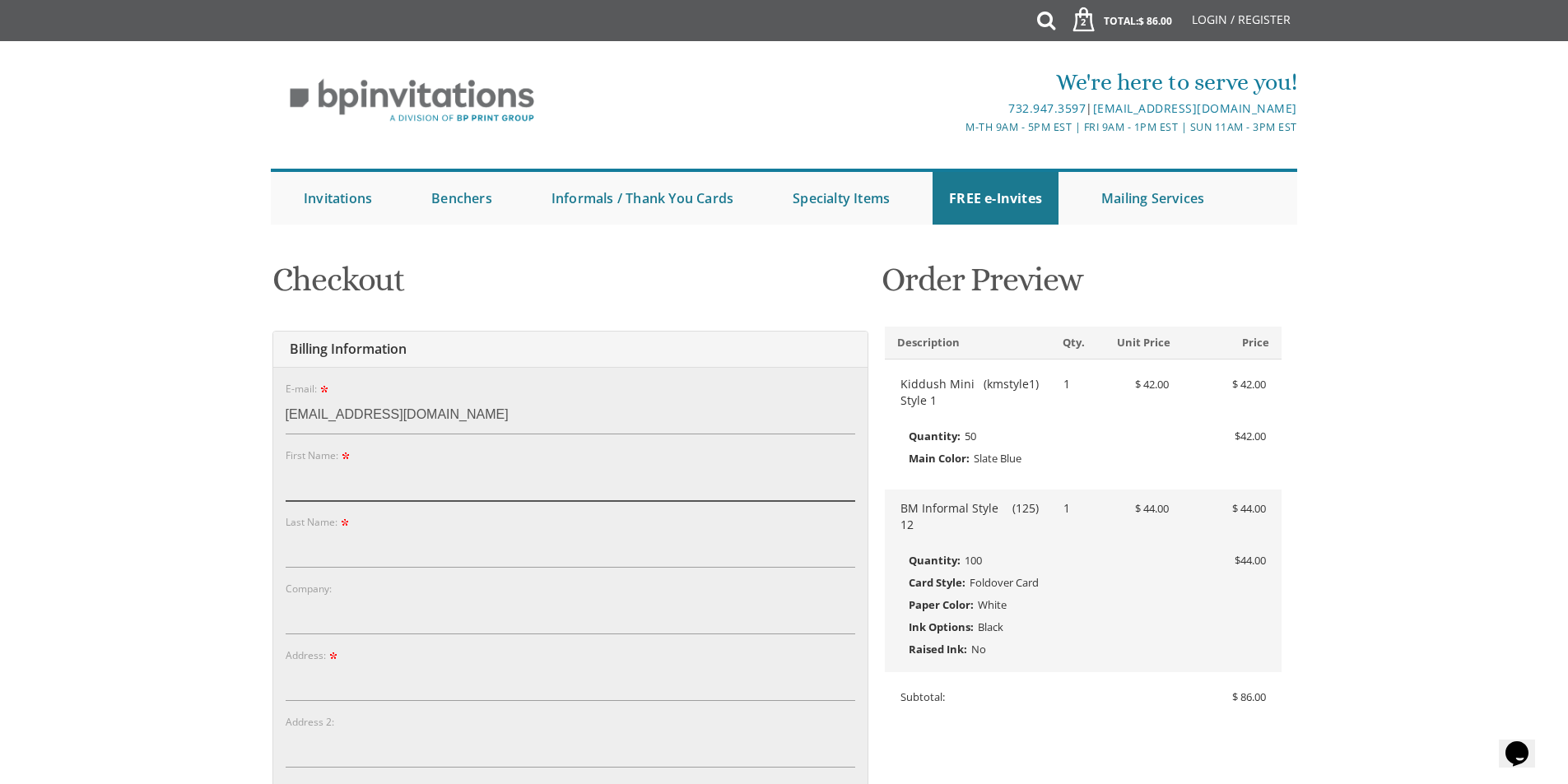
type input "chava"
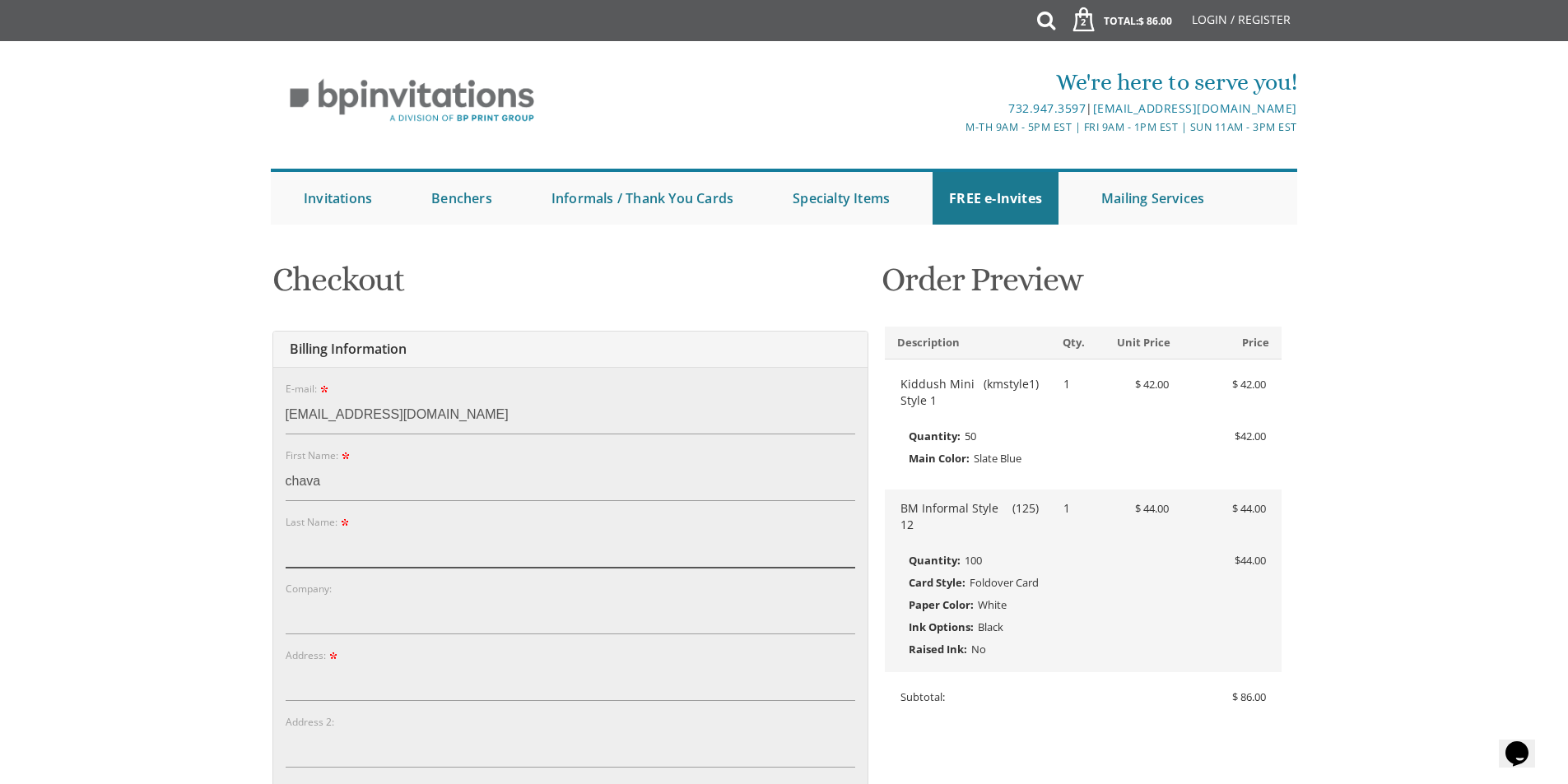
type input "yormark"
type input "30 Olympic Circle"
type input "Lakewood"
type input "08701"
select select "NJ"
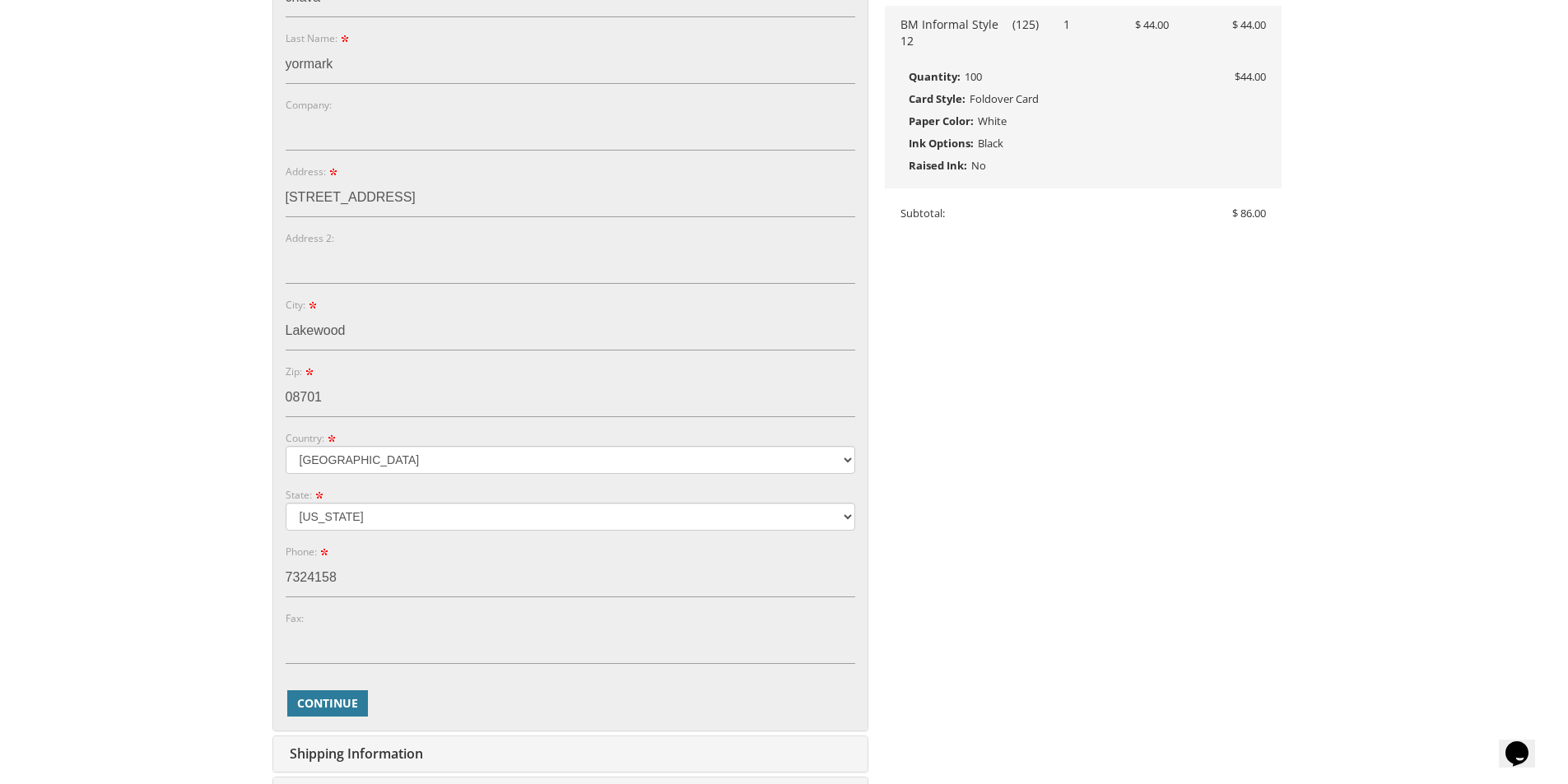
scroll to position [494, 0]
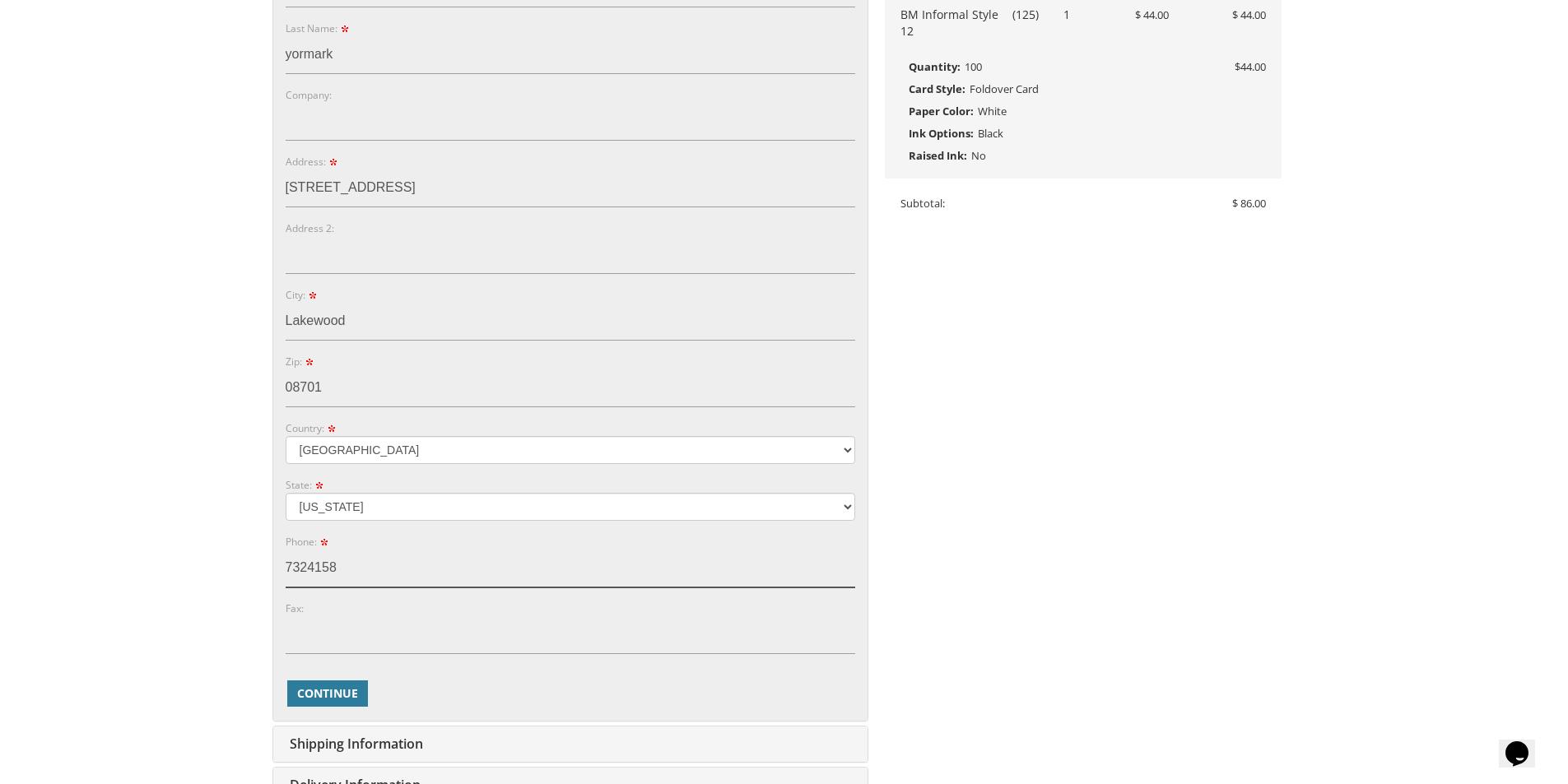
click at [357, 566] on input "7324158" at bounding box center [570, 569] width 570 height 38
type input "7"
type input "9179223350"
click at [325, 694] on span "Continue" at bounding box center [327, 693] width 61 height 16
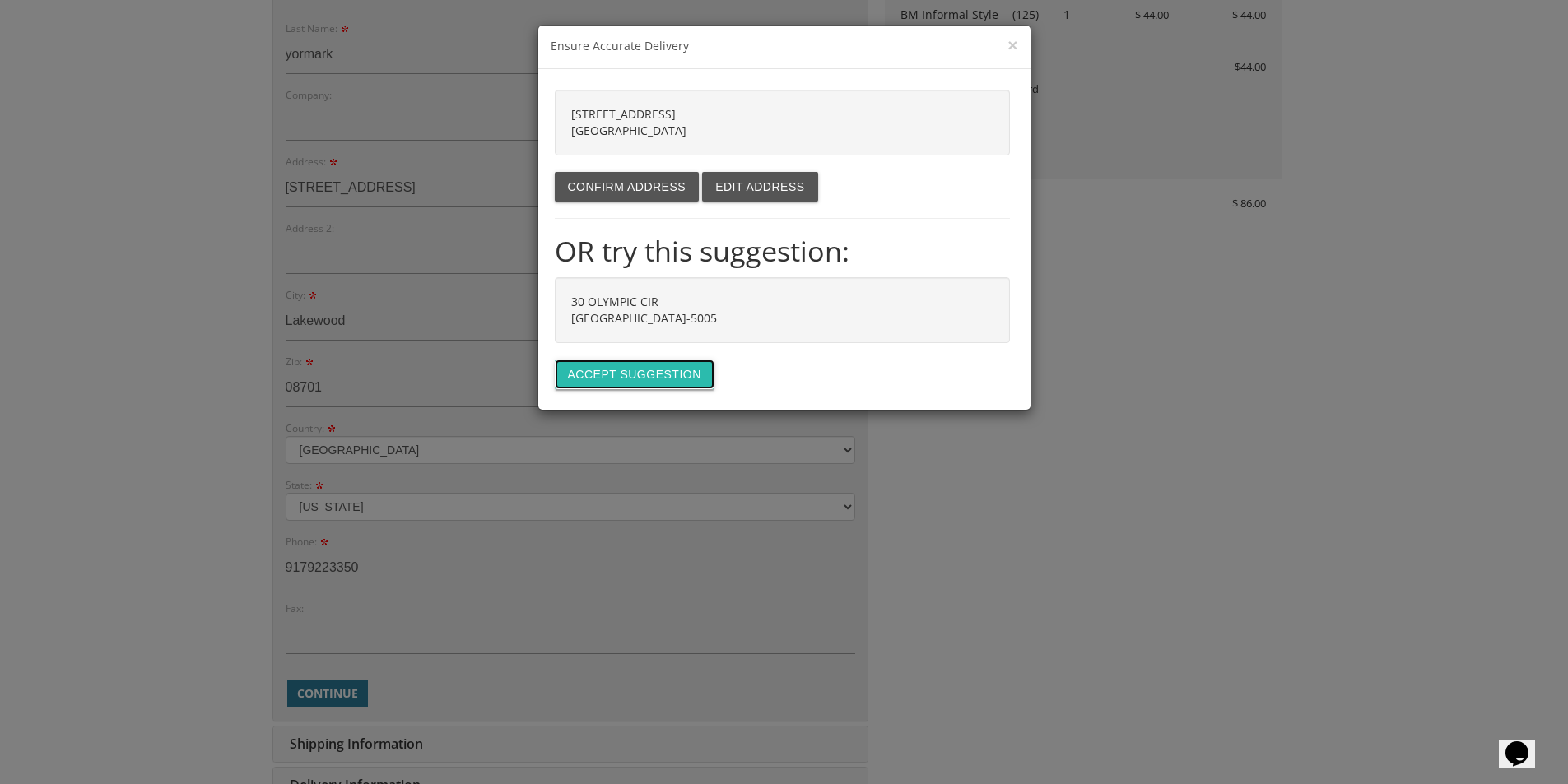
click at [621, 374] on button "Accept suggestion" at bounding box center [635, 374] width 160 height 30
type input "30 OLYMPIC CIR"
type input "LAKEWOOD"
type input "08701-5005"
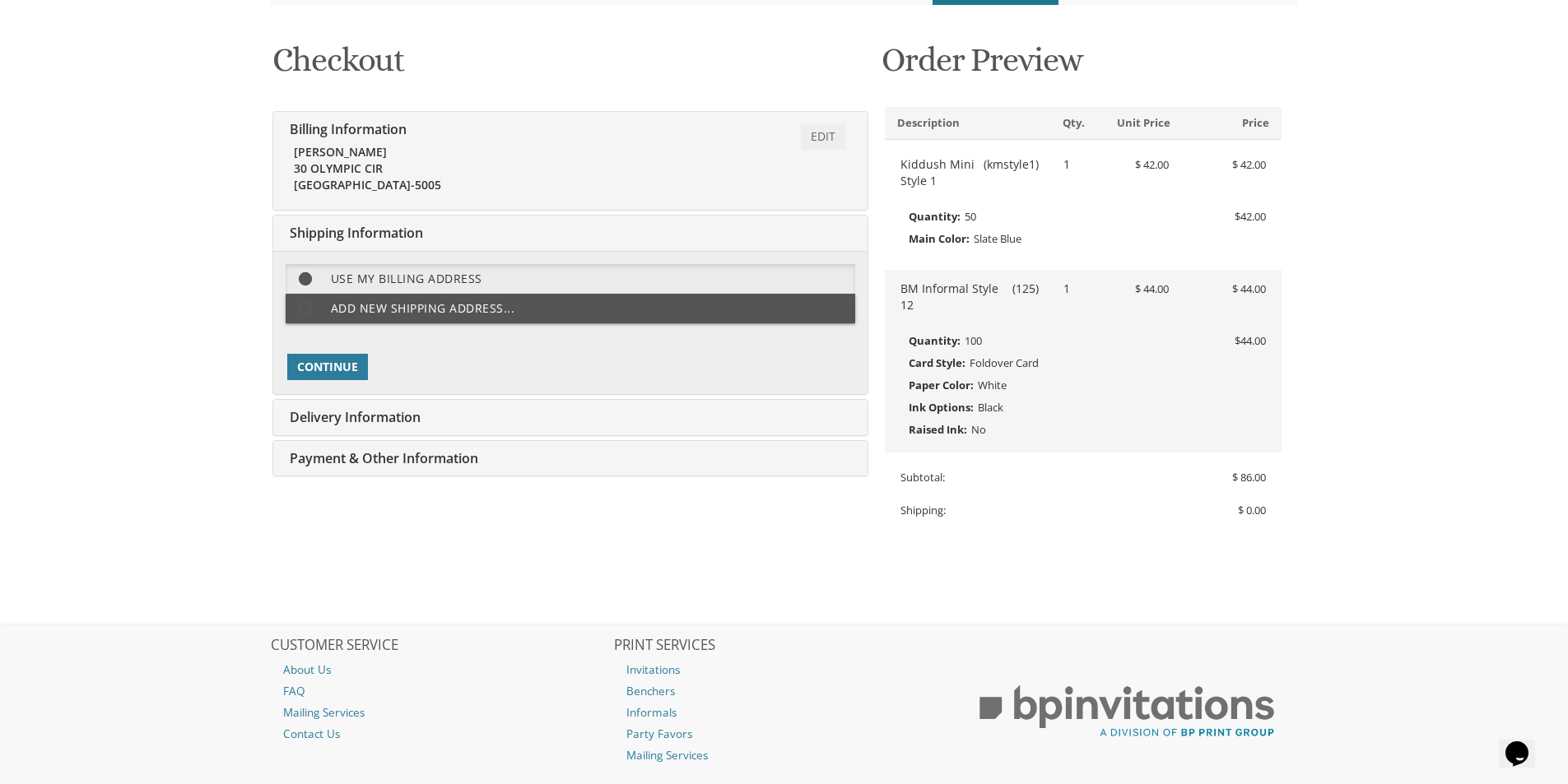
scroll to position [0, 0]
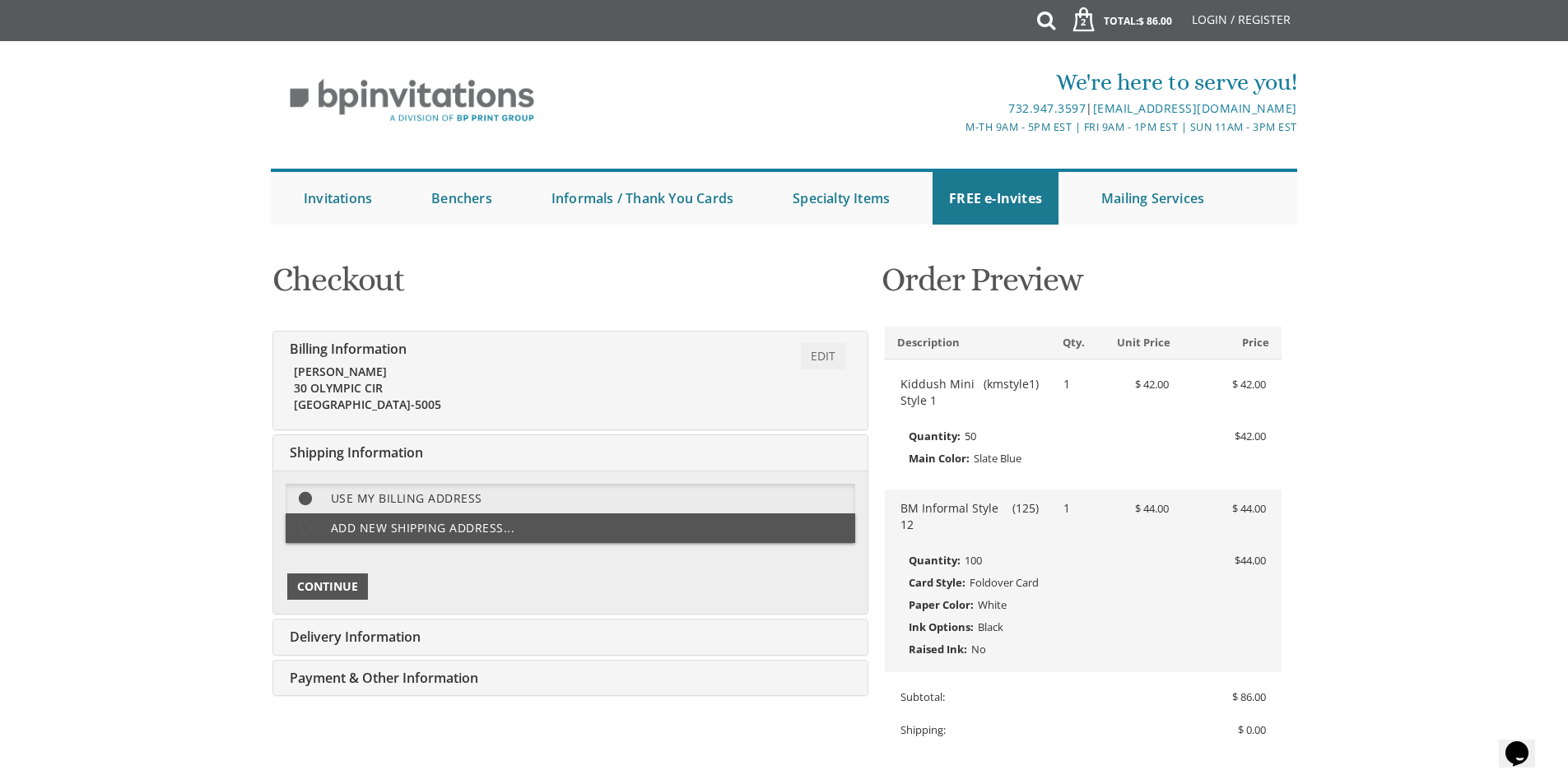
click at [348, 583] on span "Continue" at bounding box center [327, 586] width 61 height 16
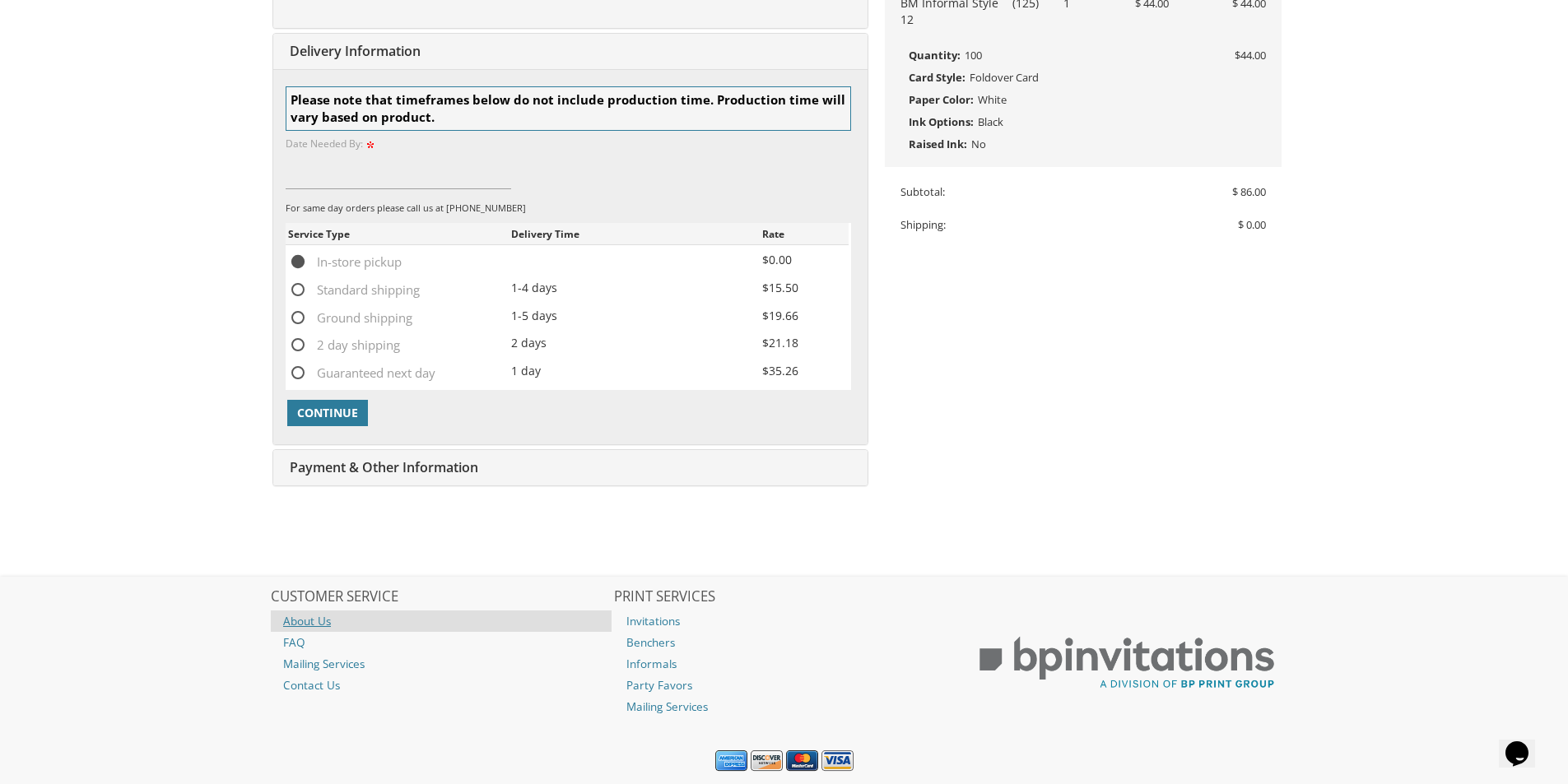
scroll to position [508, 0]
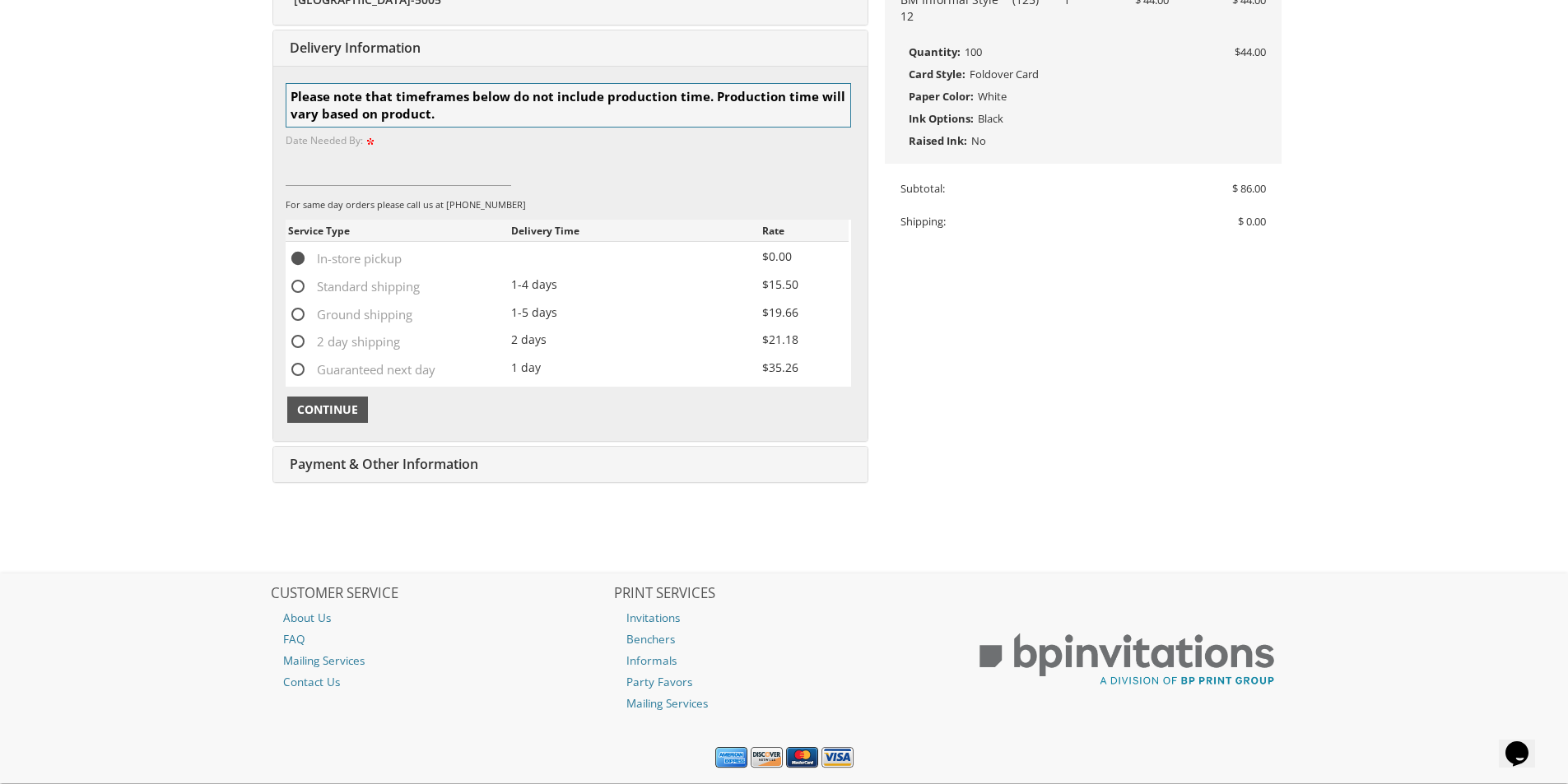
click at [344, 407] on span "Continue" at bounding box center [327, 410] width 61 height 16
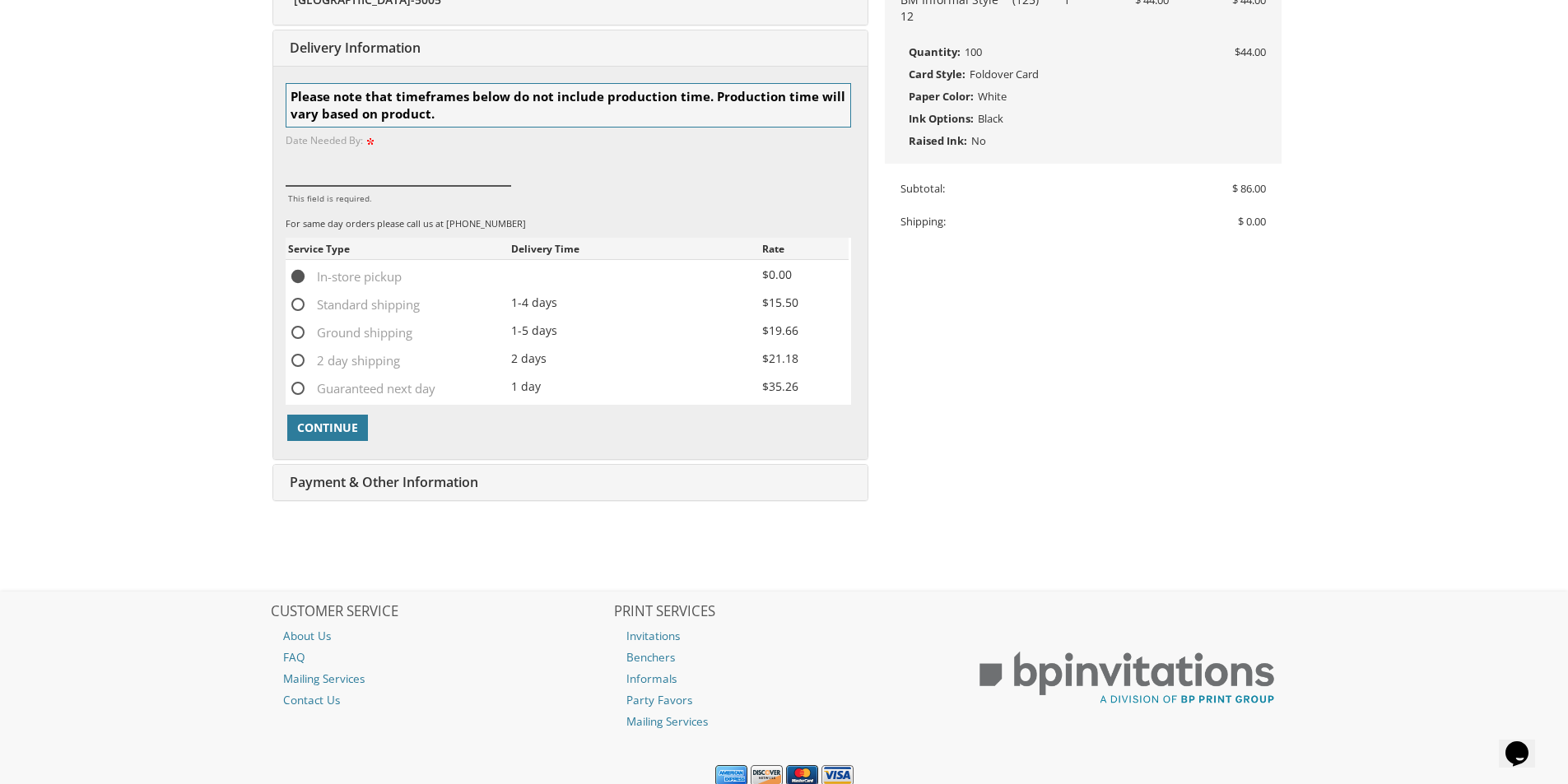
type input "S"
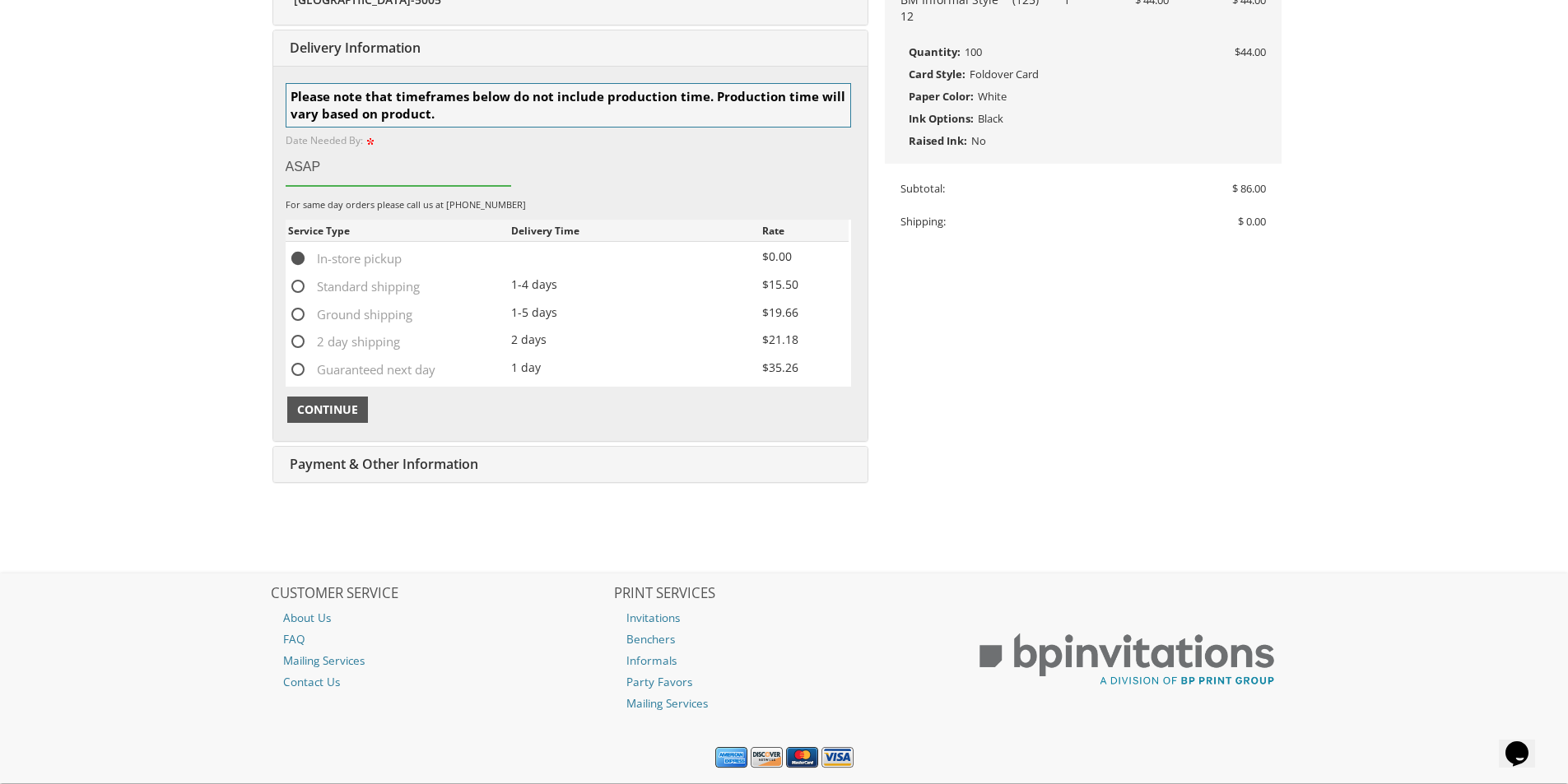
type input "ASAP"
click at [332, 419] on button "Continue" at bounding box center [327, 410] width 80 height 27
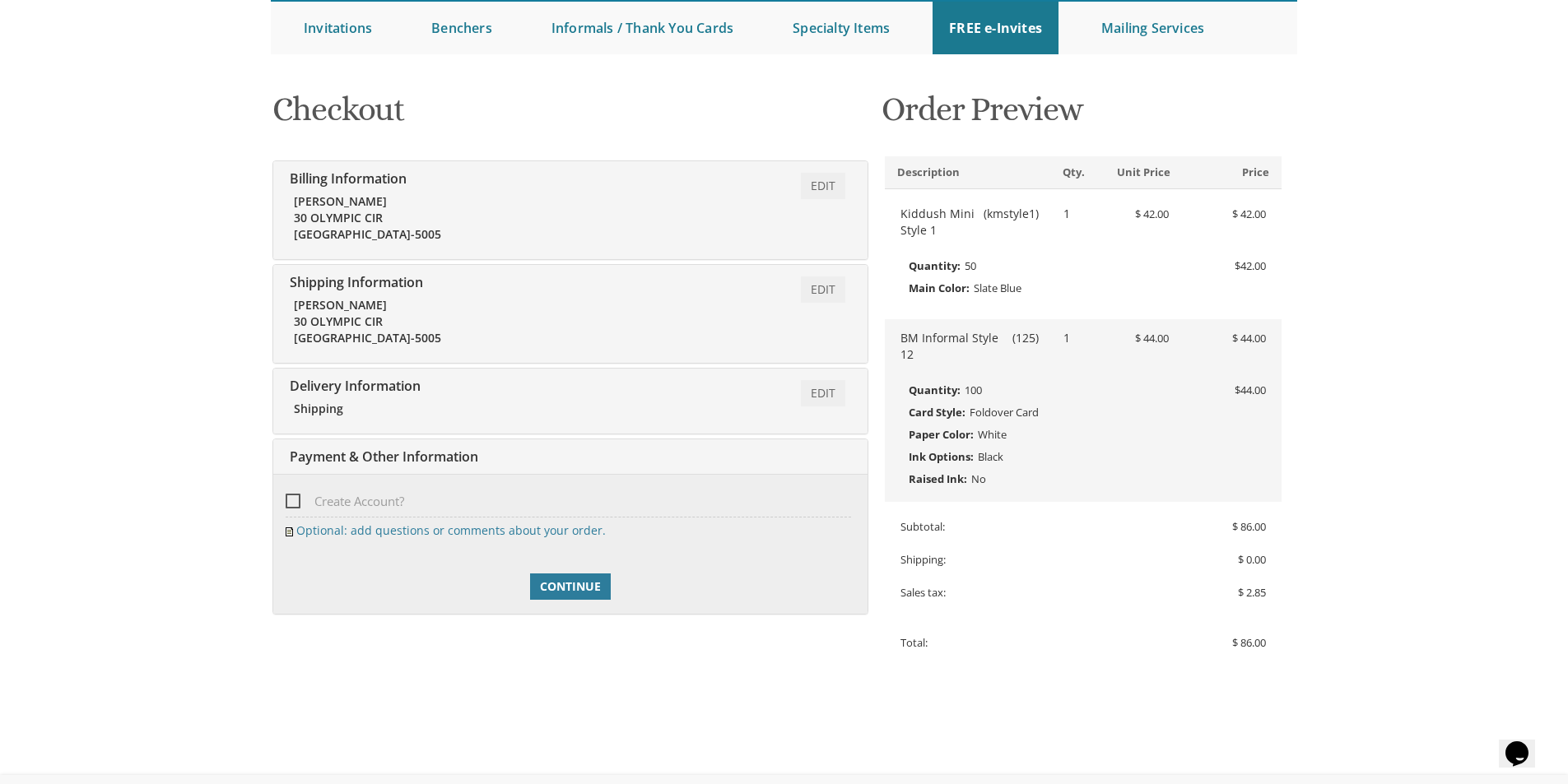
scroll to position [169, 0]
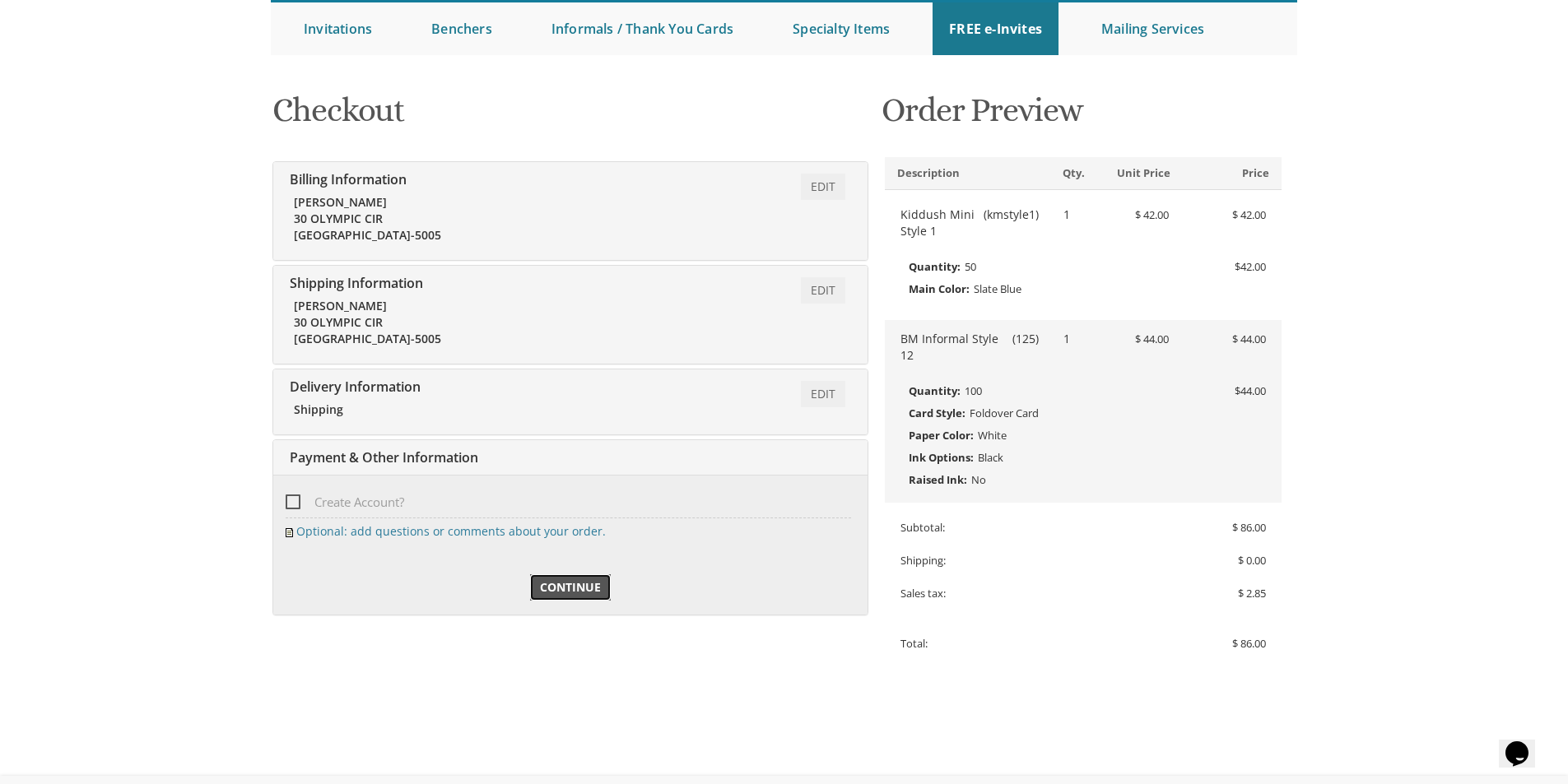
click at [568, 582] on span "Continue" at bounding box center [571, 587] width 61 height 16
